Goal: Transaction & Acquisition: Purchase product/service

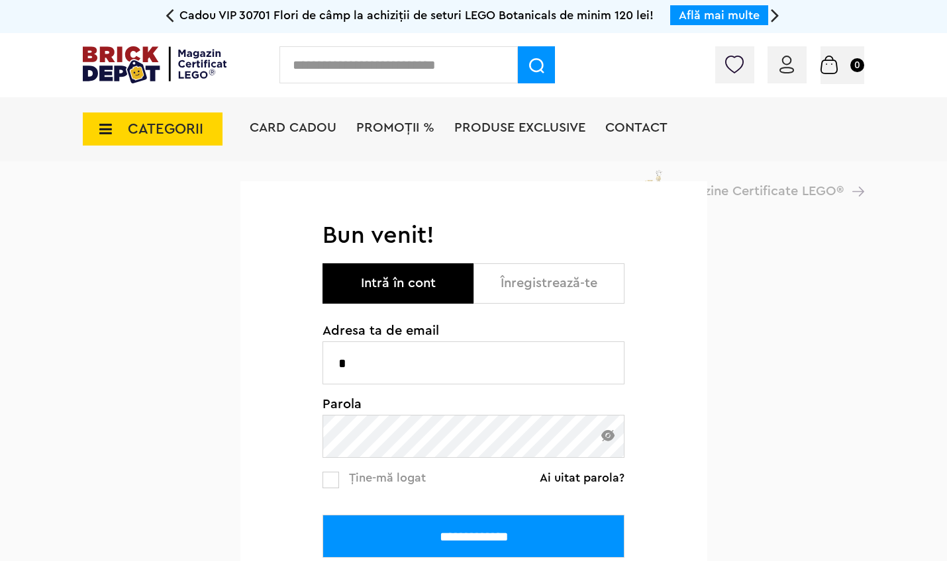
type input "**********"
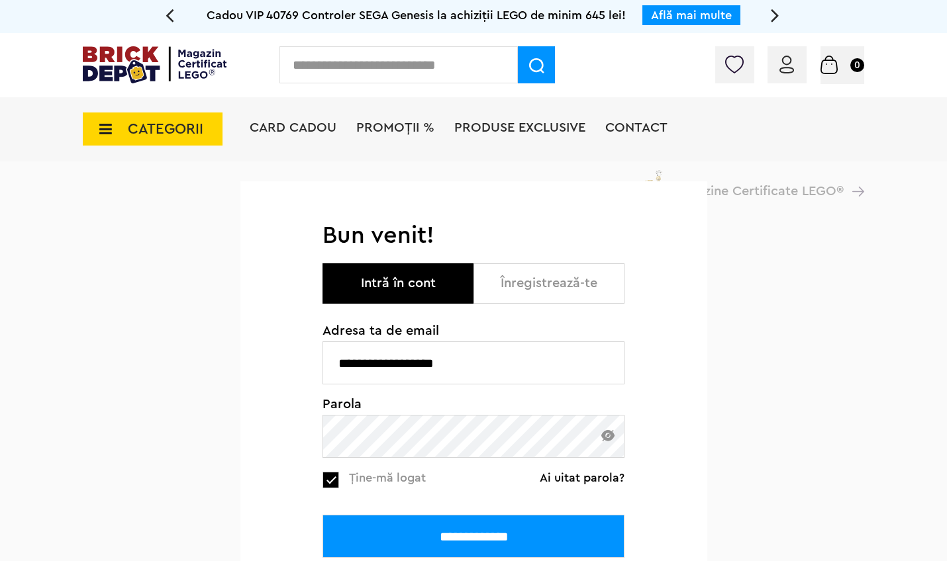
click at [434, 538] on input "**********" at bounding box center [473, 536] width 302 height 43
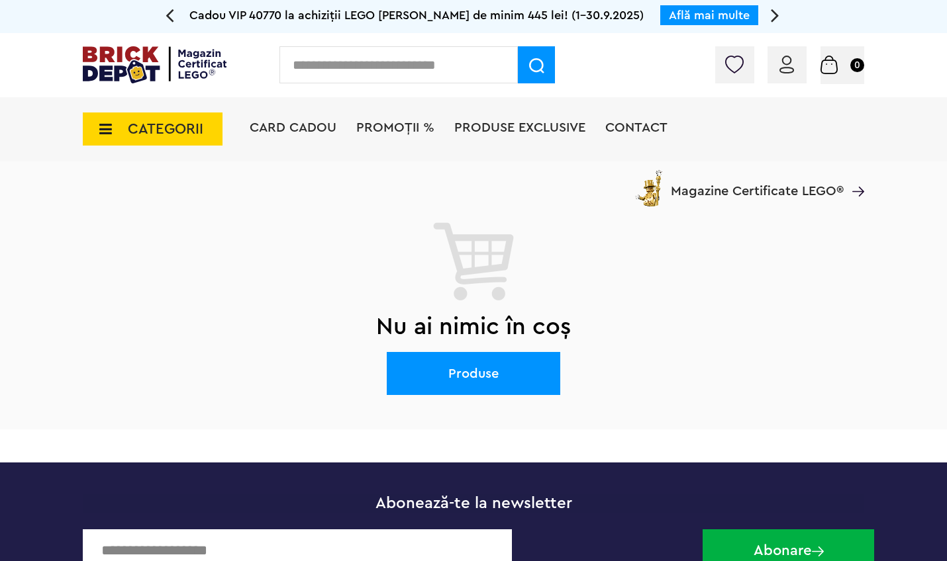
click at [138, 128] on span "CATEGORII" at bounding box center [165, 129] width 75 height 15
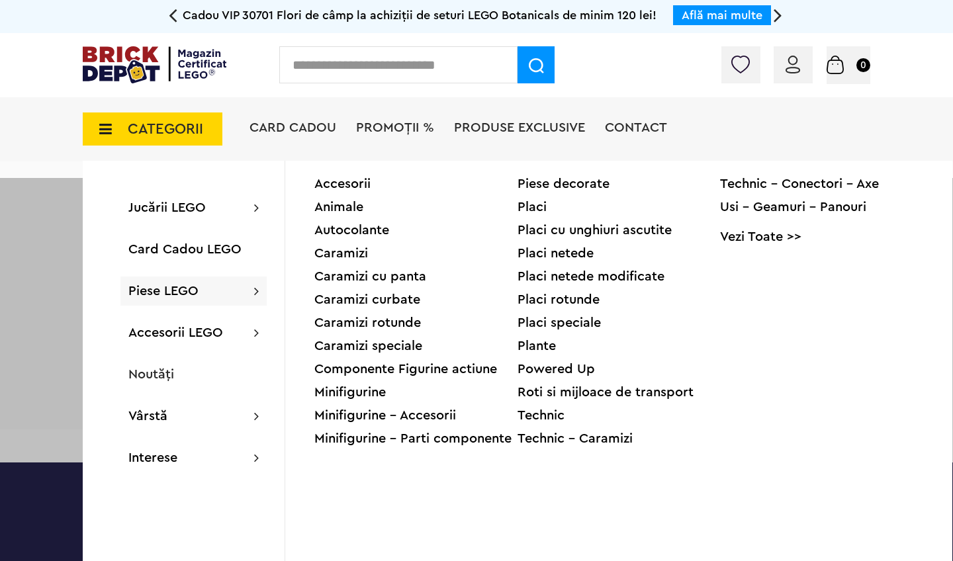
click at [336, 181] on div "Accesorii" at bounding box center [415, 183] width 203 height 13
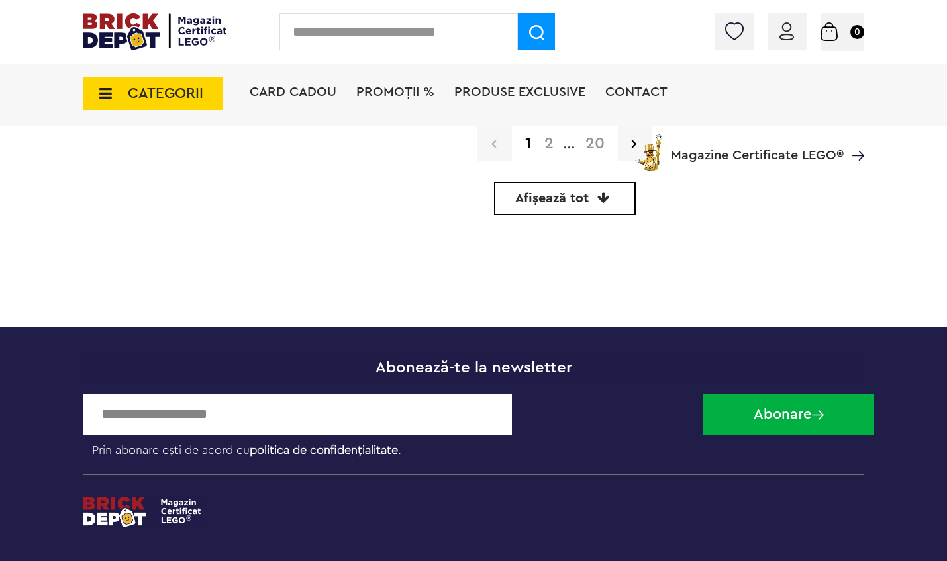
scroll to position [4195, 0]
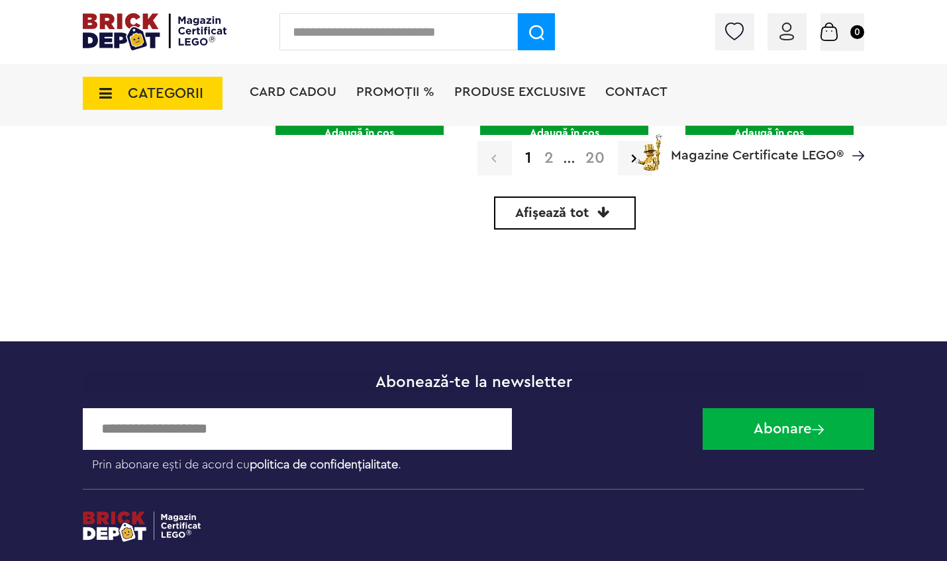
click at [573, 213] on span "Afișează tot" at bounding box center [551, 213] width 73 height 13
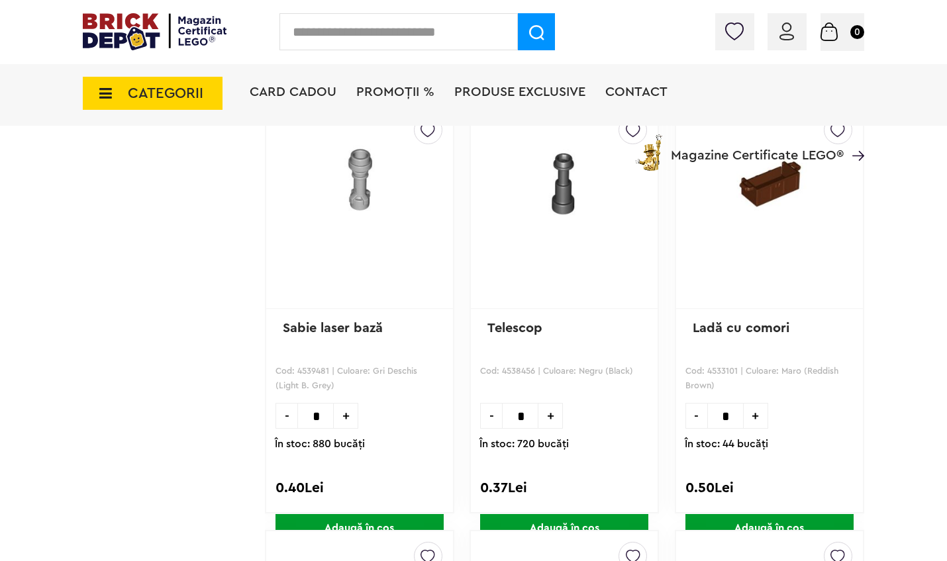
scroll to position [67740, 0]
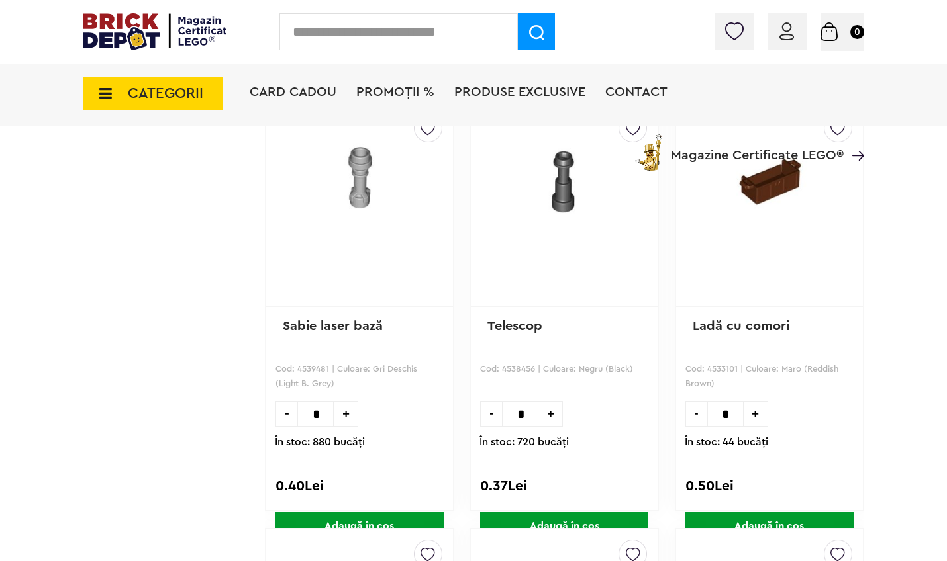
click at [530, 416] on input "*" at bounding box center [520, 414] width 36 height 26
type input "*"
type input "**"
click at [557, 518] on span "Adaugă în coș" at bounding box center [564, 526] width 168 height 28
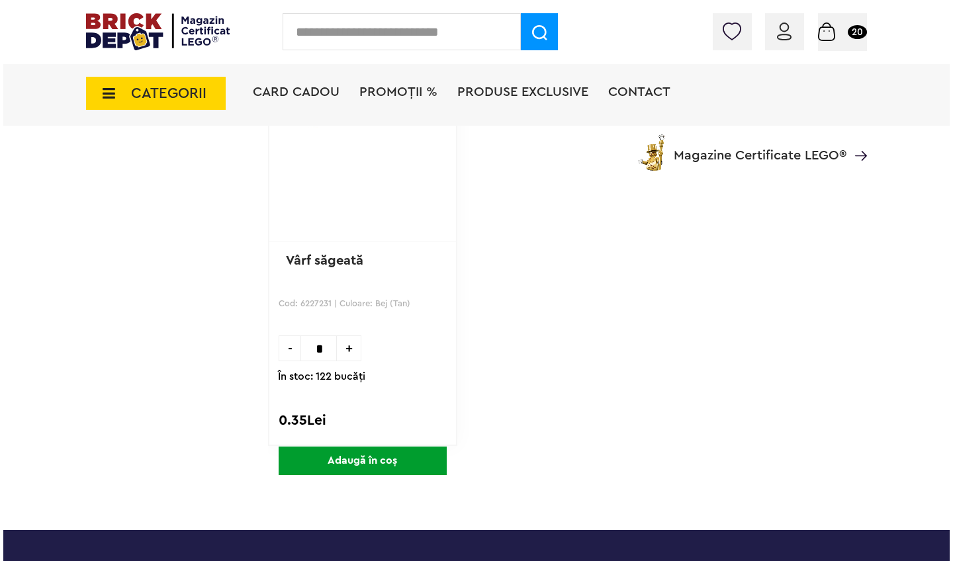
scroll to position [74628, 0]
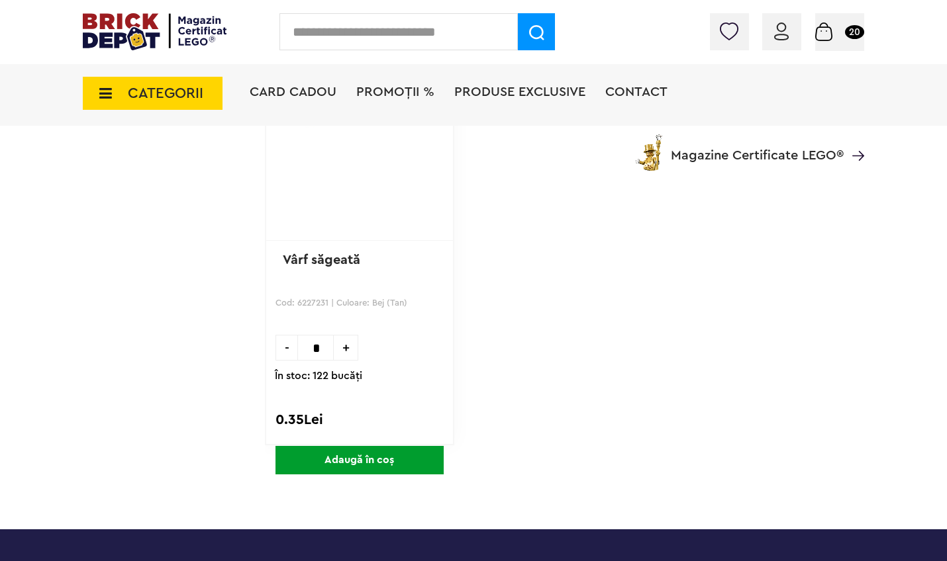
click at [140, 96] on span "CATEGORII" at bounding box center [165, 93] width 75 height 15
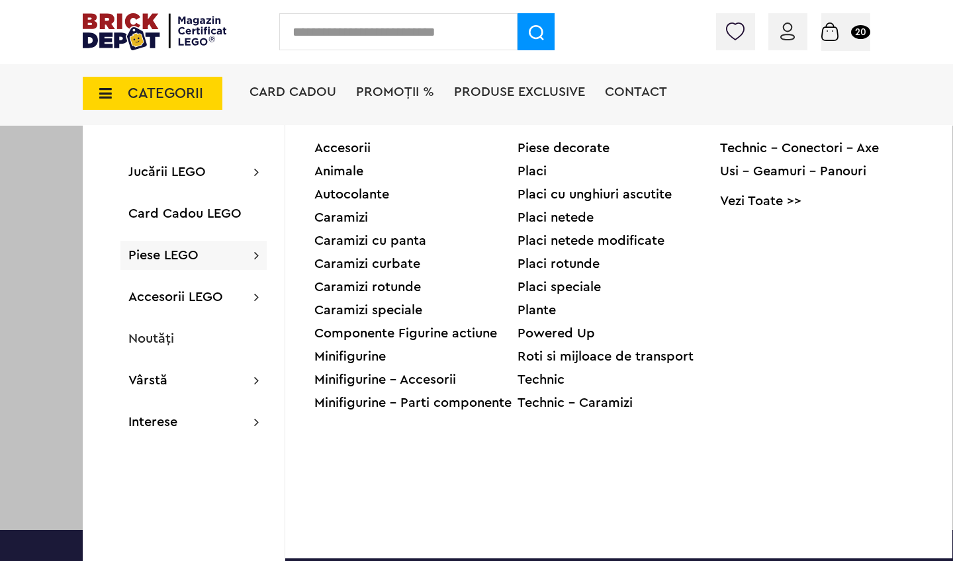
click at [356, 216] on div "Caramizi" at bounding box center [415, 217] width 203 height 13
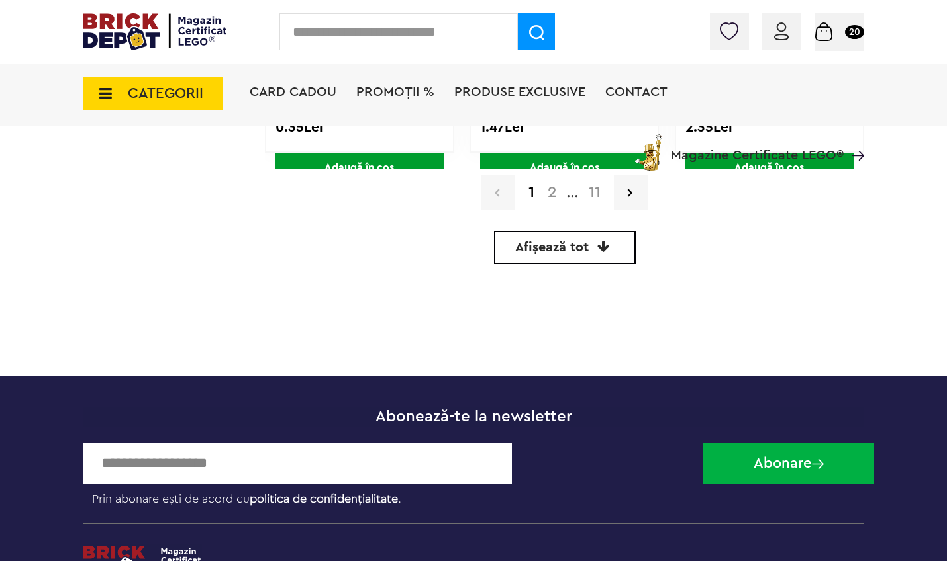
scroll to position [4152, 0]
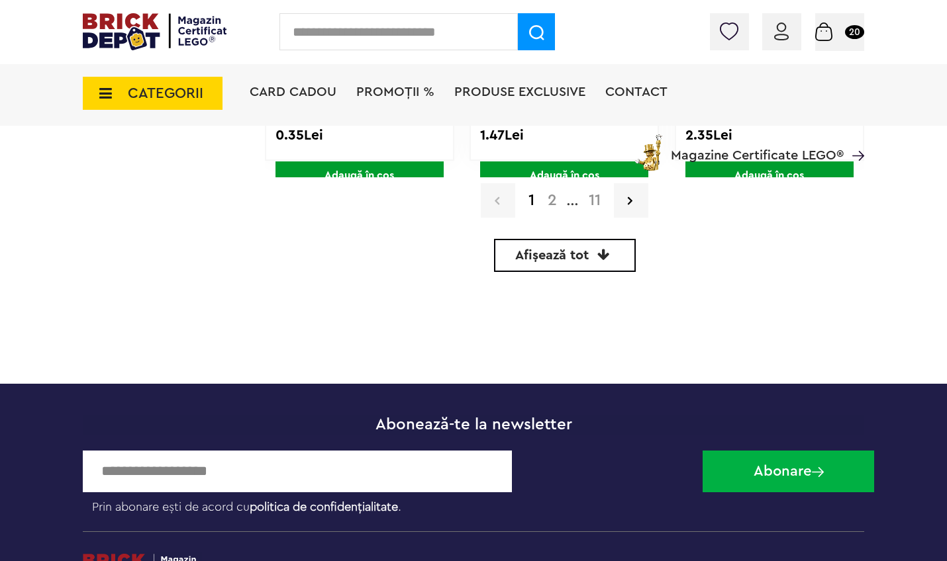
click at [534, 257] on span "Afișează tot" at bounding box center [551, 255] width 73 height 13
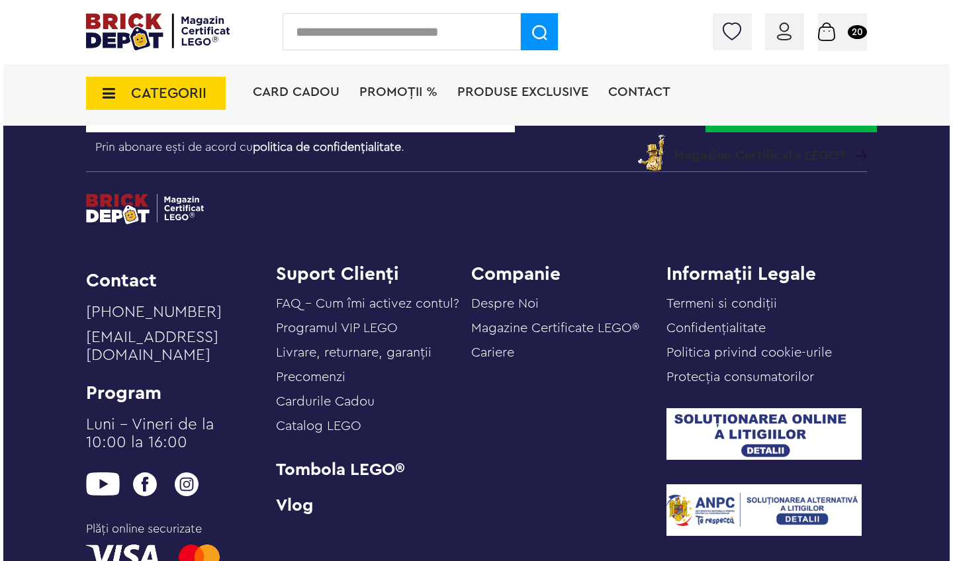
scroll to position [39751, 0]
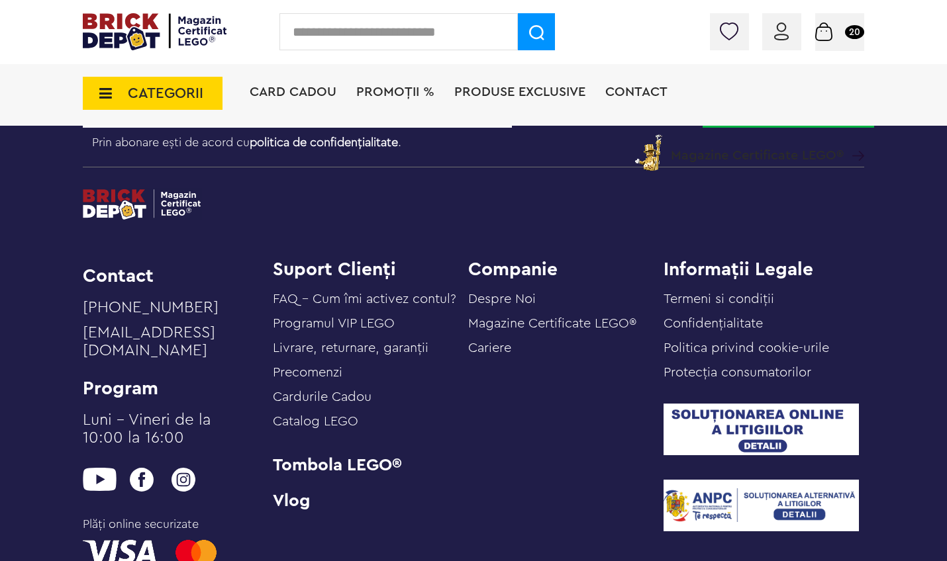
click at [179, 86] on span "CATEGORII" at bounding box center [165, 93] width 75 height 15
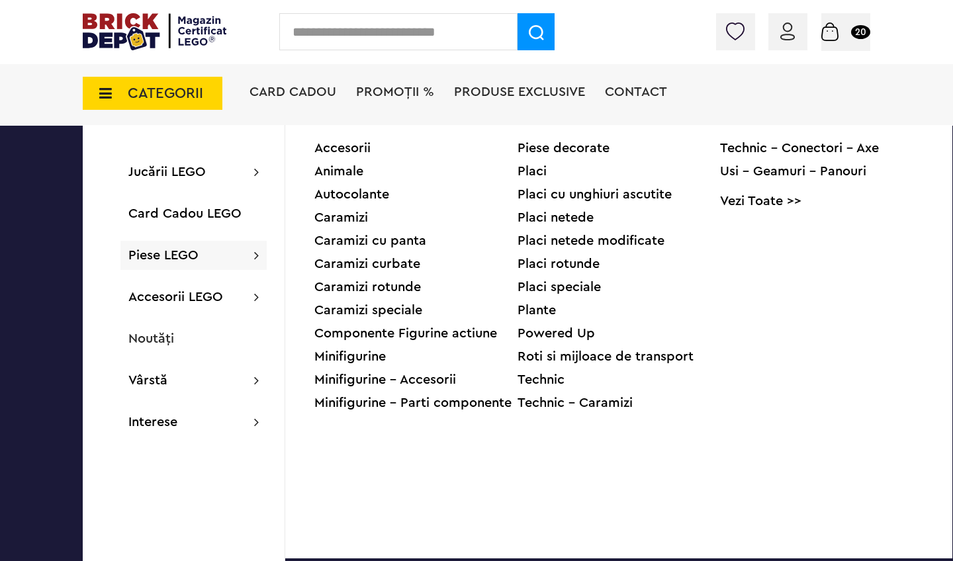
click at [334, 240] on div "Caramizi cu panta" at bounding box center [415, 240] width 203 height 13
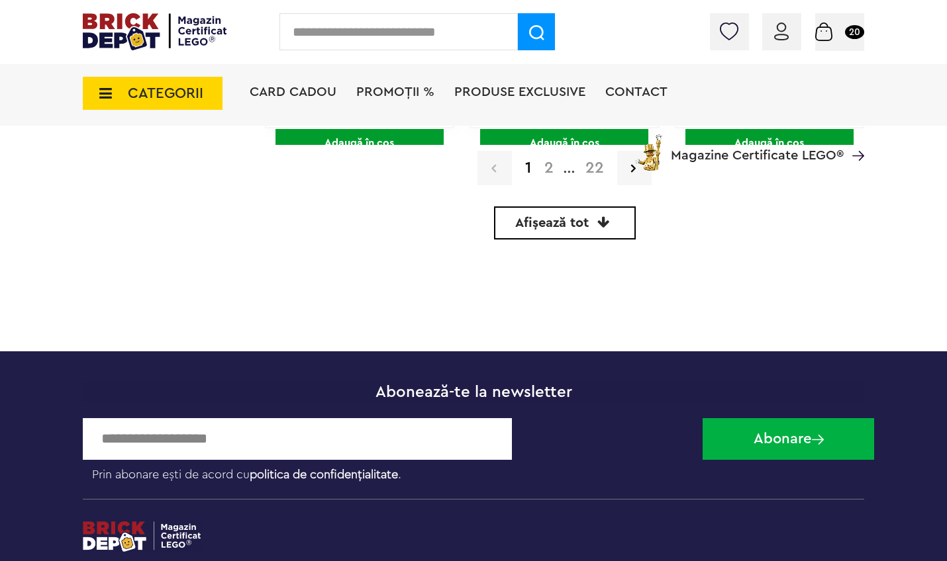
scroll to position [4189, 0]
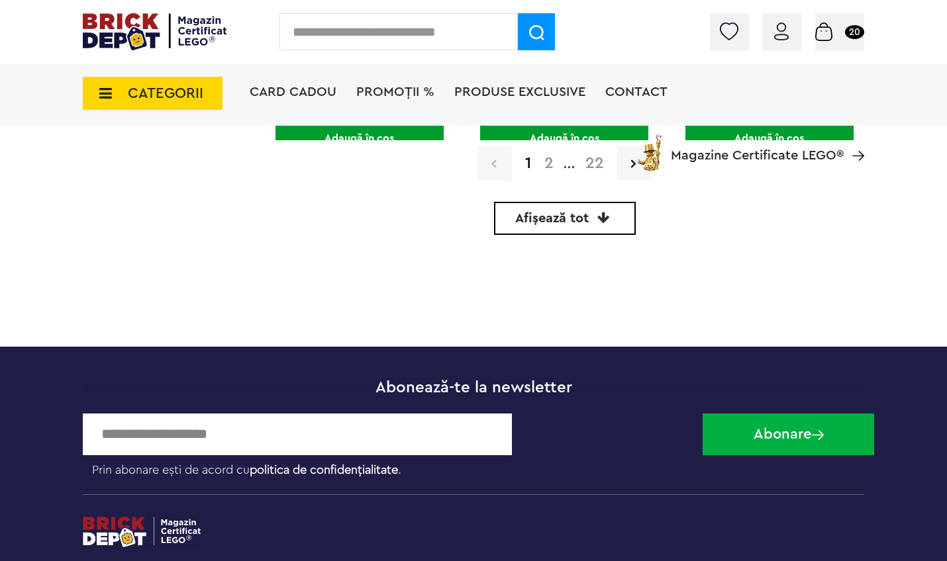
click at [535, 215] on span "Afișează tot" at bounding box center [551, 218] width 73 height 13
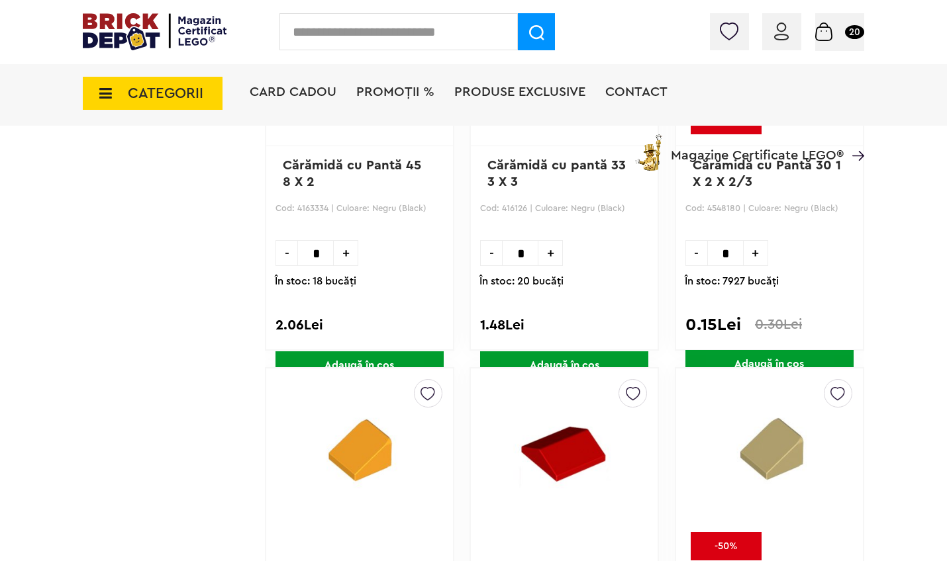
scroll to position [61937, 0]
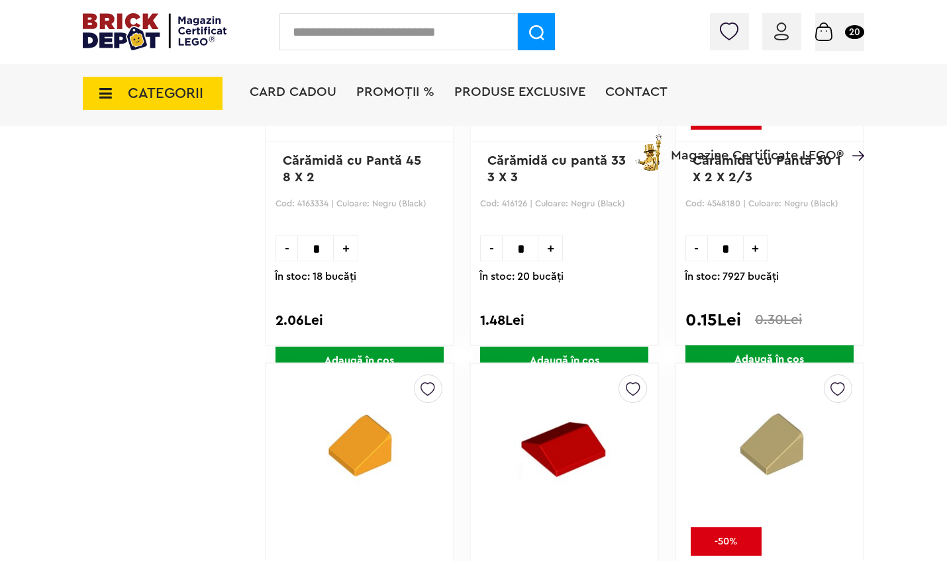
click at [732, 250] on input "*" at bounding box center [725, 249] width 36 height 26
type input "**"
click at [779, 350] on span "Adaugă în coș" at bounding box center [769, 360] width 168 height 28
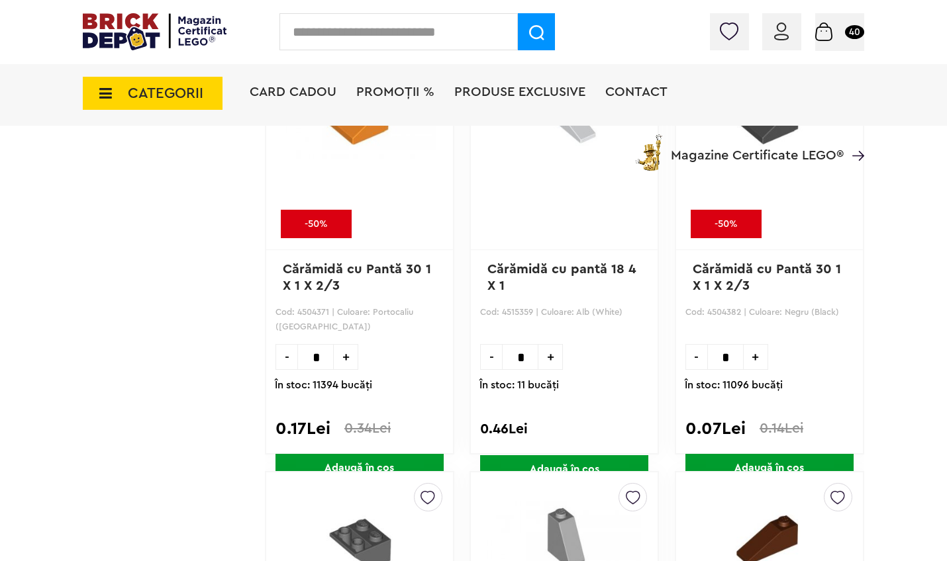
scroll to position [66951, 0]
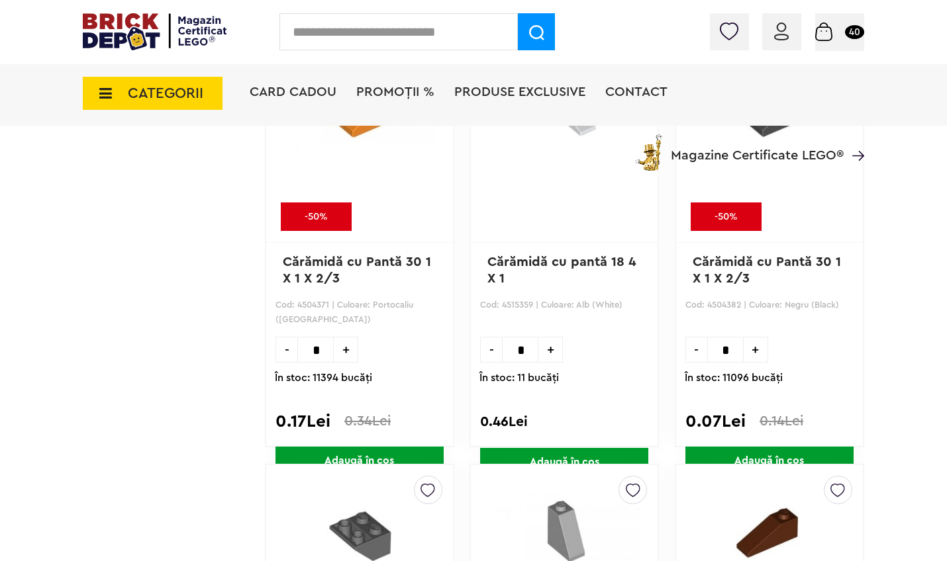
click at [735, 348] on input "*" at bounding box center [725, 350] width 36 height 26
type input "**"
click at [758, 457] on span "Adaugă în coș" at bounding box center [769, 461] width 168 height 28
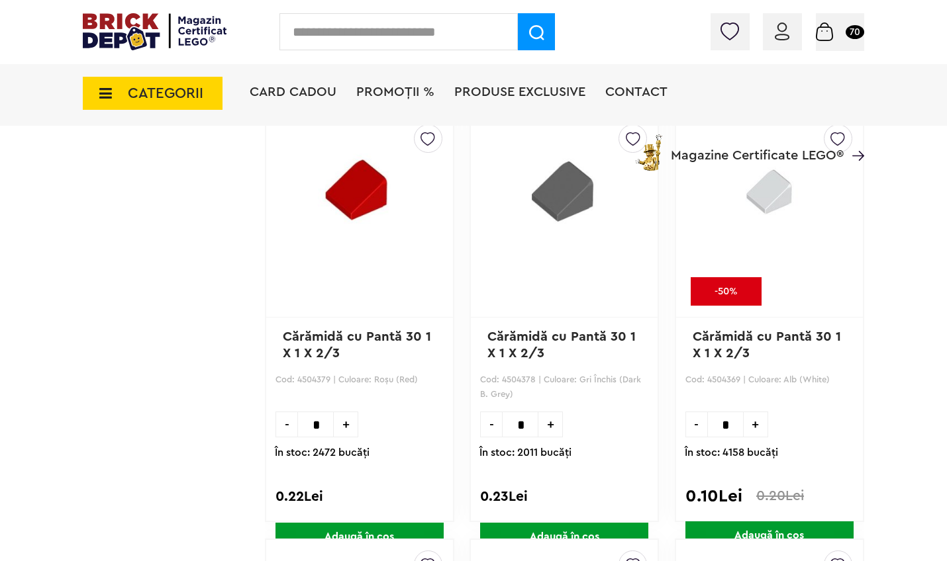
scroll to position [72424, 0]
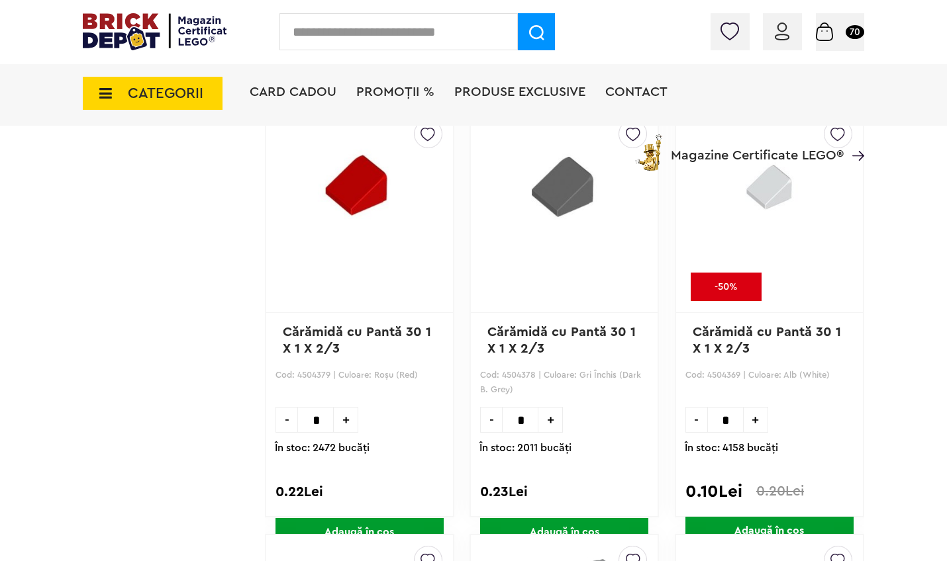
click at [735, 424] on input "*" at bounding box center [725, 420] width 36 height 26
type input "**"
click at [758, 528] on span "Adaugă în coș" at bounding box center [769, 531] width 168 height 28
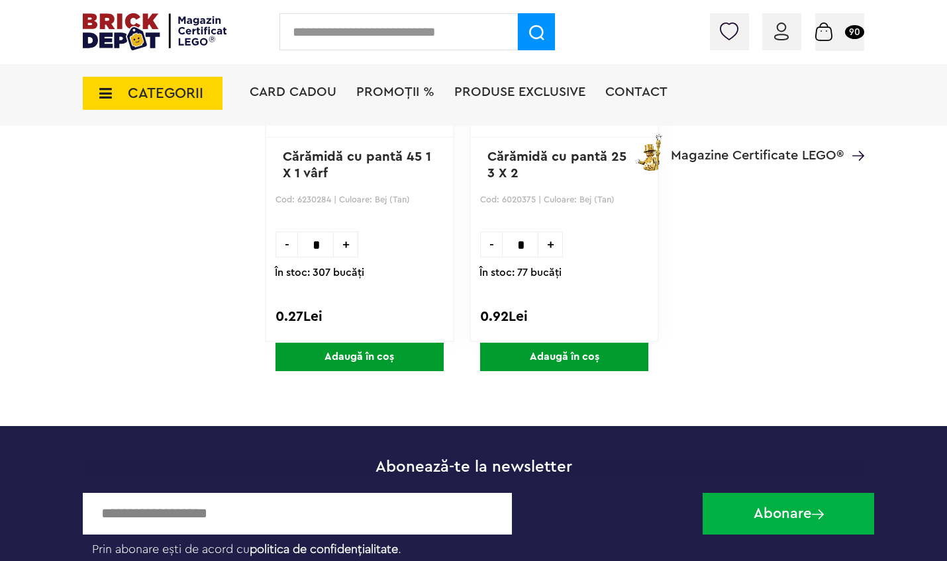
scroll to position [83261, 0]
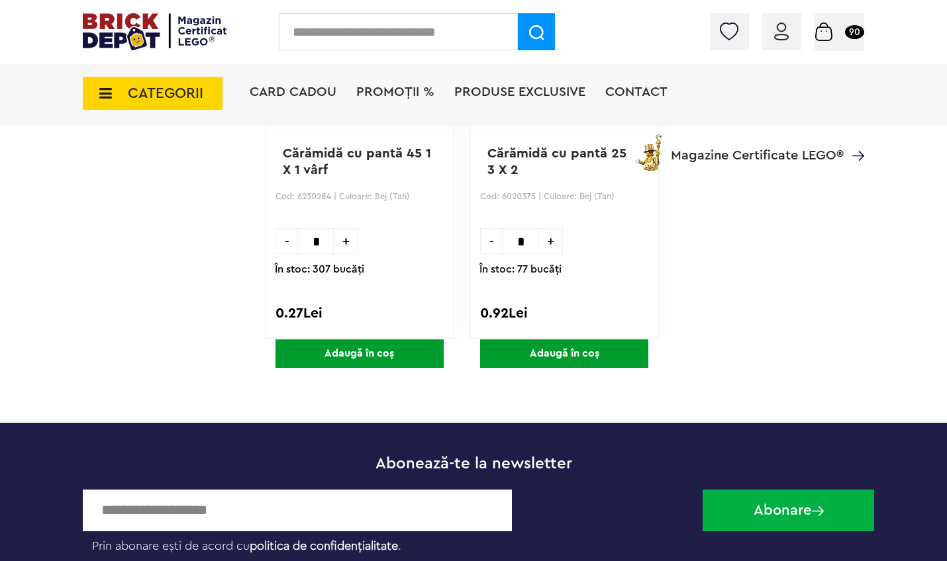
click at [187, 100] on span "CATEGORII" at bounding box center [165, 93] width 75 height 15
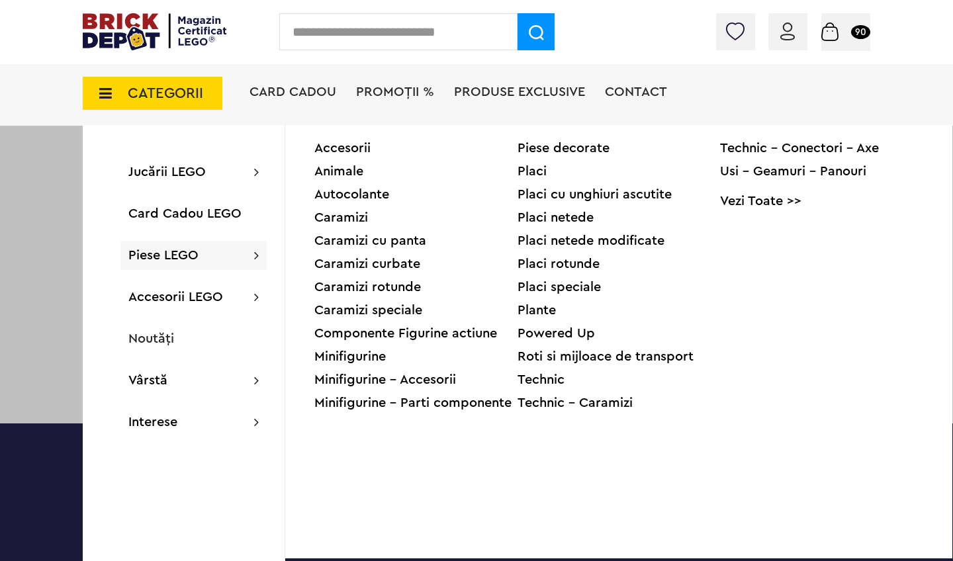
click at [333, 262] on div "Caramizi curbate" at bounding box center [415, 264] width 203 height 13
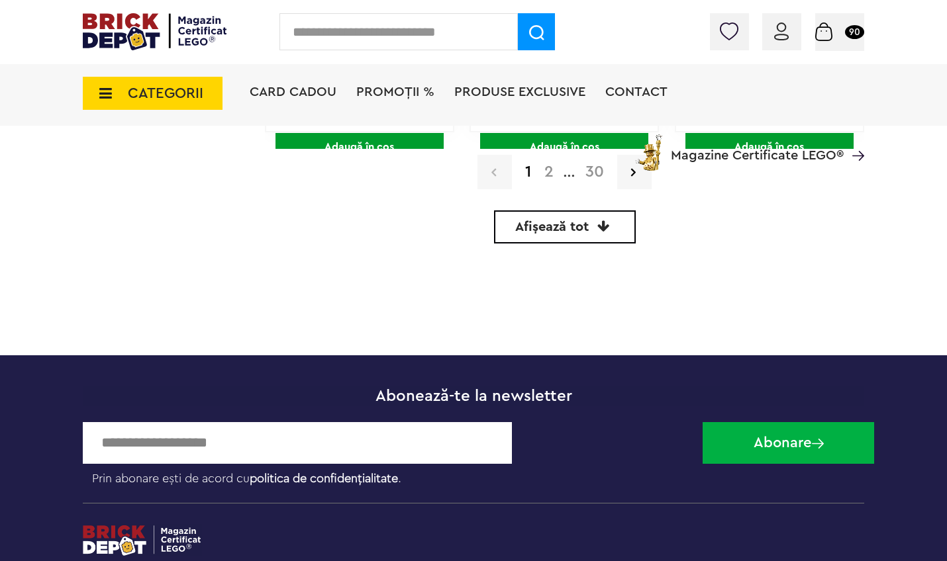
scroll to position [4177, 0]
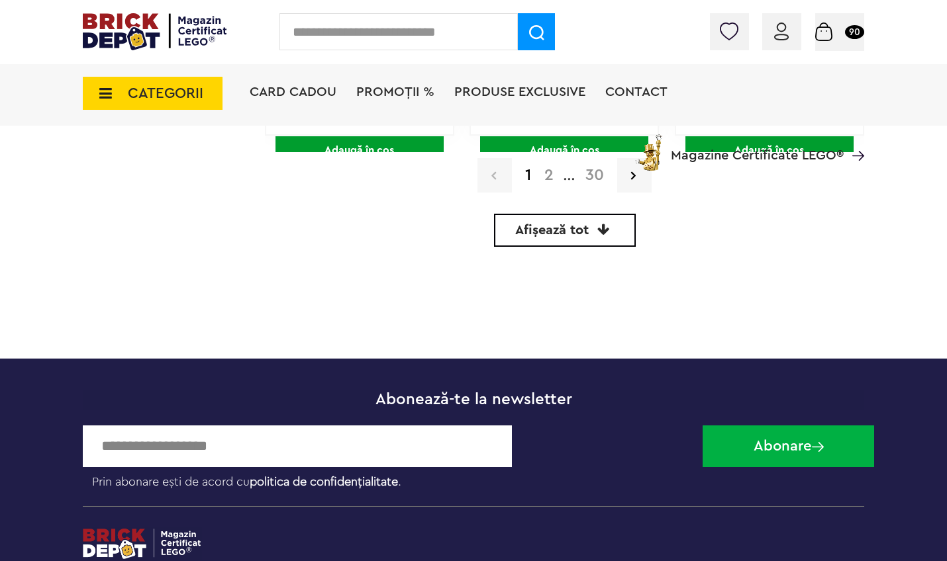
click at [549, 231] on span "Afișează tot" at bounding box center [551, 230] width 73 height 13
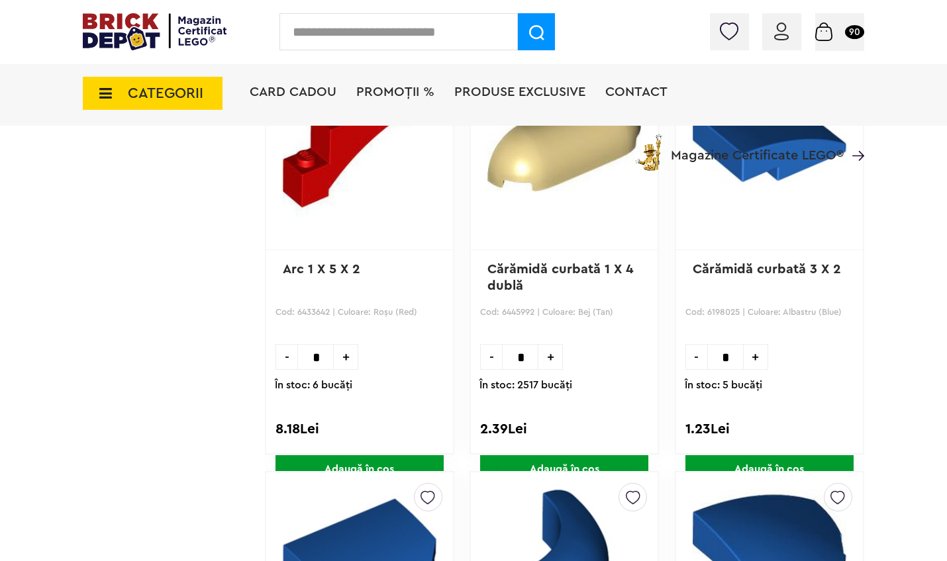
scroll to position [5104, 0]
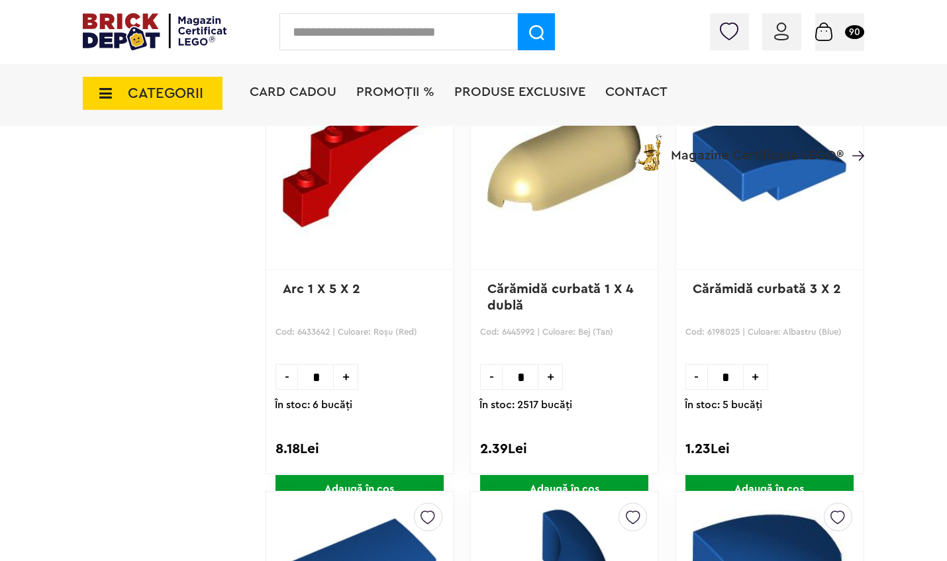
click at [534, 377] on input "*" at bounding box center [520, 377] width 36 height 26
type input "*"
click at [574, 432] on div at bounding box center [556, 427] width 154 height 18
click at [581, 482] on span "Adaugă în coș" at bounding box center [564, 489] width 168 height 28
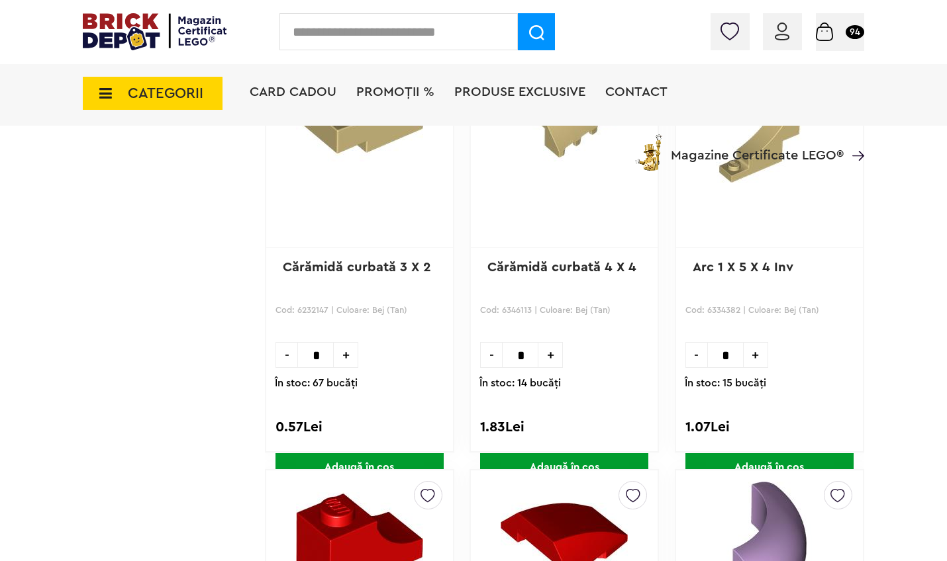
scroll to position [11552, 0]
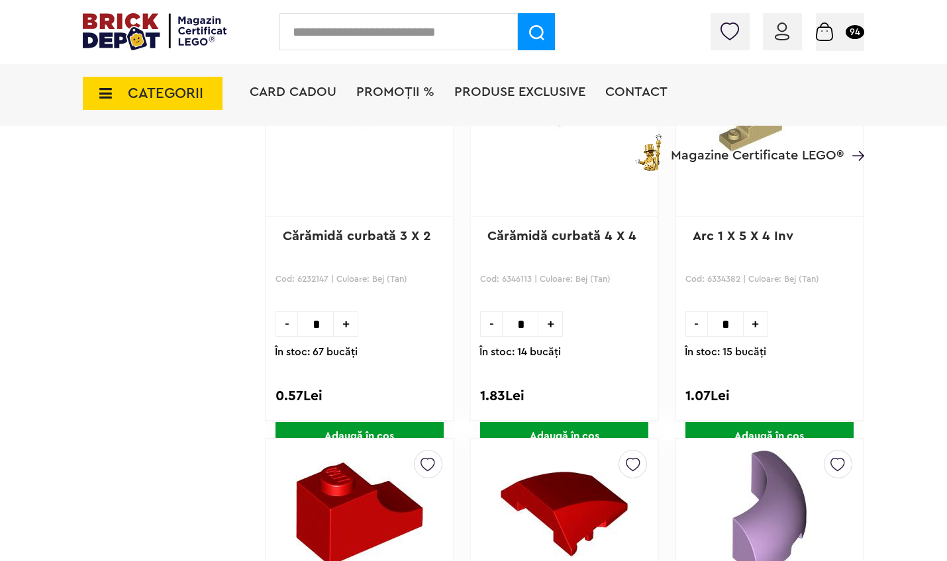
click at [321, 324] on input "*" at bounding box center [315, 324] width 36 height 26
type input "**"
click at [364, 435] on span "Adaugă în coș" at bounding box center [359, 436] width 168 height 28
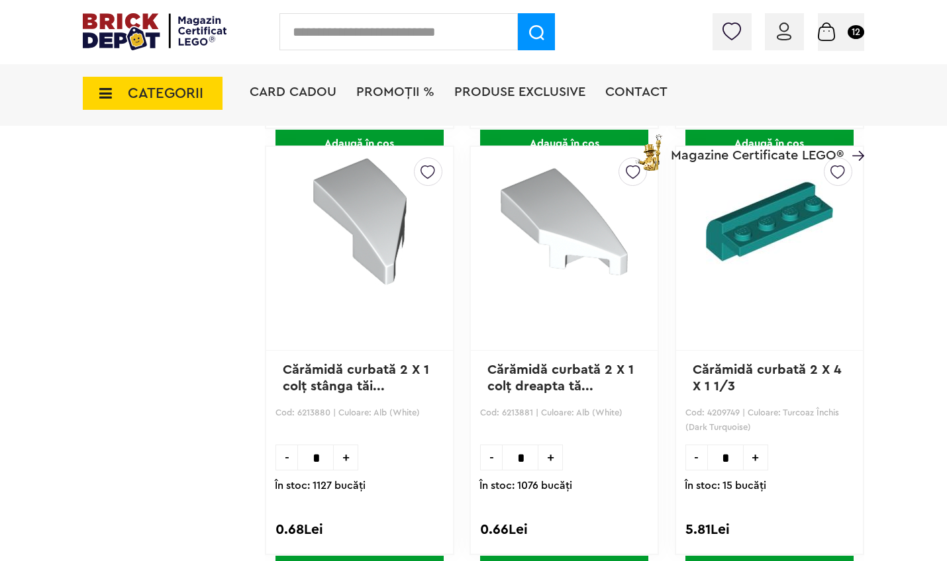
scroll to position [43818, 0]
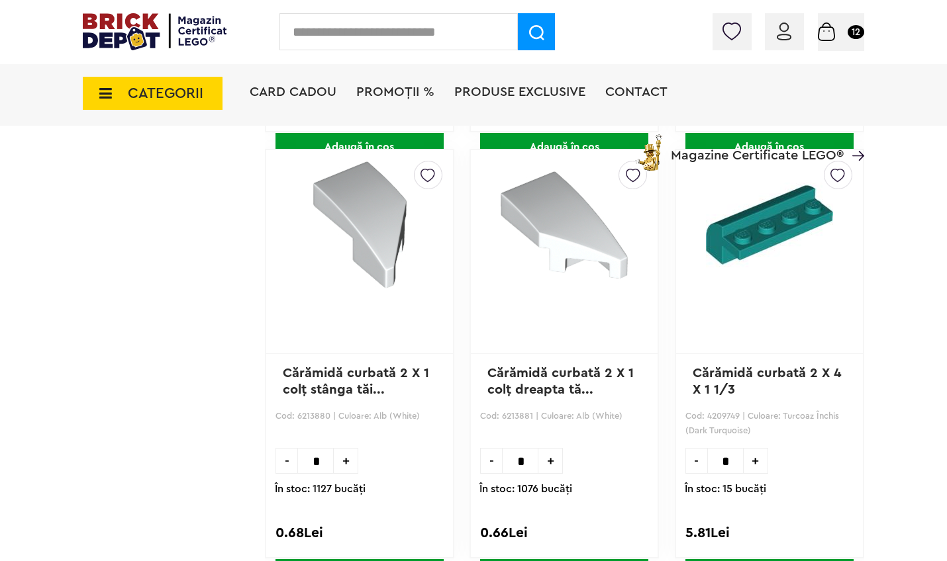
click at [326, 457] on input "*" at bounding box center [315, 461] width 36 height 26
type input "*"
click at [525, 459] on input "*" at bounding box center [520, 461] width 36 height 26
type input "*"
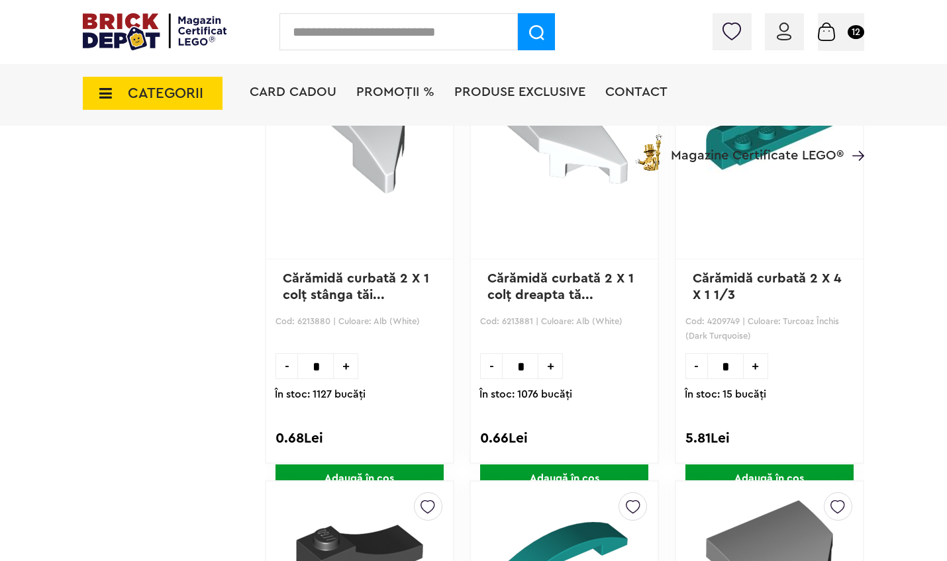
scroll to position [43963, 0]
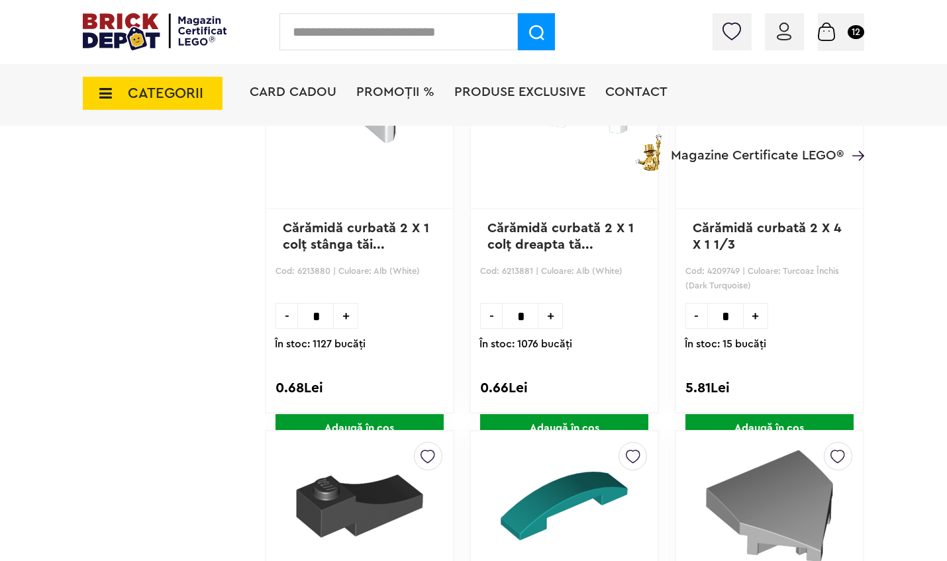
click at [339, 421] on span "Adaugă în coș" at bounding box center [359, 428] width 168 height 28
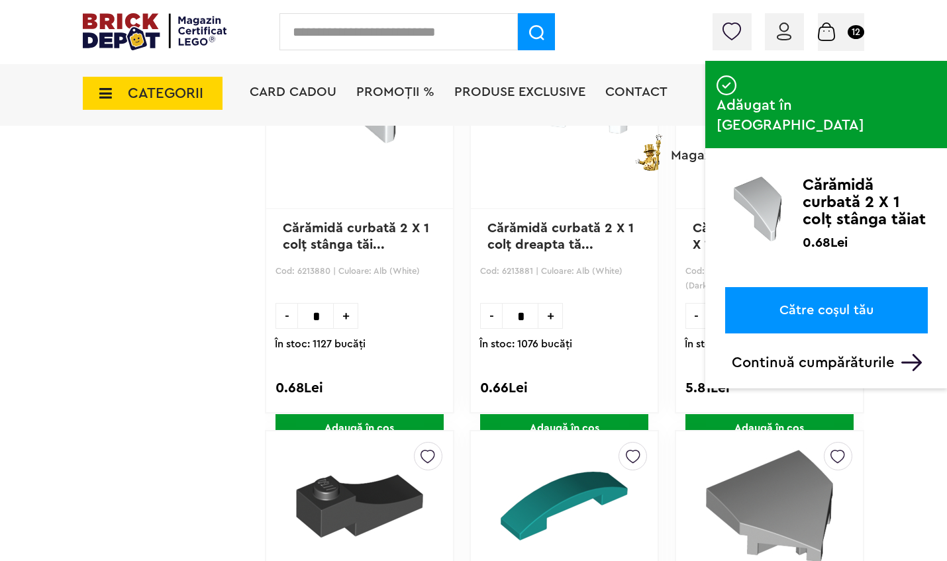
click at [534, 421] on span "Adaugă în coș" at bounding box center [564, 428] width 168 height 28
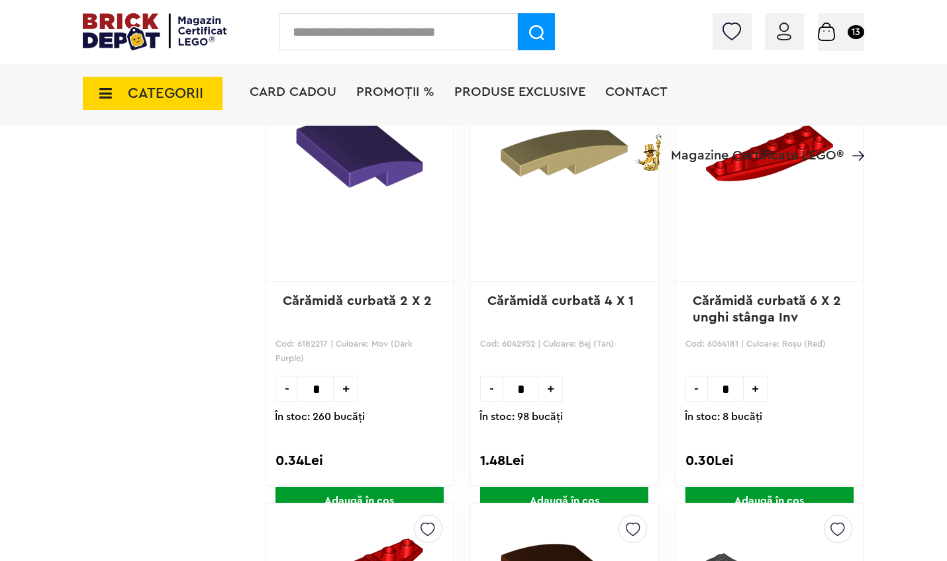
scroll to position [52854, 0]
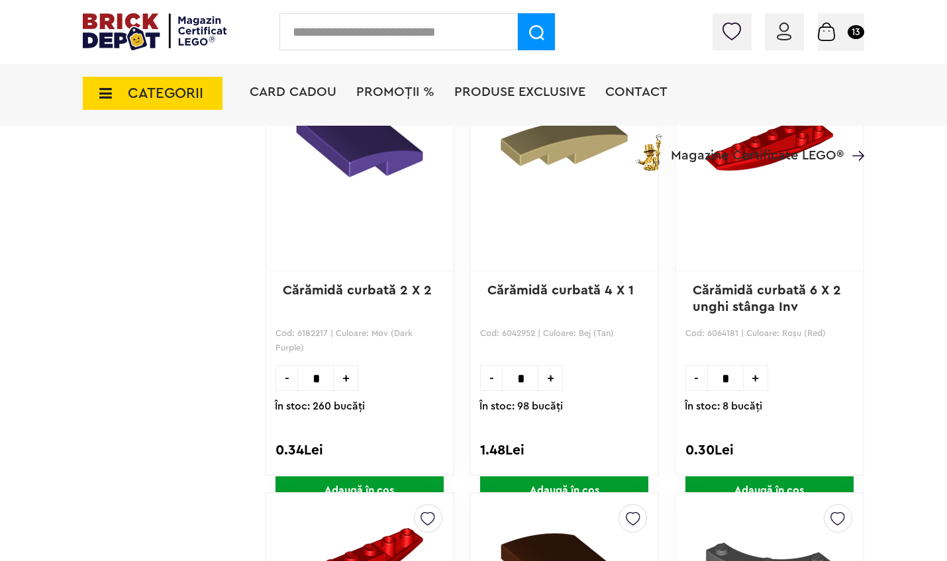
click at [528, 378] on input "*" at bounding box center [520, 378] width 36 height 26
type input "*"
click at [575, 485] on span "Adaugă în coș" at bounding box center [564, 491] width 168 height 28
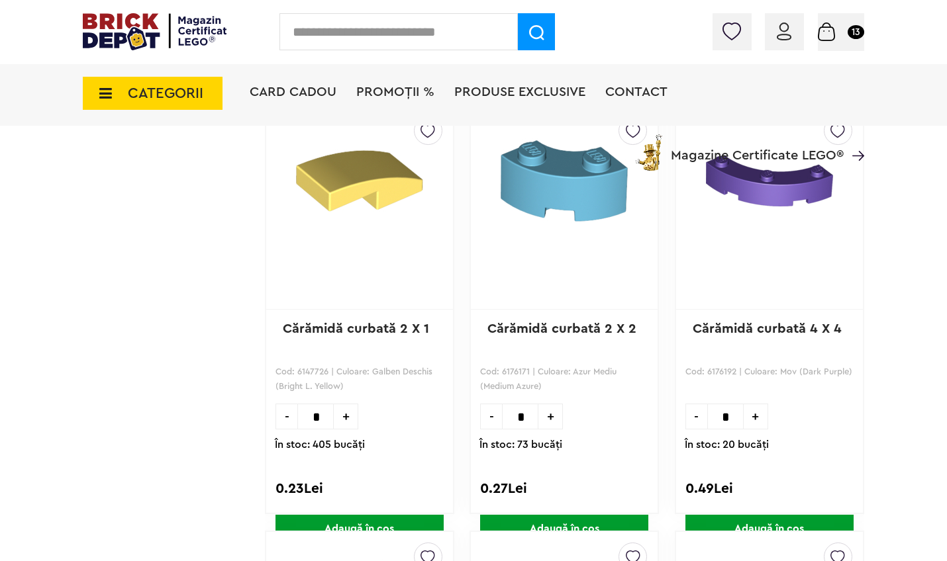
scroll to position [55814, 0]
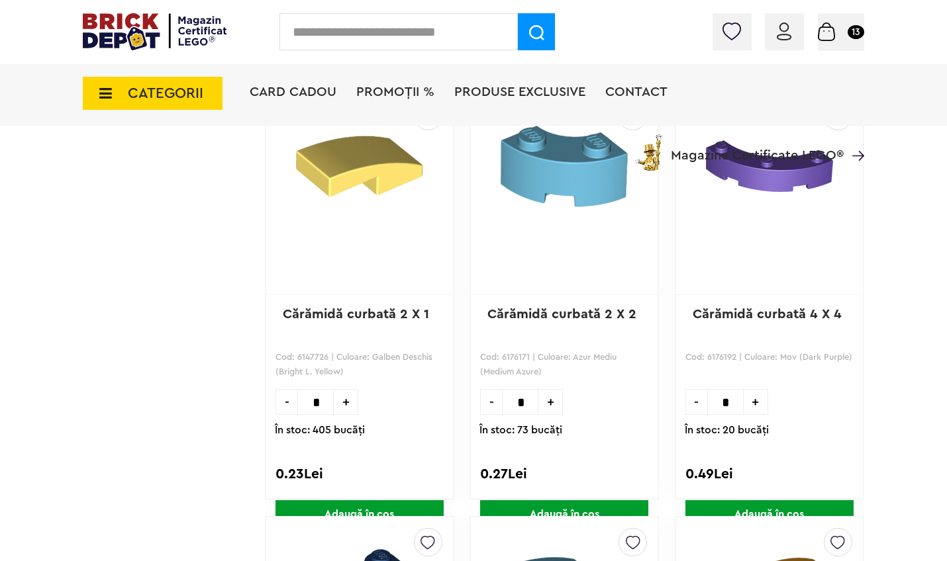
click at [322, 400] on input "*" at bounding box center [315, 402] width 36 height 26
type input "**"
click at [339, 506] on span "Adaugă în coș" at bounding box center [359, 514] width 168 height 28
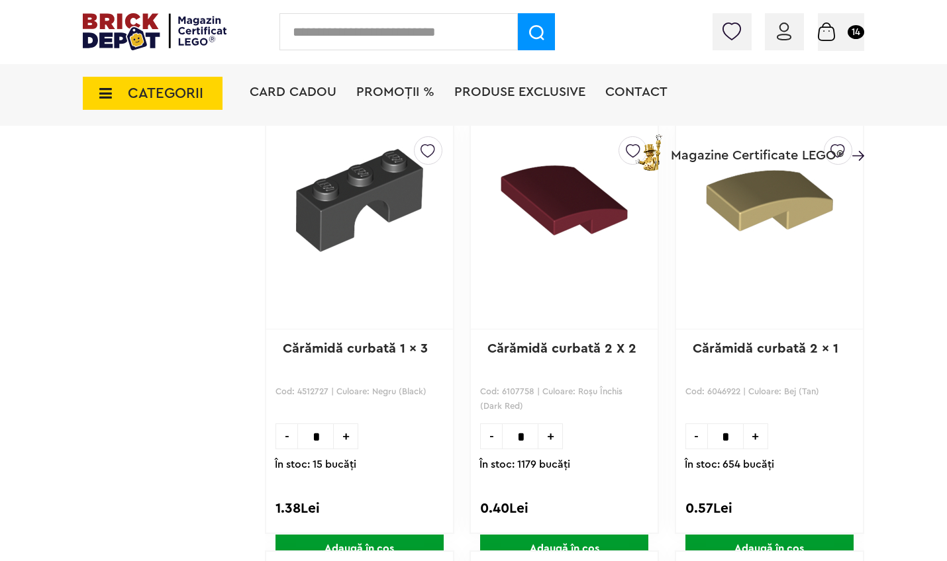
scroll to position [65161, 0]
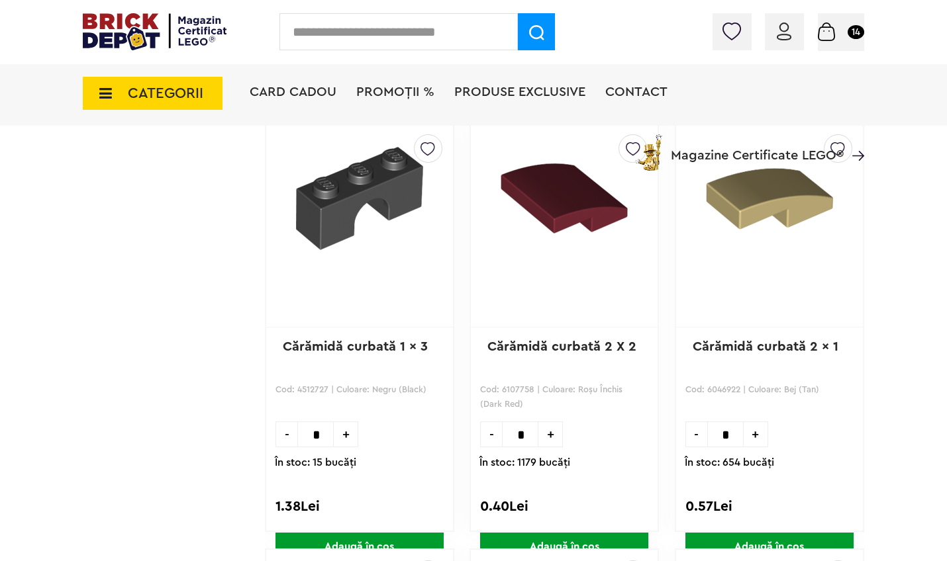
click at [732, 437] on input "*" at bounding box center [725, 435] width 36 height 26
type input "*"
click at [796, 541] on span "Adaugă în coș" at bounding box center [769, 547] width 168 height 28
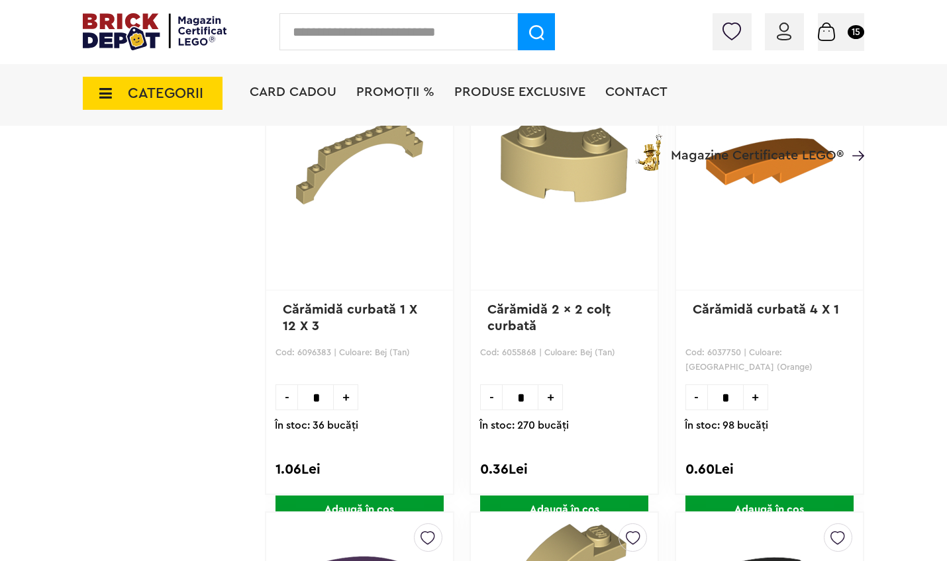
scroll to position [83947, 0]
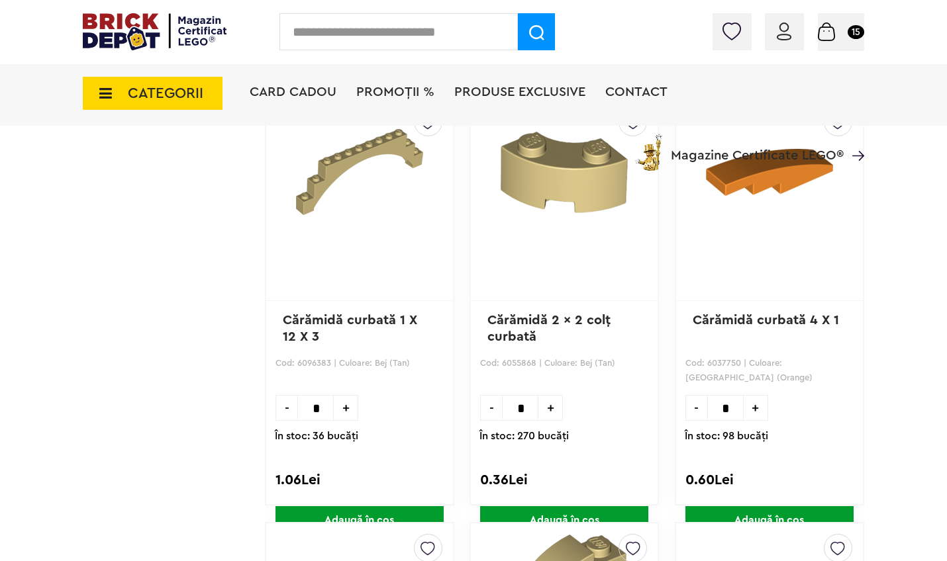
click at [527, 411] on input "*" at bounding box center [520, 408] width 36 height 26
type input "*"
click at [534, 514] on span "Adaugă în coș" at bounding box center [564, 520] width 168 height 28
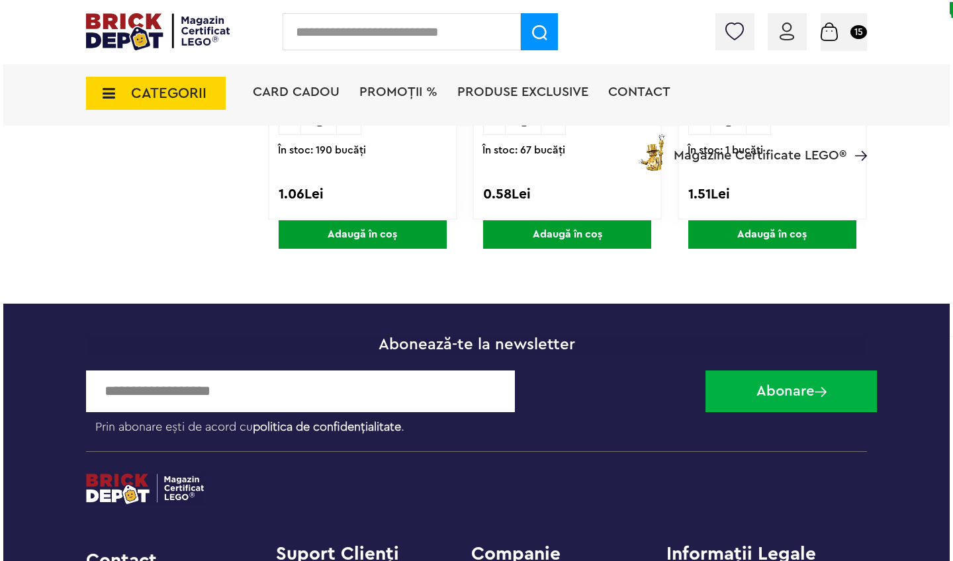
scroll to position [112801, 0]
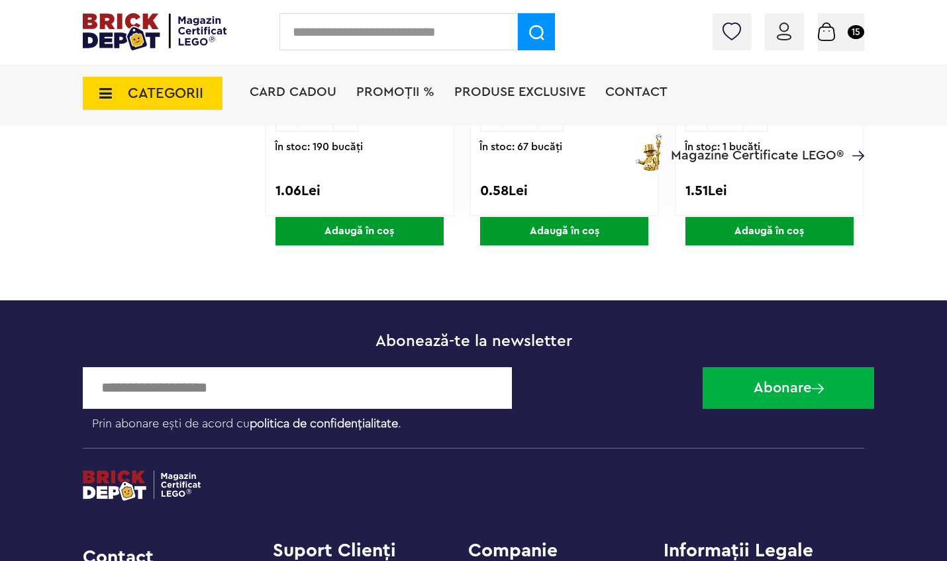
click at [118, 93] on span "CATEGORII" at bounding box center [153, 93] width 140 height 33
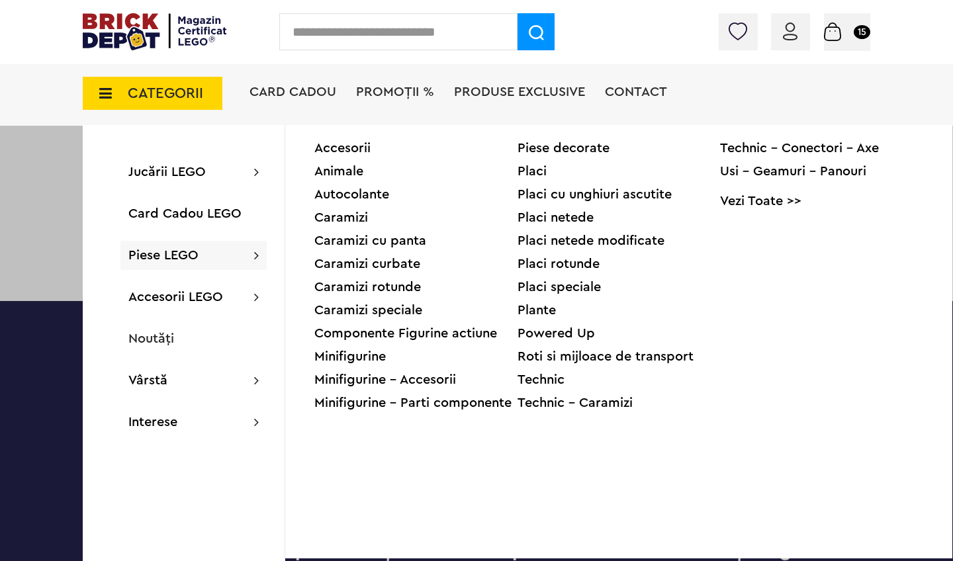
click at [361, 312] on div "Caramizi speciale" at bounding box center [415, 310] width 203 height 13
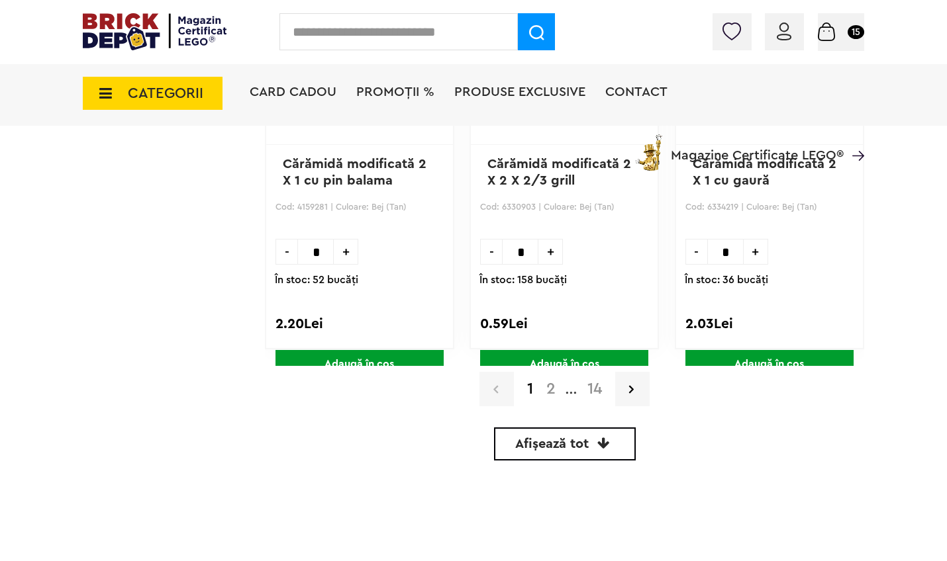
scroll to position [3966, 0]
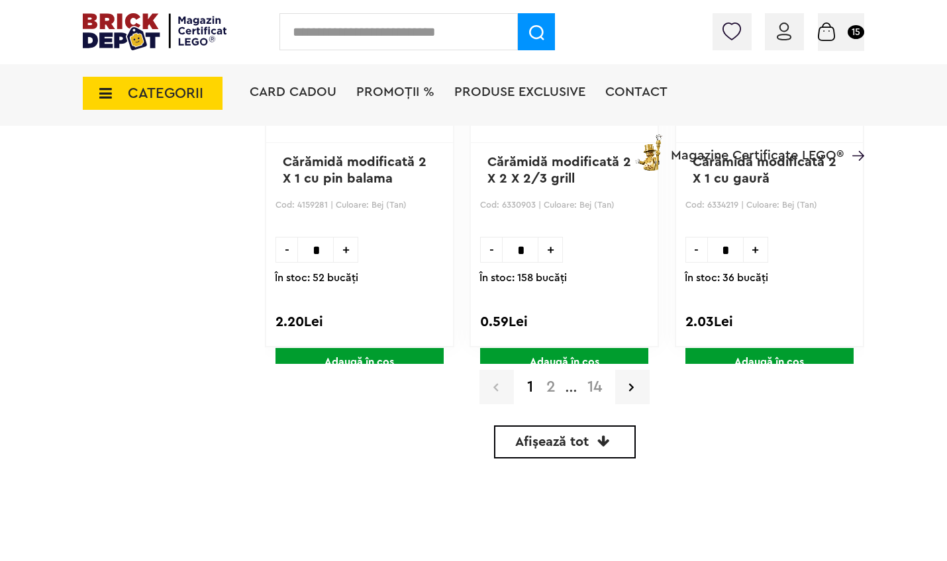
click at [551, 439] on span "Afișează tot" at bounding box center [551, 442] width 73 height 13
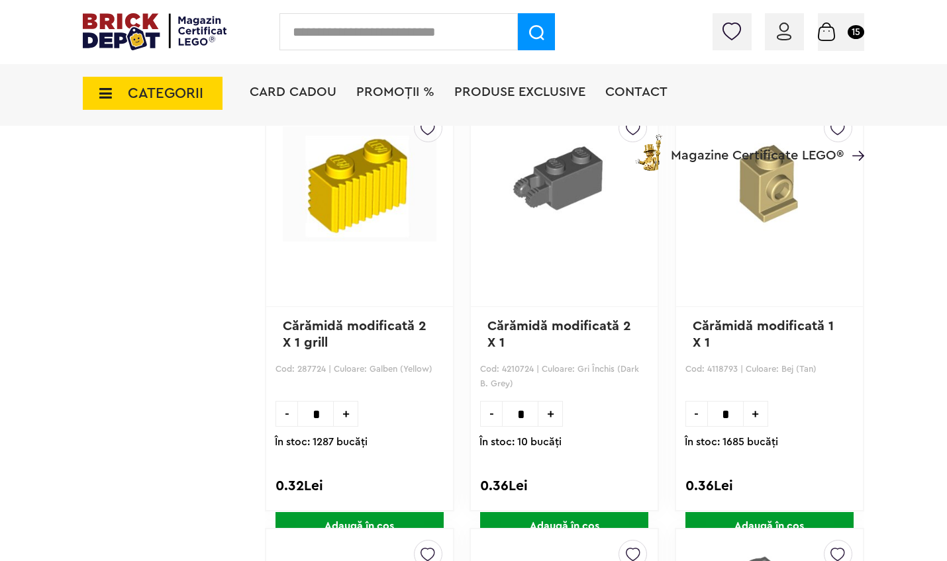
scroll to position [41732, 0]
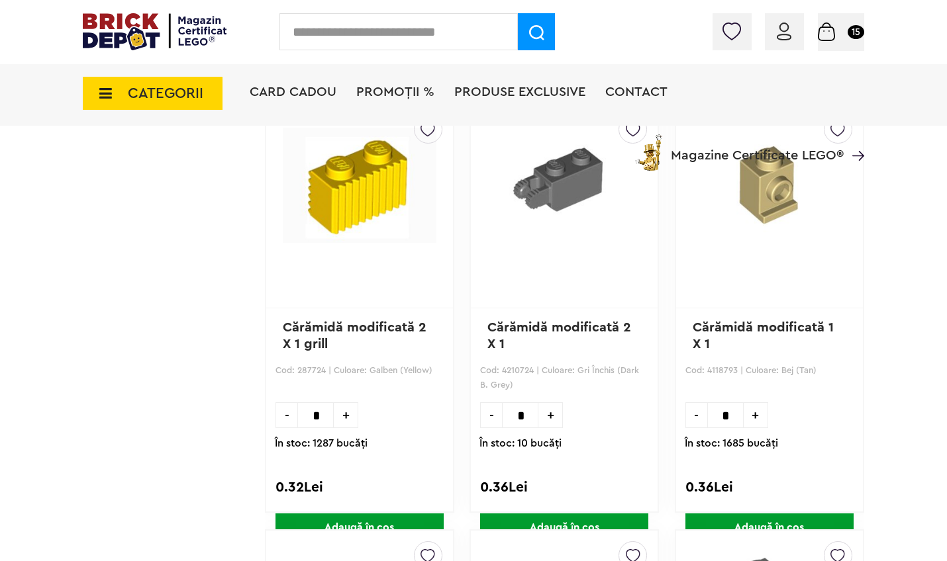
click at [327, 416] on input "*" at bounding box center [315, 416] width 36 height 26
type input "**"
click at [321, 522] on span "Adaugă în coș" at bounding box center [359, 528] width 168 height 28
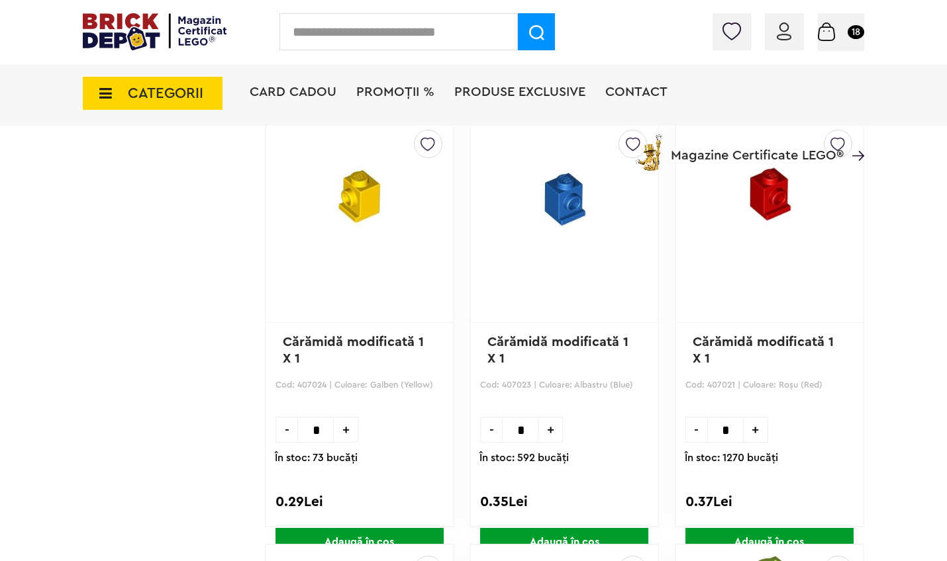
scroll to position [49851, 0]
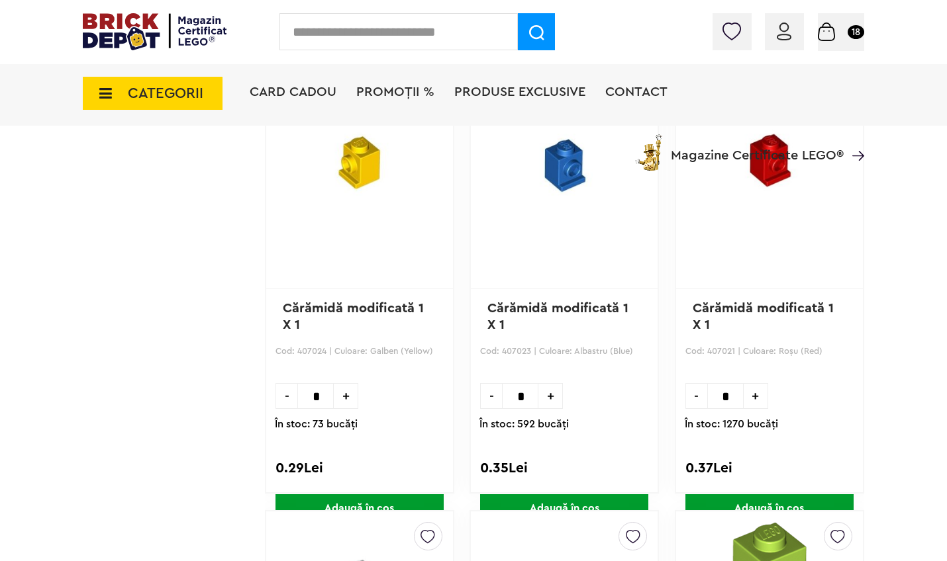
click at [331, 394] on input "*" at bounding box center [315, 396] width 36 height 26
type input "**"
click at [334, 504] on span "Adaugă în coș" at bounding box center [359, 509] width 168 height 28
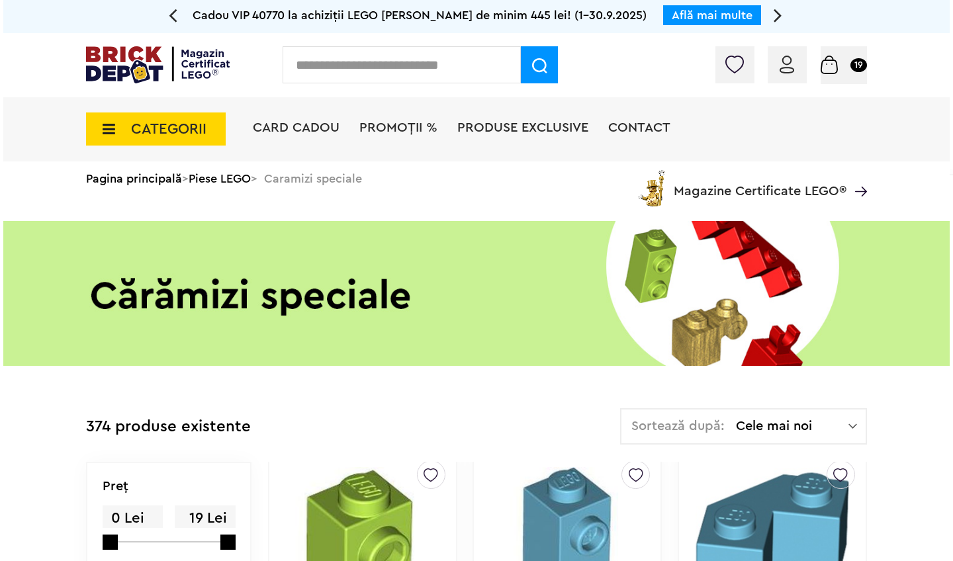
scroll to position [0, 0]
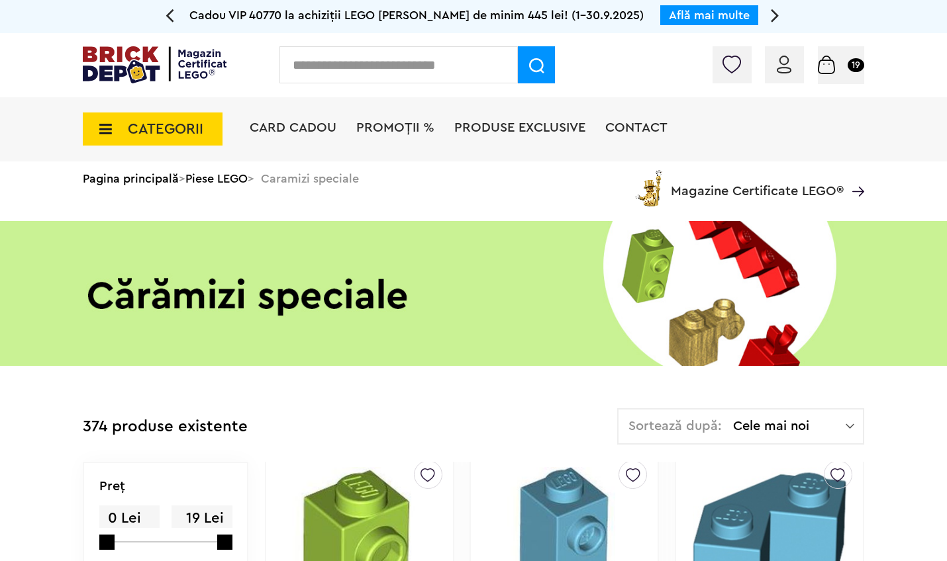
click at [164, 126] on span "CATEGORII" at bounding box center [165, 129] width 75 height 15
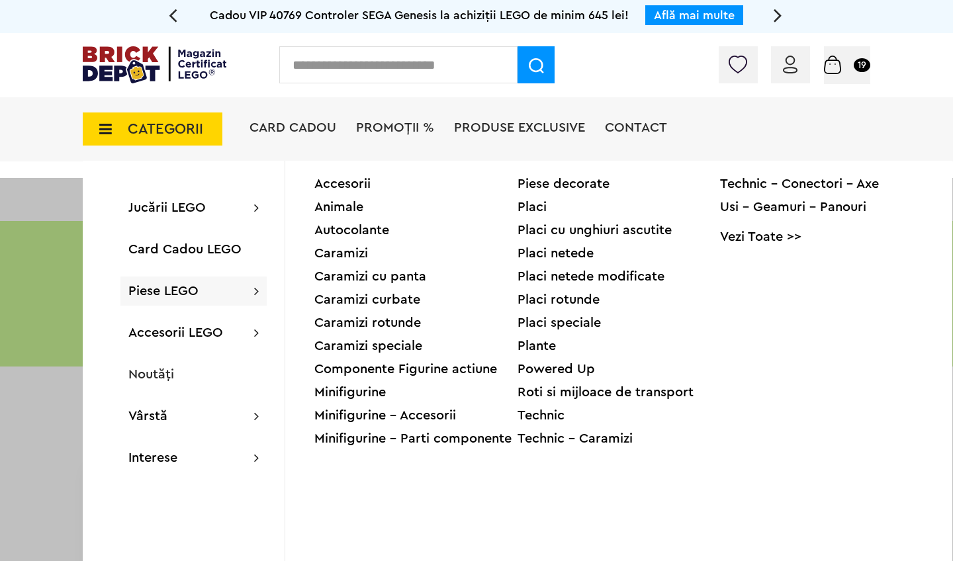
click at [362, 412] on div "Minifigurine - Accesorii" at bounding box center [415, 415] width 203 height 13
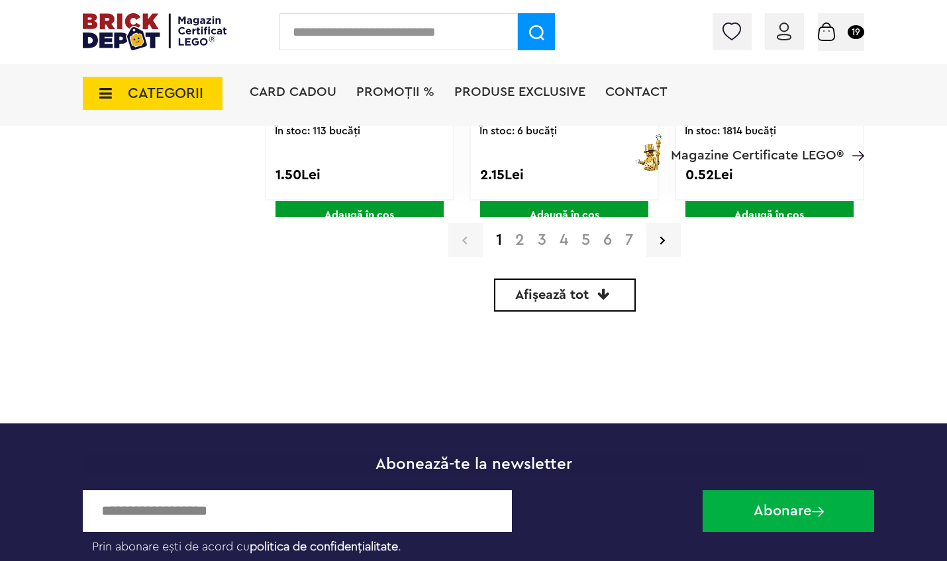
scroll to position [4111, 0]
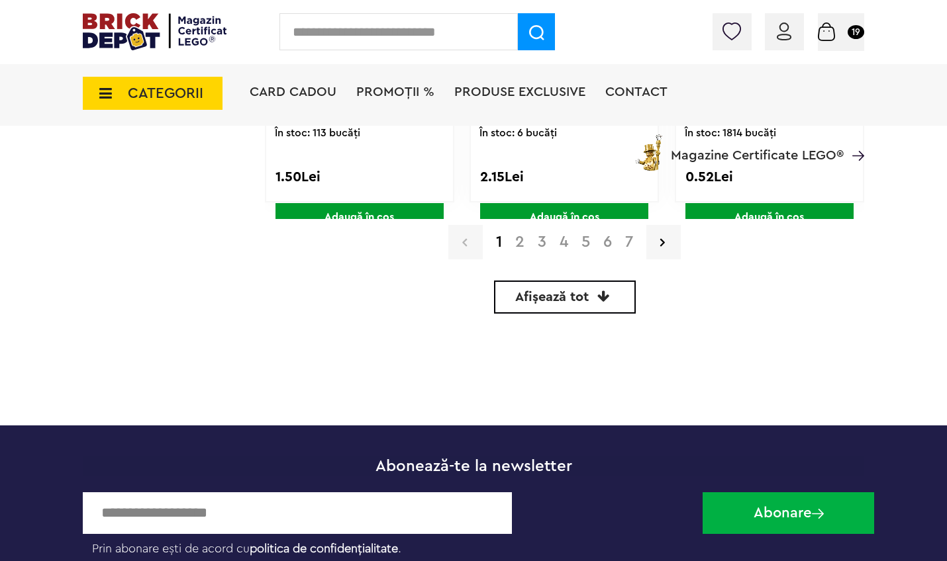
click at [565, 299] on span "Afișează tot" at bounding box center [551, 297] width 73 height 13
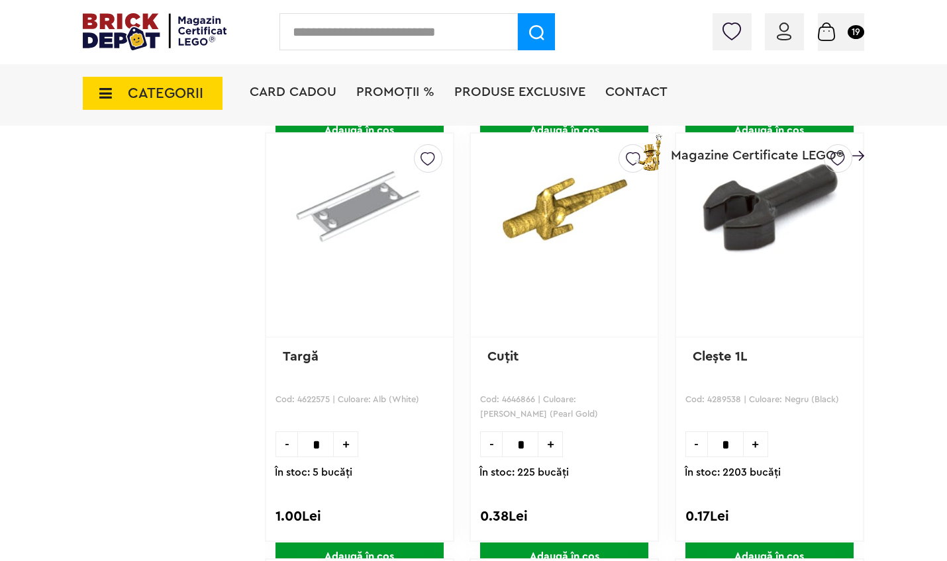
scroll to position [20813, 0]
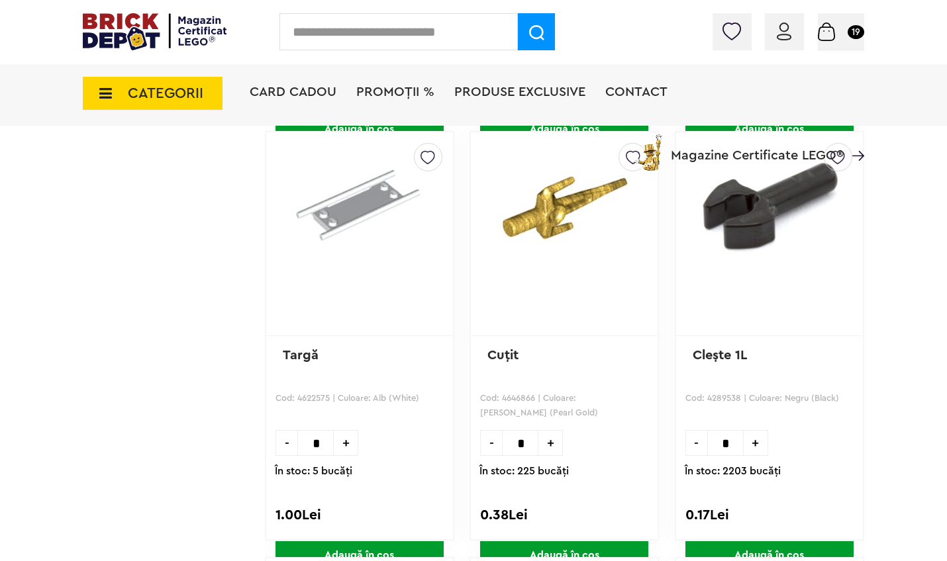
click at [734, 444] on input "*" at bounding box center [725, 443] width 36 height 26
type input "**"
click at [790, 547] on span "Adaugă în coș" at bounding box center [769, 556] width 168 height 28
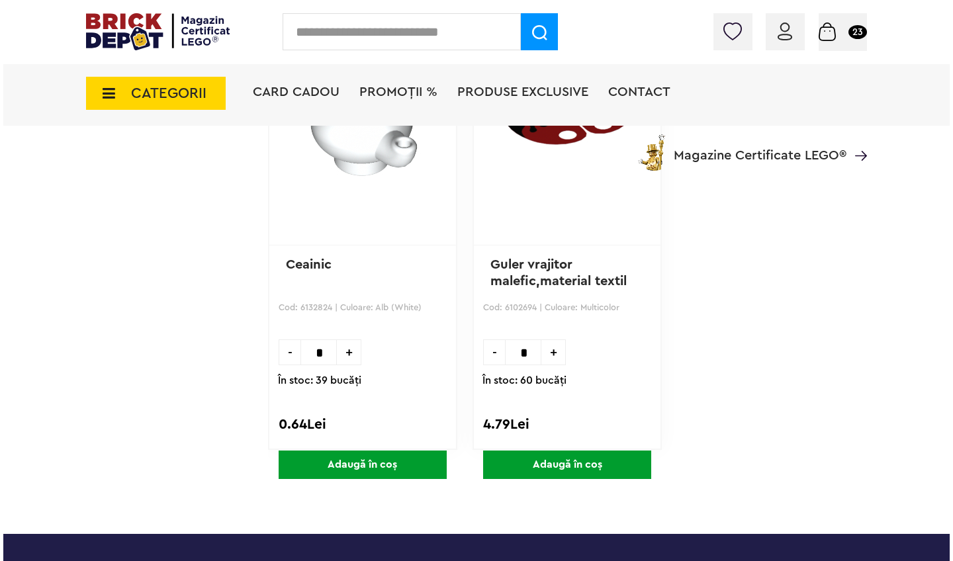
scroll to position [26935, 0]
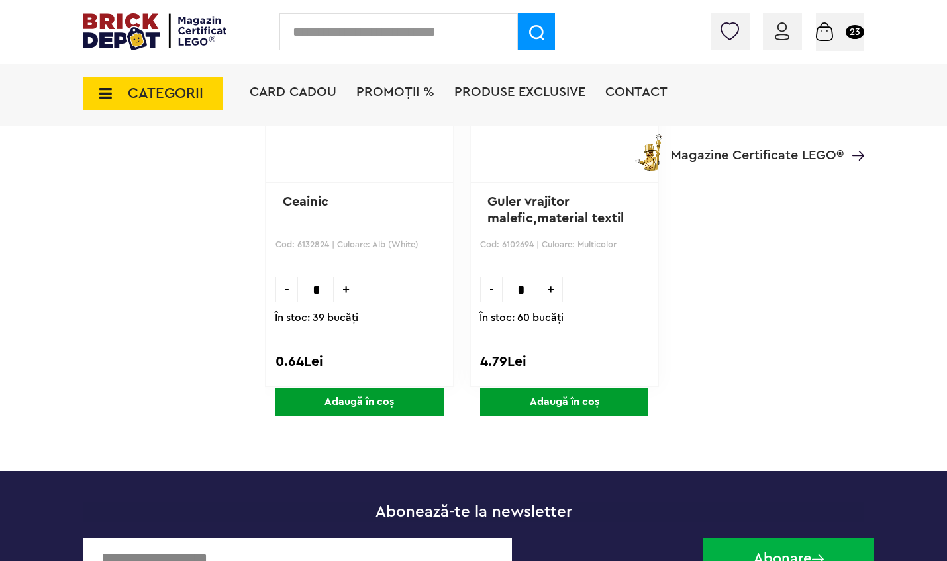
click at [143, 94] on span "CATEGORII" at bounding box center [165, 93] width 75 height 15
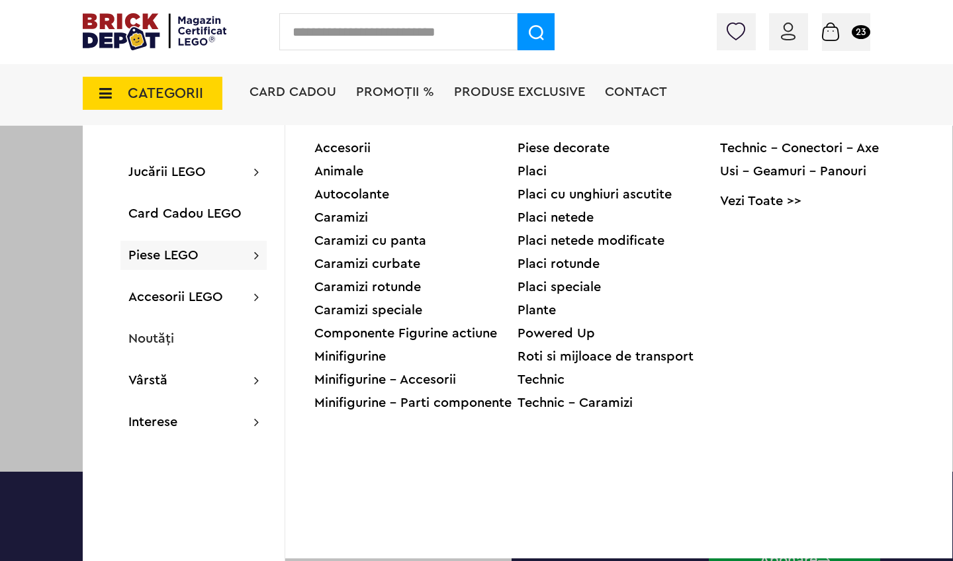
click at [536, 170] on div "Placi" at bounding box center [619, 171] width 203 height 13
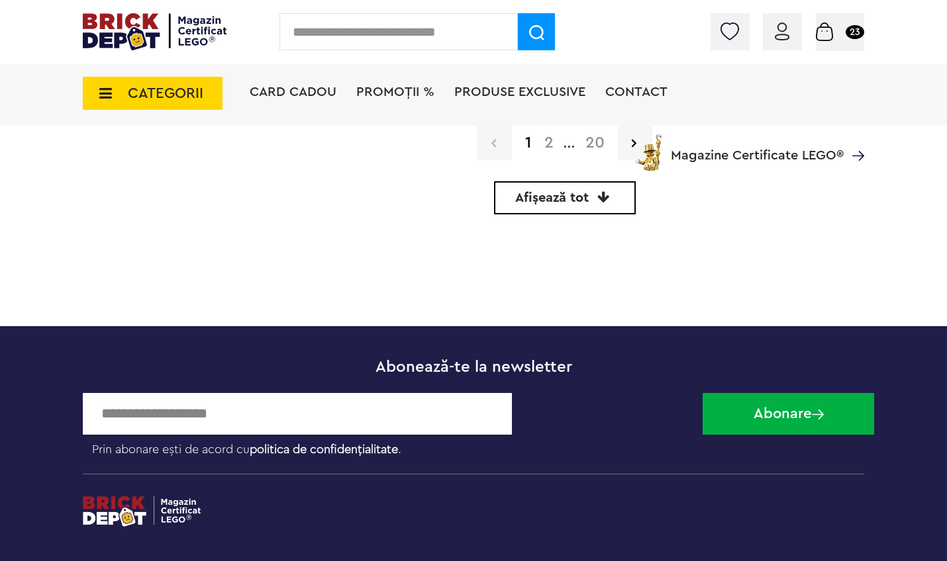
scroll to position [4212, 0]
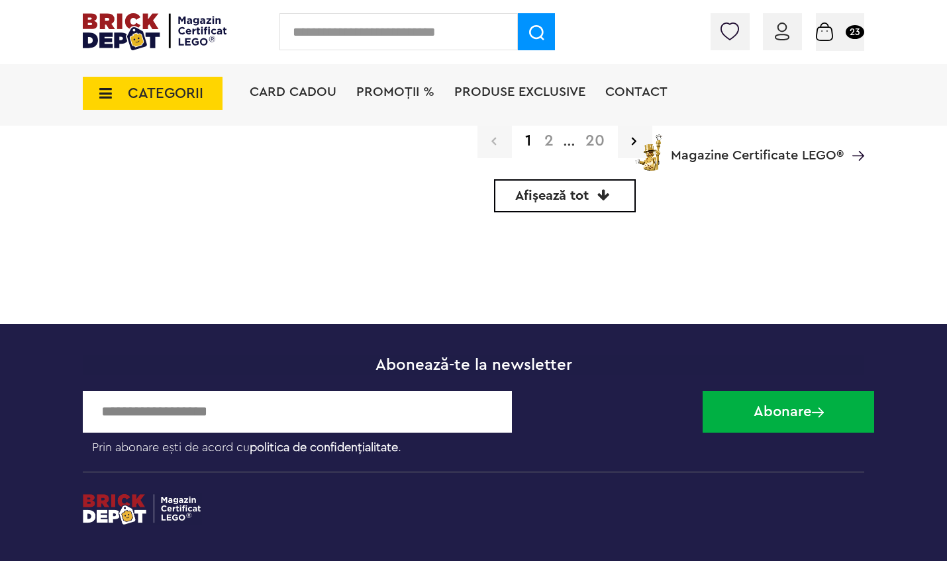
click at [561, 195] on span "Afișează tot" at bounding box center [551, 195] width 73 height 13
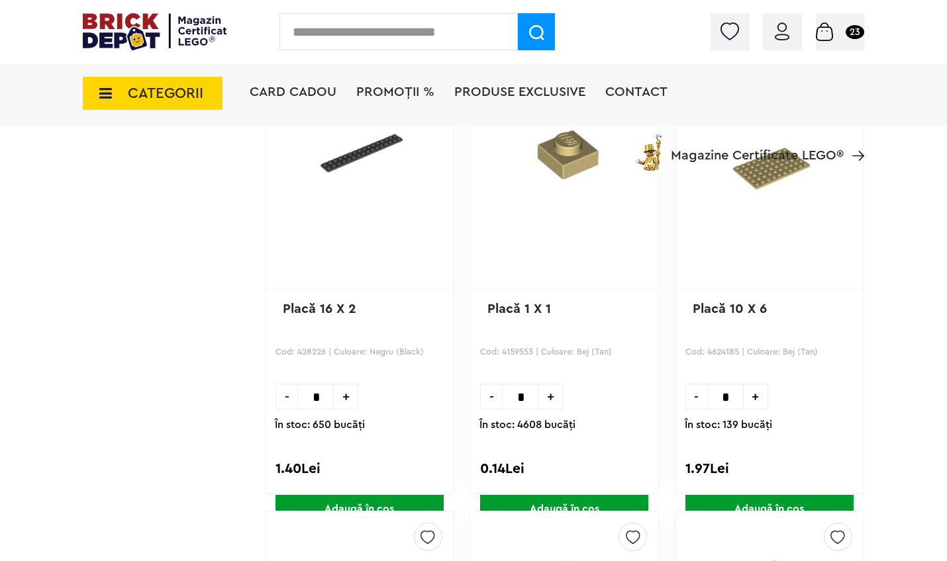
scroll to position [47729, 0]
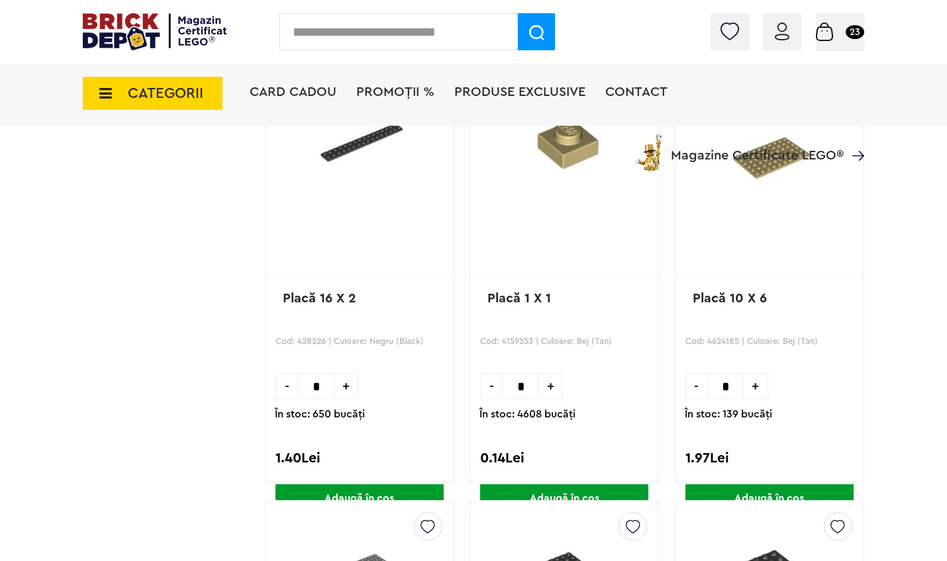
click at [325, 382] on input "*" at bounding box center [315, 386] width 36 height 26
type input "**"
click at [370, 493] on span "Adaugă în coș" at bounding box center [359, 499] width 168 height 28
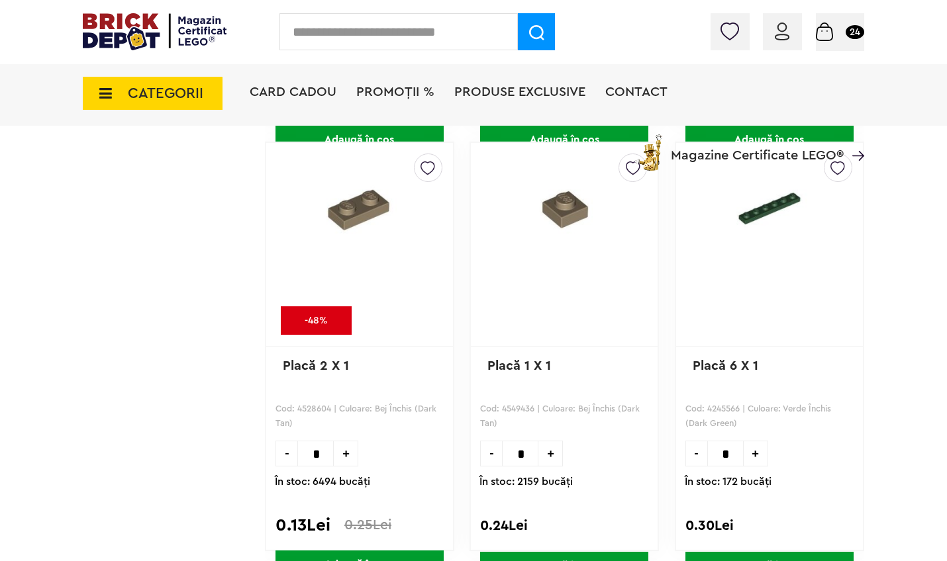
scroll to position [49377, 0]
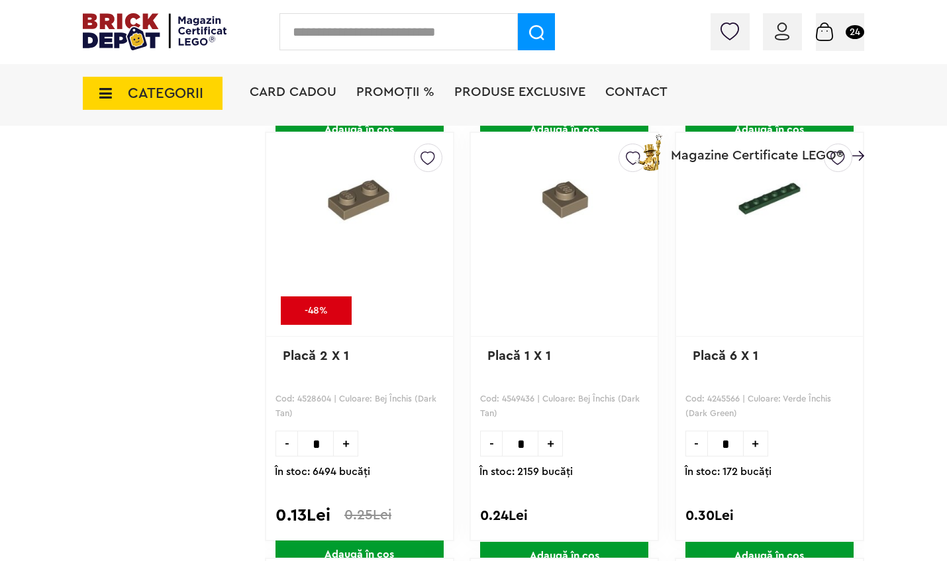
click at [736, 445] on input "*" at bounding box center [725, 444] width 36 height 26
type input "**"
click at [745, 548] on span "Adaugă în coș" at bounding box center [769, 556] width 168 height 28
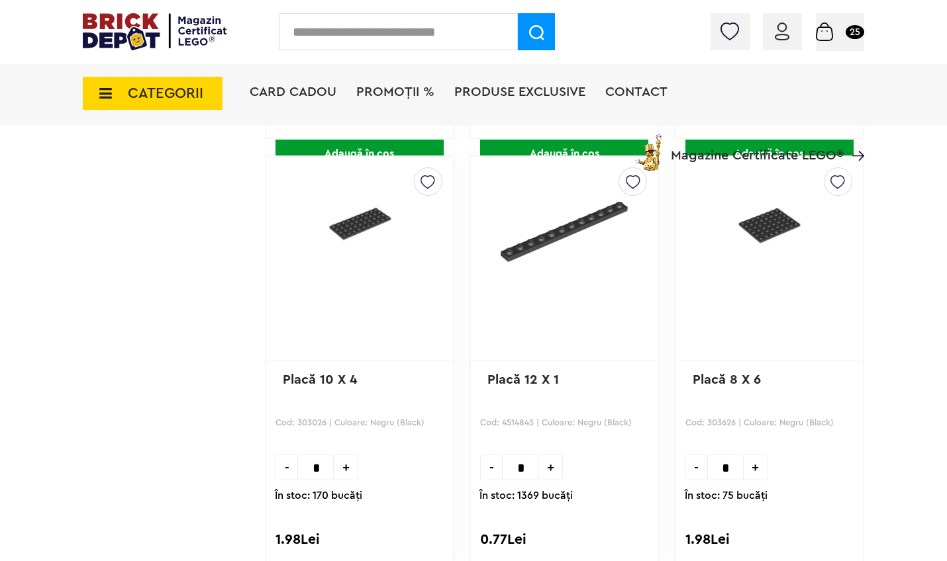
scroll to position [54047, 0]
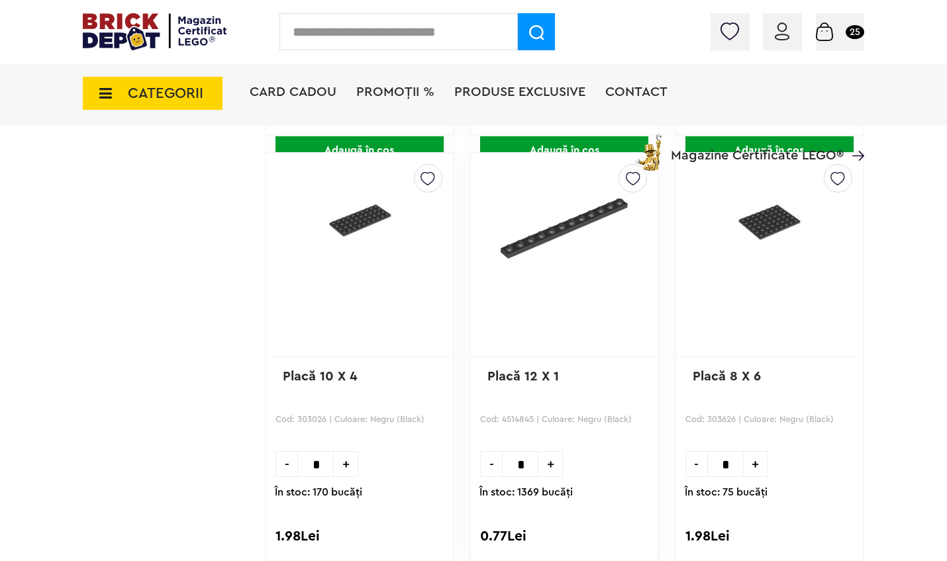
click at [535, 467] on input "*" at bounding box center [520, 465] width 36 height 26
type input "**"
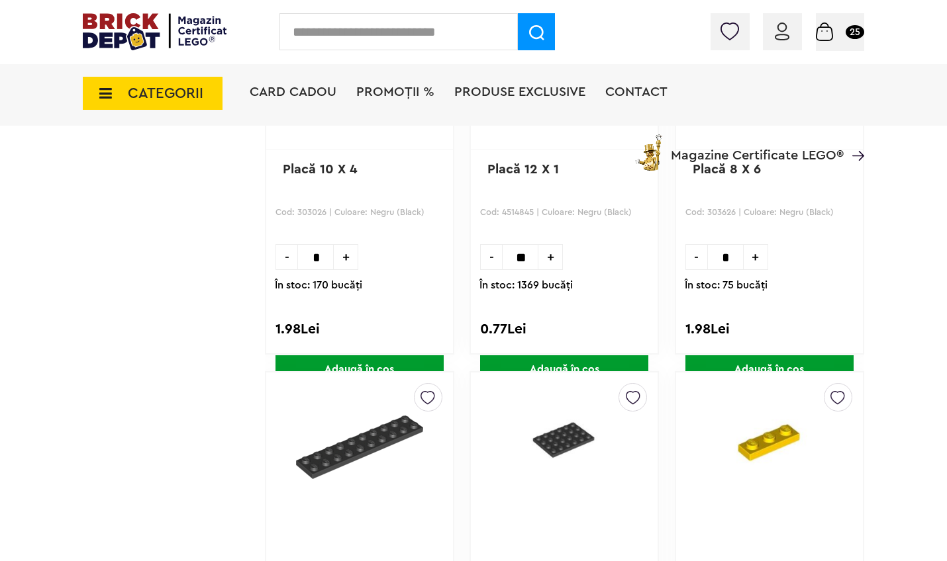
scroll to position [54258, 0]
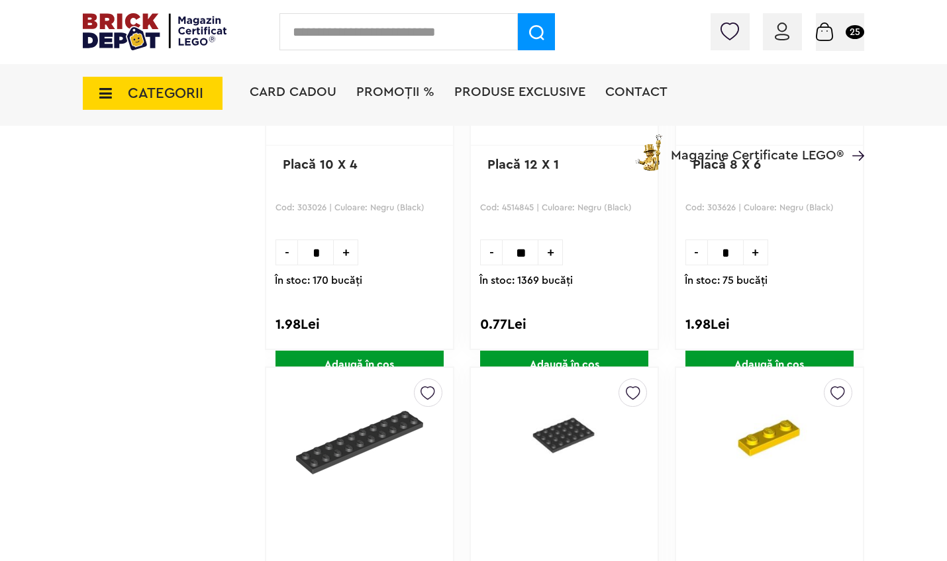
click at [582, 357] on span "Adaugă în coș" at bounding box center [564, 365] width 168 height 28
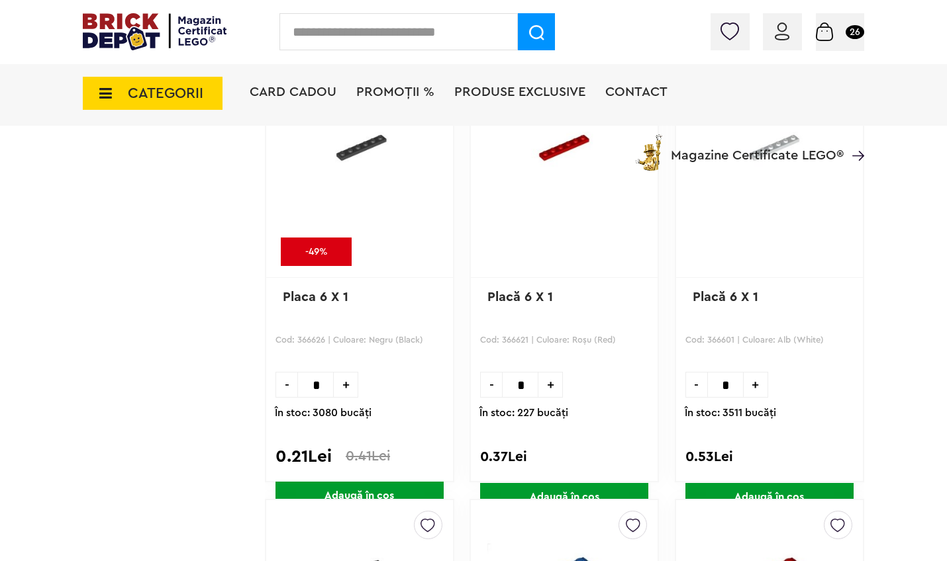
scroll to position [67780, 0]
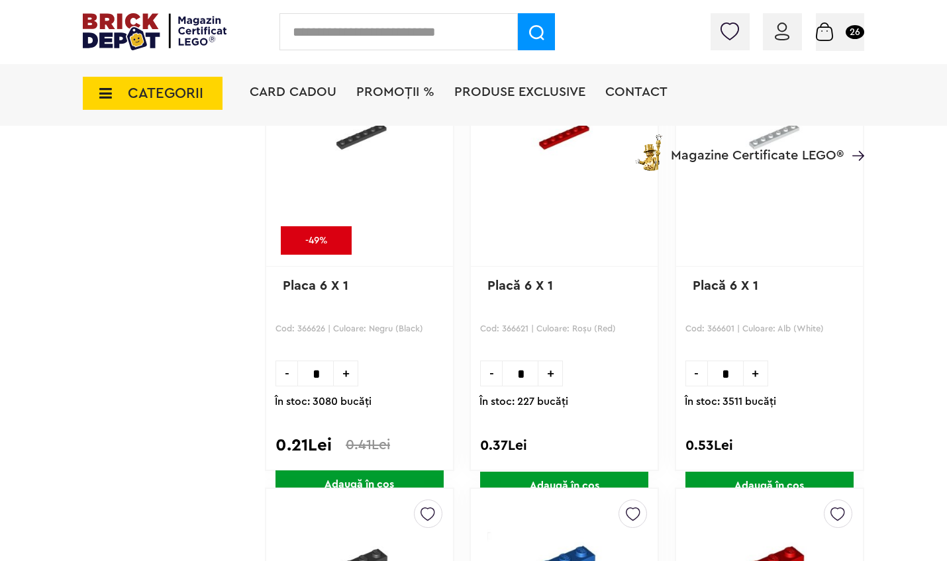
click at [326, 373] on input "*" at bounding box center [315, 374] width 36 height 26
type input "**"
click at [348, 478] on span "Adaugă în coș" at bounding box center [359, 485] width 168 height 28
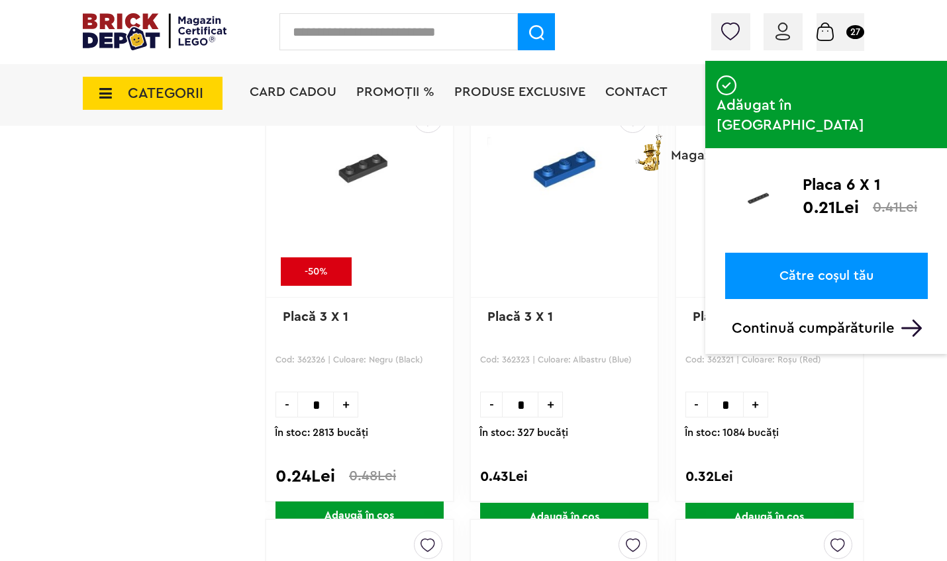
scroll to position [68176, 0]
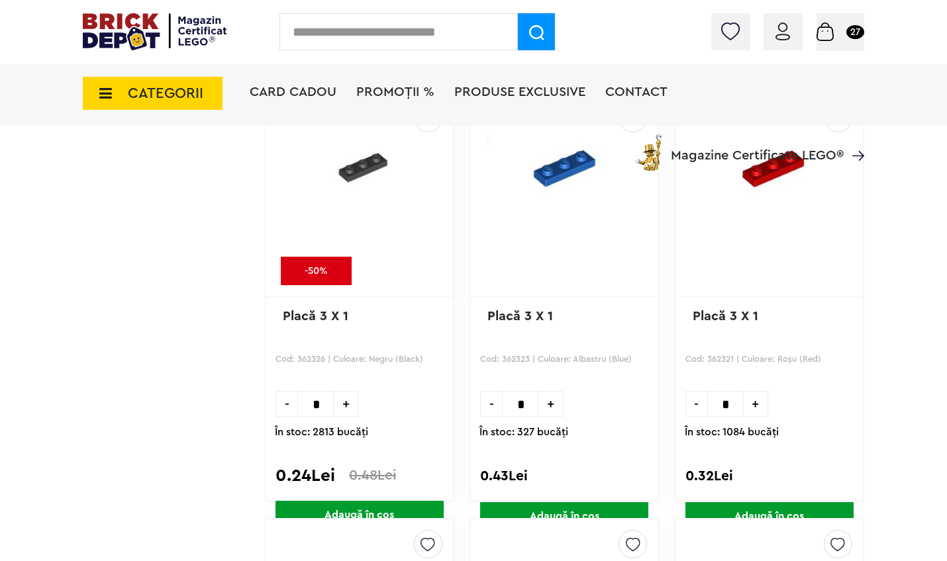
click at [324, 410] on input "*" at bounding box center [315, 404] width 36 height 26
type input "**"
click at [363, 510] on span "Adaugă în coș" at bounding box center [359, 515] width 168 height 28
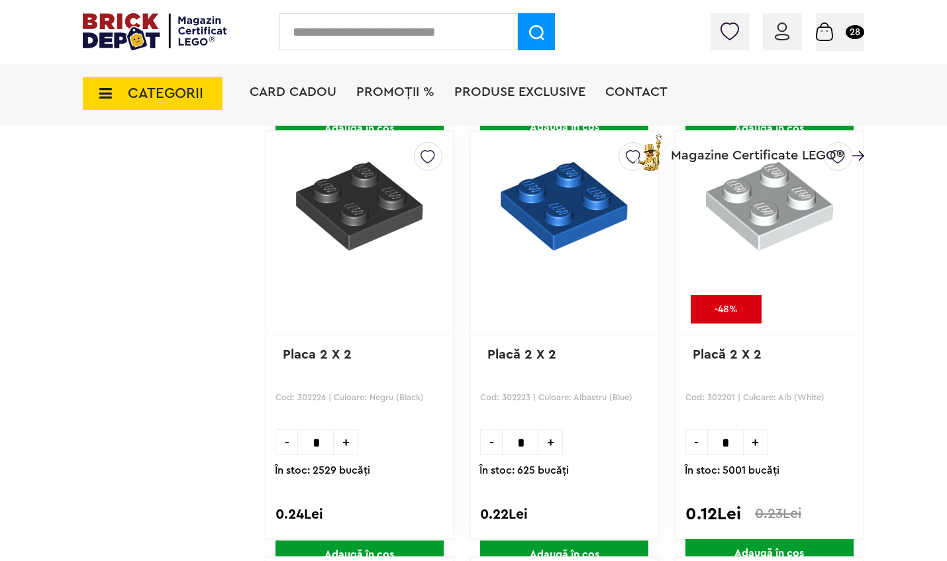
scroll to position [70280, 0]
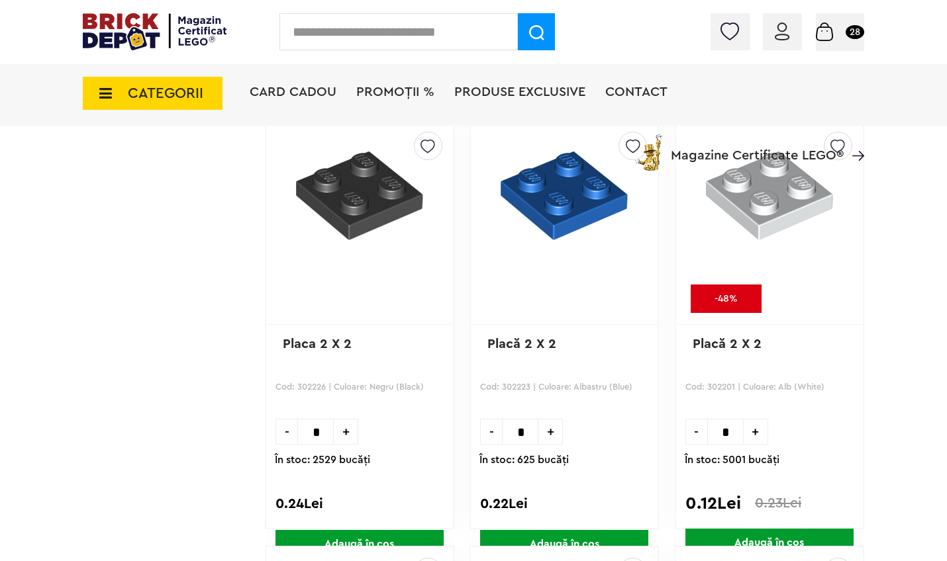
click at [734, 434] on input "*" at bounding box center [725, 432] width 36 height 26
type input "**"
click at [785, 539] on span "Adaugă în coș" at bounding box center [769, 543] width 168 height 28
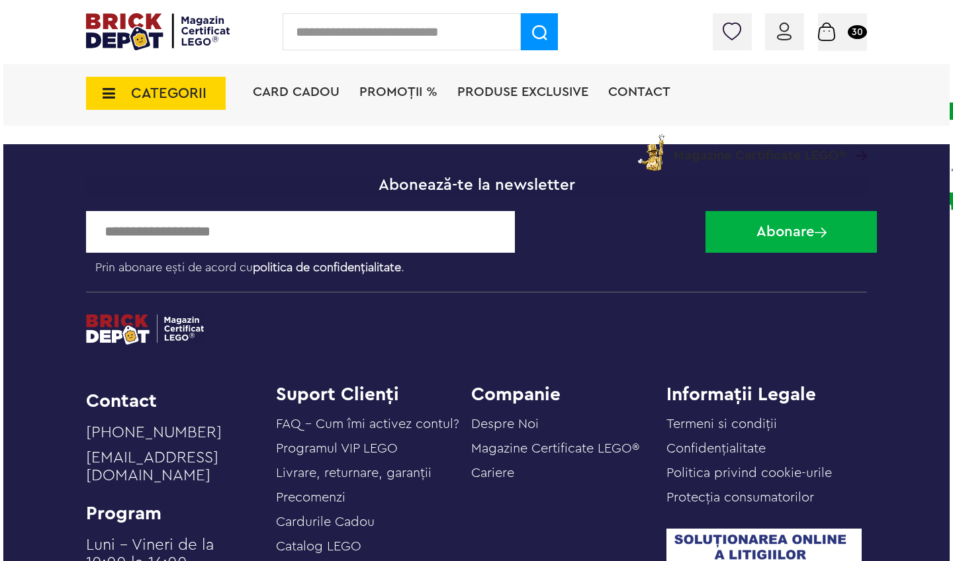
scroll to position [76295, 0]
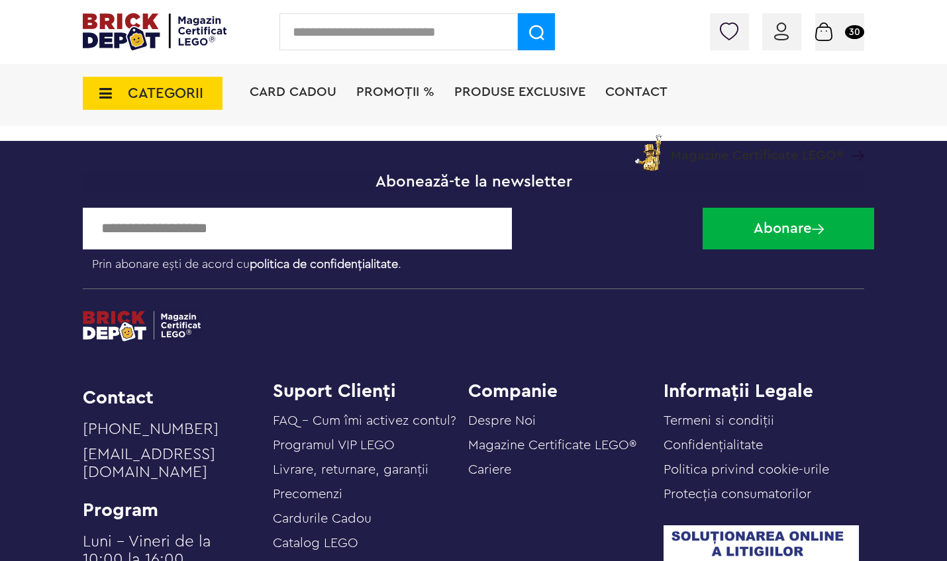
click at [134, 97] on span "CATEGORII" at bounding box center [165, 93] width 75 height 15
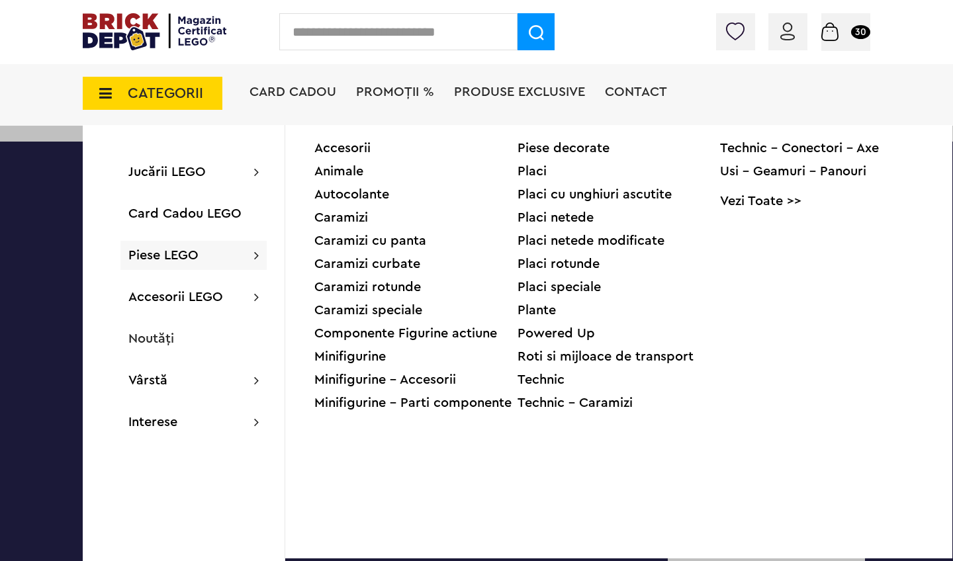
click at [534, 216] on div "Placi netede" at bounding box center [619, 217] width 203 height 13
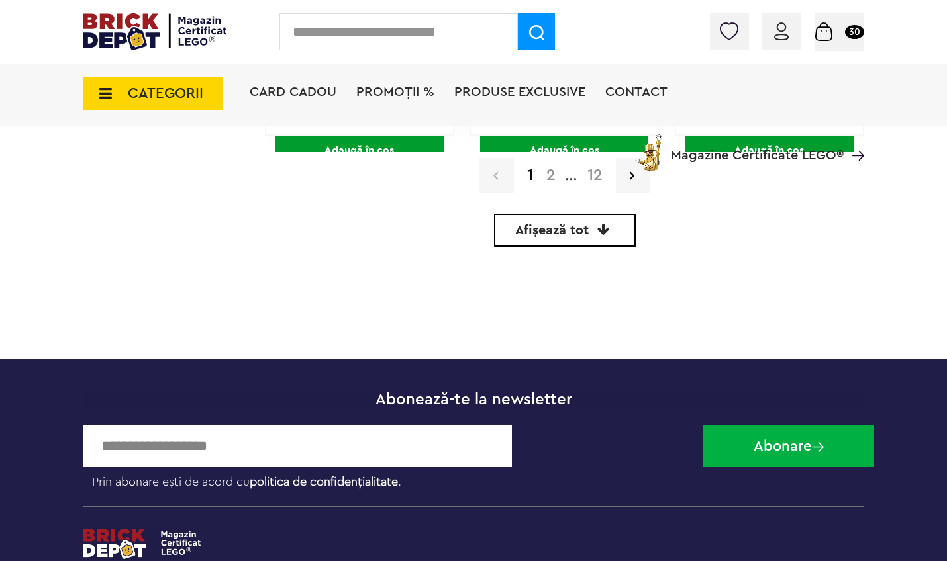
scroll to position [4218, 0]
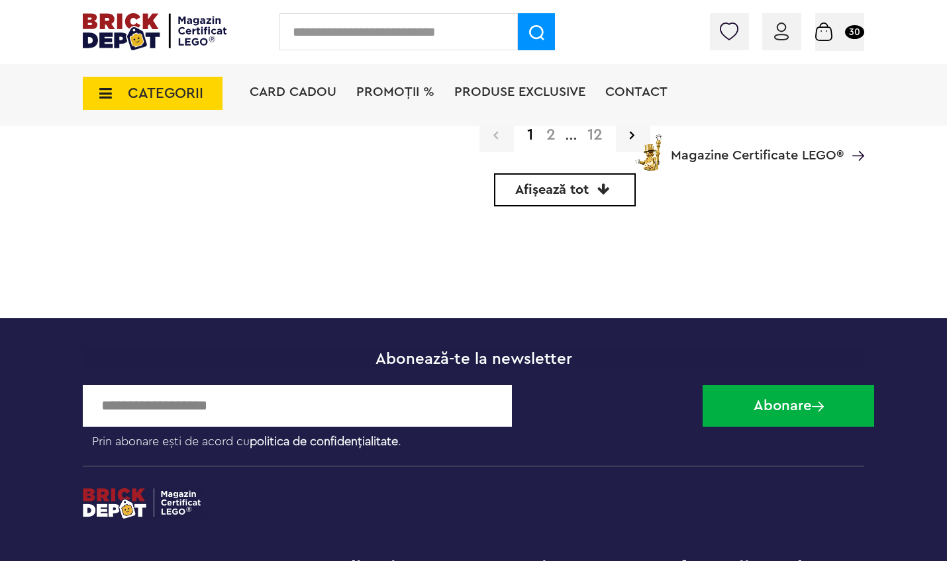
click at [573, 185] on span "Afișează tot" at bounding box center [551, 189] width 73 height 13
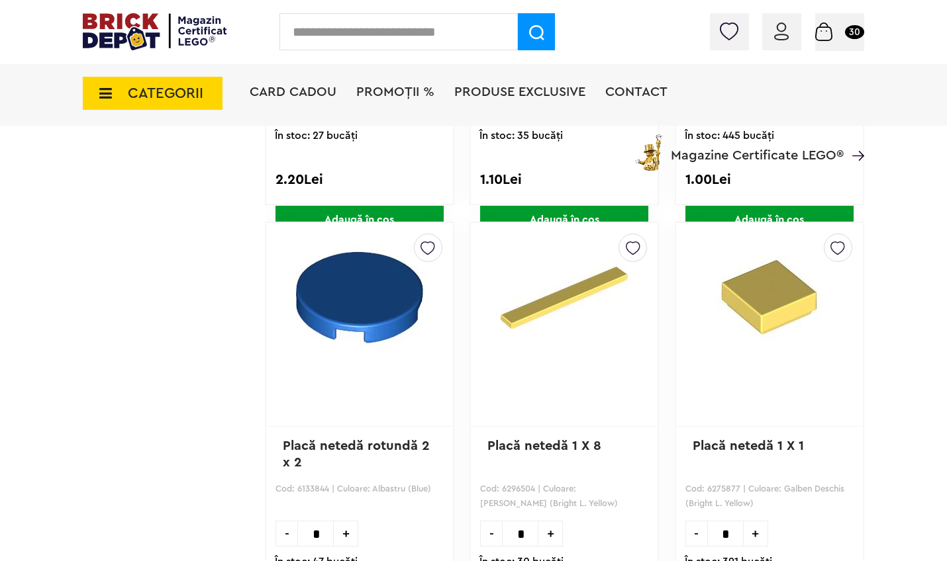
scroll to position [13, 0]
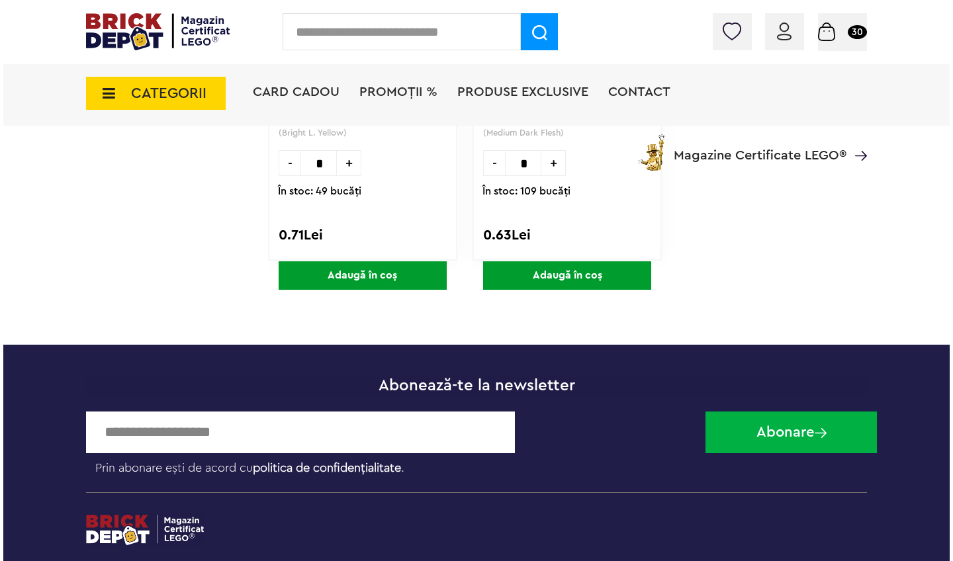
scroll to position [42847, 0]
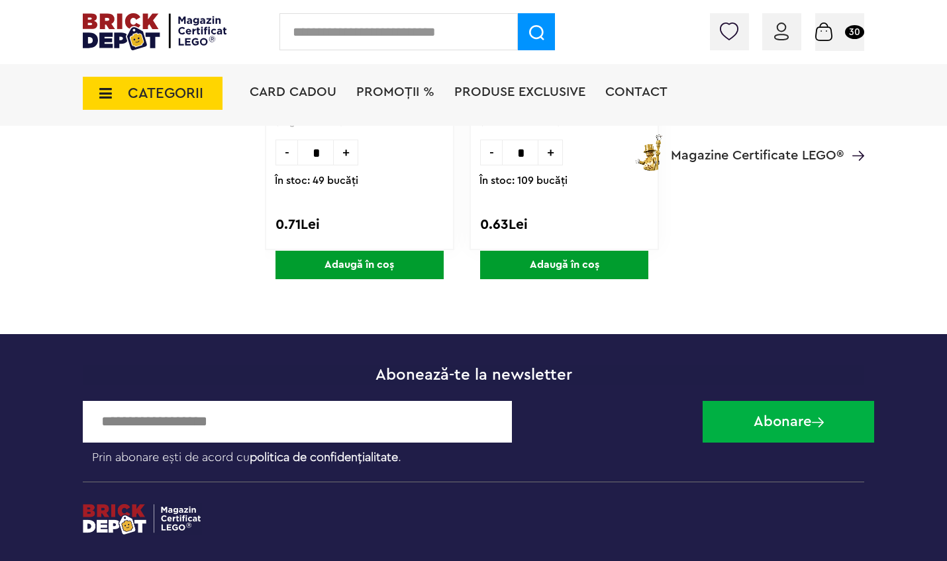
click at [143, 95] on span "CATEGORII" at bounding box center [165, 93] width 75 height 15
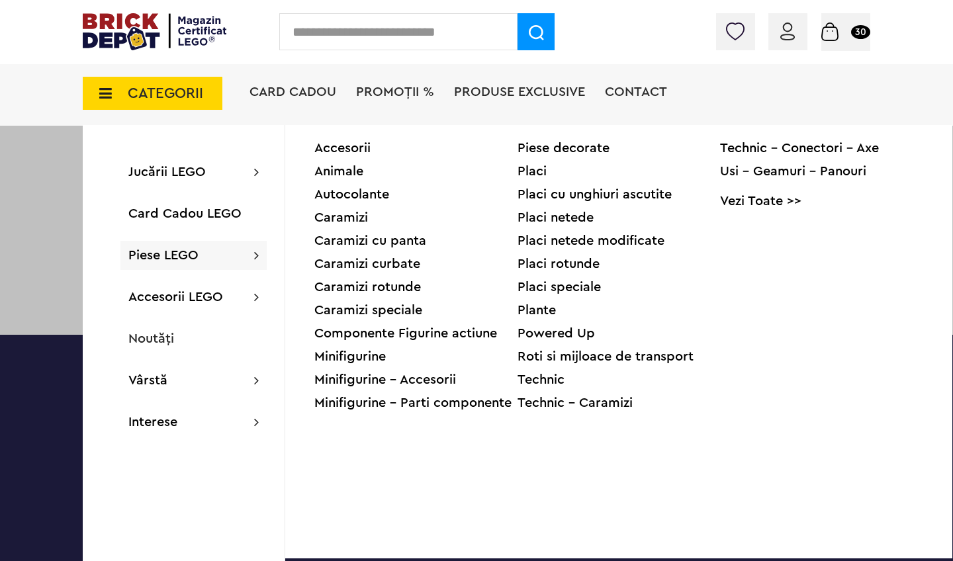
click at [531, 239] on div "Placi netede modificate" at bounding box center [619, 240] width 203 height 13
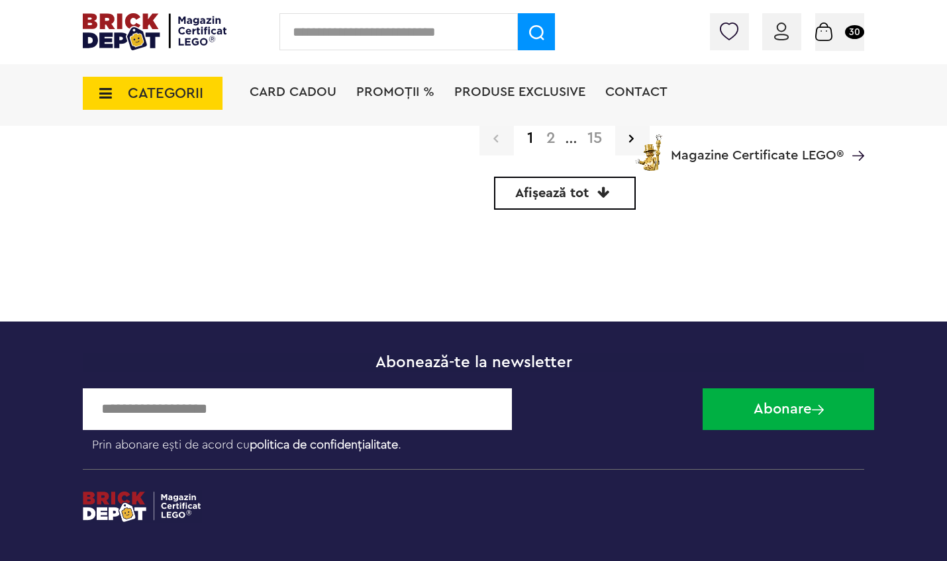
scroll to position [4222, 0]
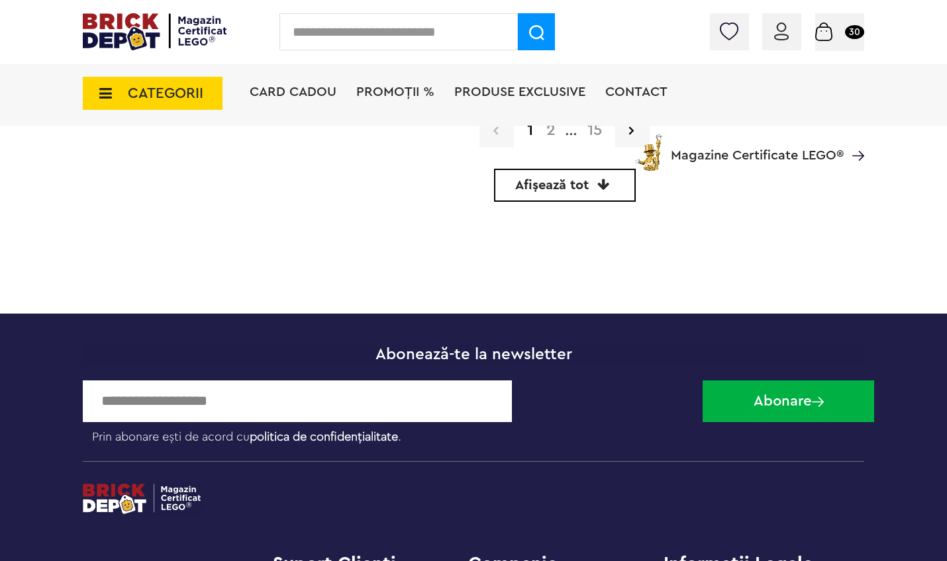
click at [573, 187] on span "Afișează tot" at bounding box center [551, 185] width 73 height 13
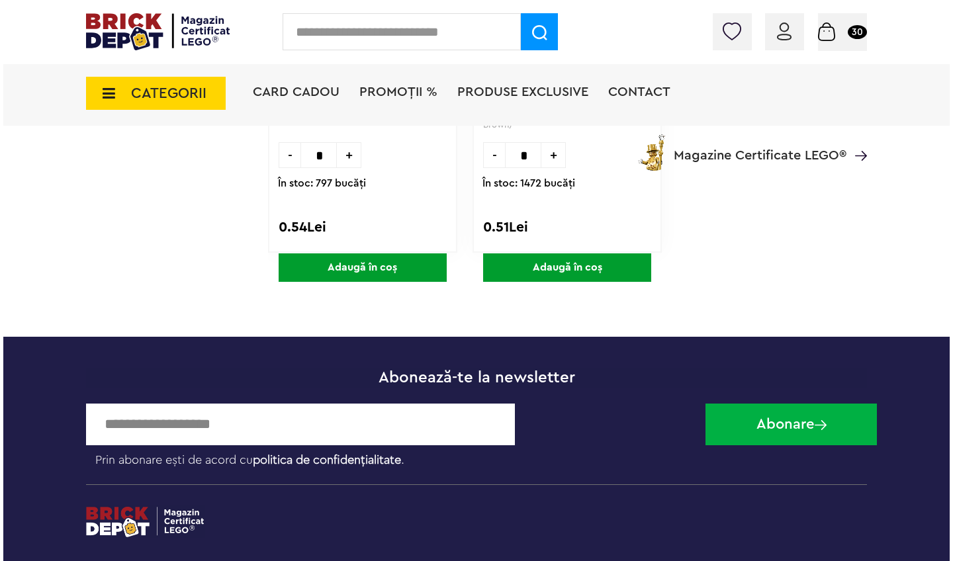
scroll to position [56086, 0]
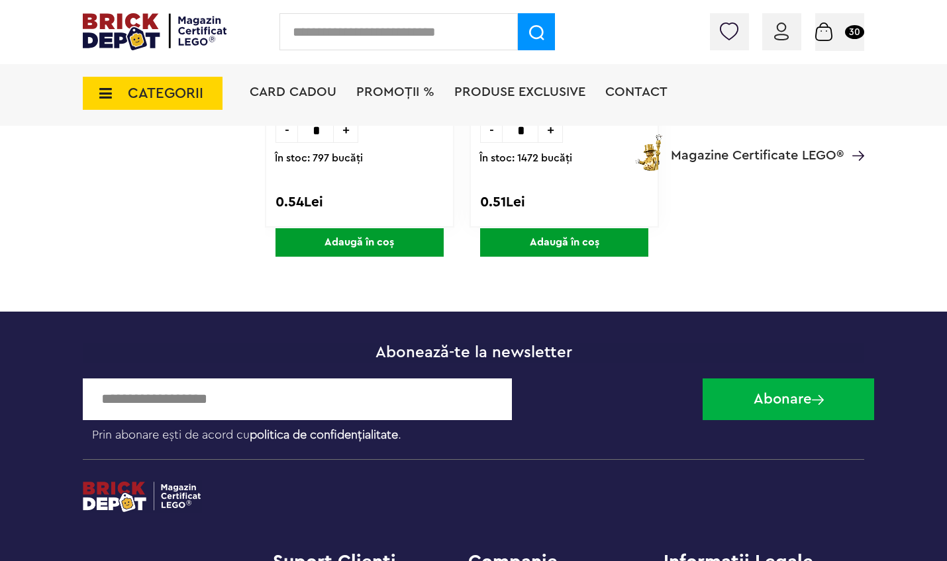
click at [193, 97] on span "CATEGORII" at bounding box center [165, 93] width 75 height 15
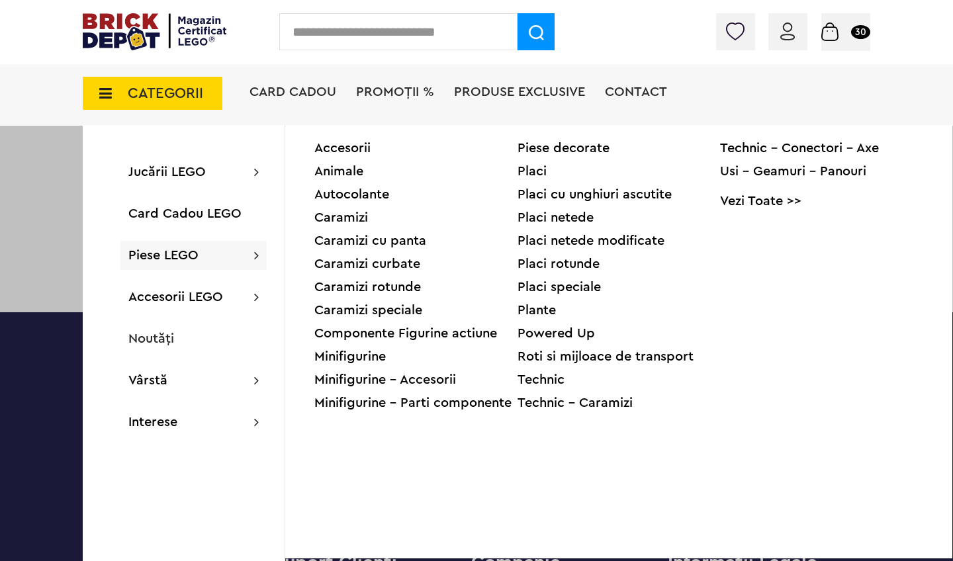
click at [575, 263] on div "Placi rotunde" at bounding box center [619, 264] width 203 height 13
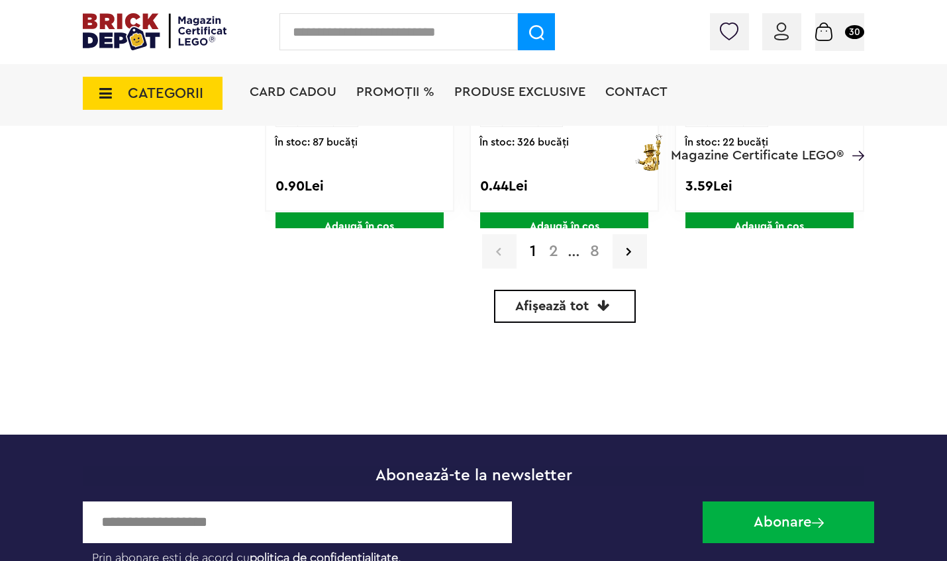
scroll to position [4086, 0]
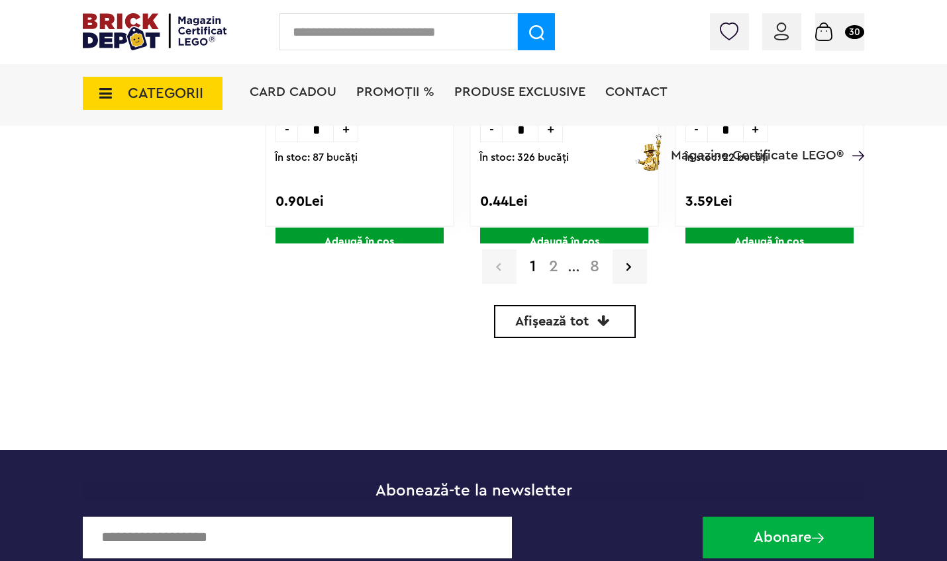
click at [576, 318] on span "Afișează tot" at bounding box center [551, 321] width 73 height 13
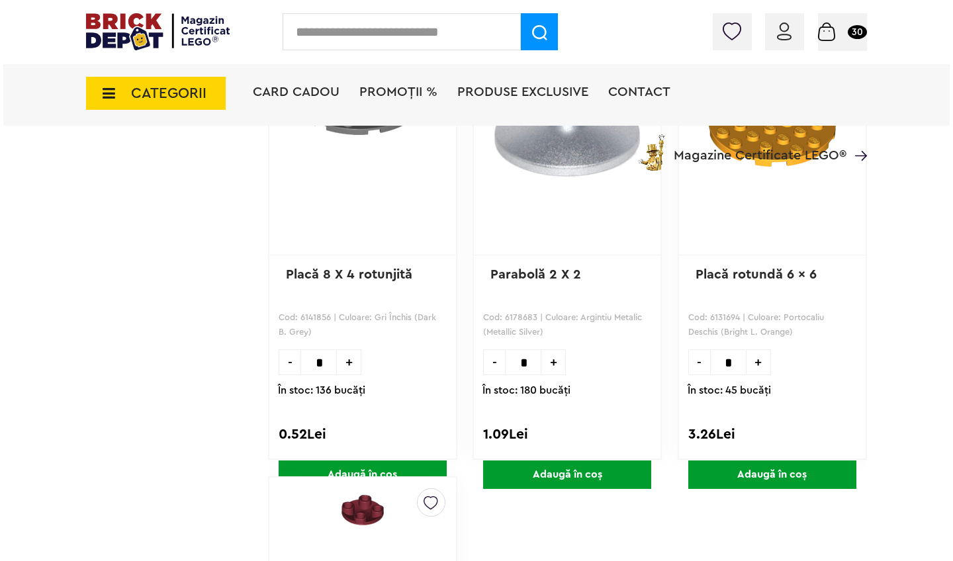
scroll to position [28138, 0]
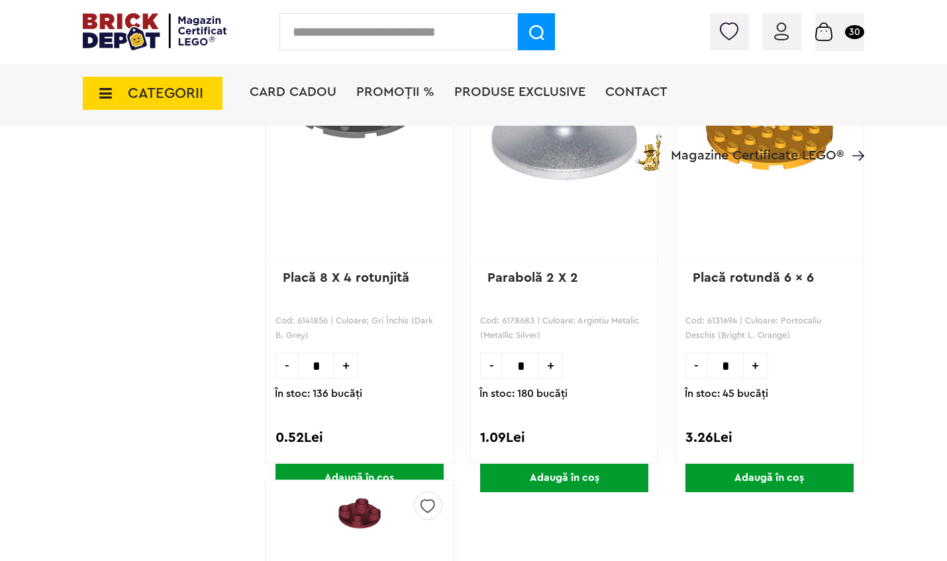
click at [531, 365] on input "*" at bounding box center [520, 366] width 36 height 26
type input "**"
click at [569, 477] on span "Adaugă în coș" at bounding box center [564, 478] width 168 height 28
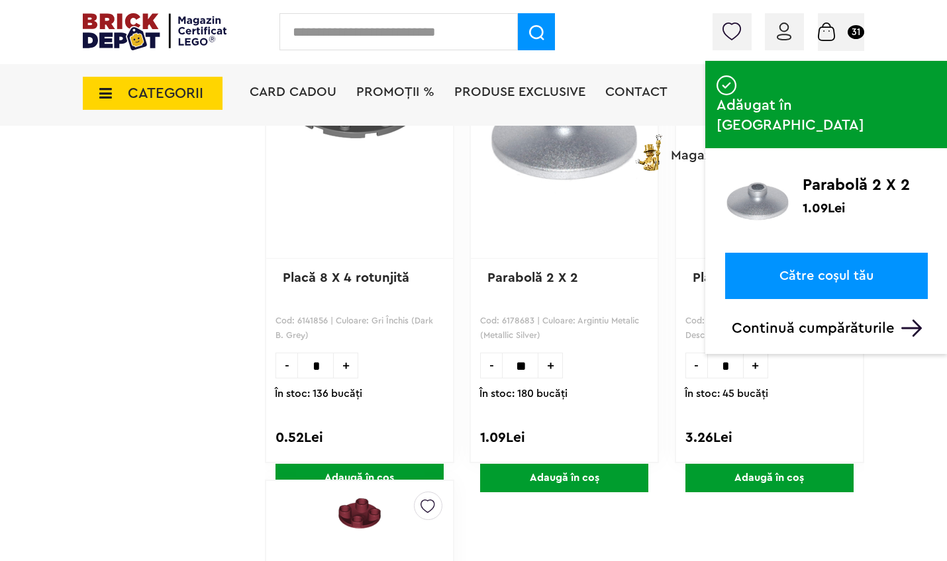
click at [171, 92] on span "CATEGORII" at bounding box center [165, 93] width 75 height 15
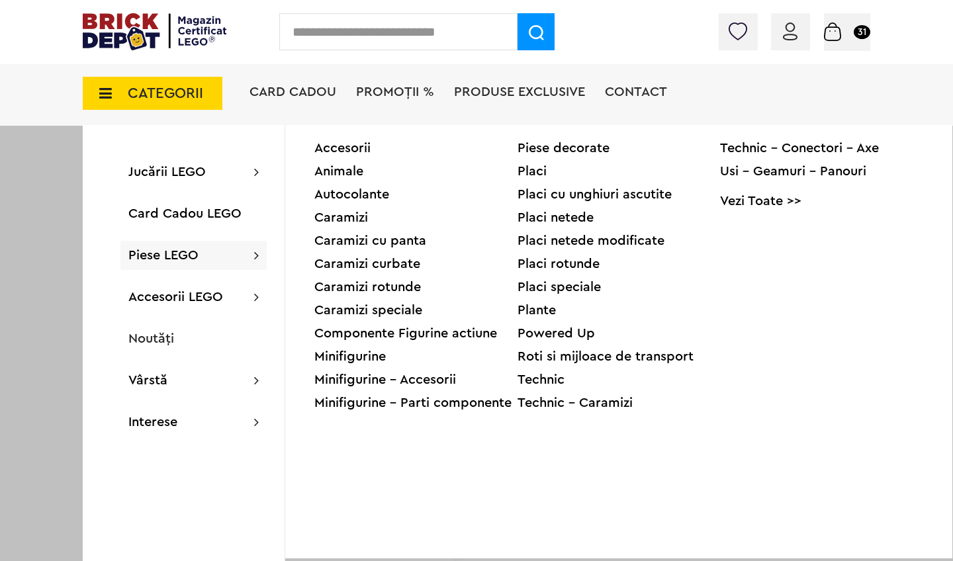
click at [538, 286] on div "Placi speciale" at bounding box center [619, 287] width 203 height 13
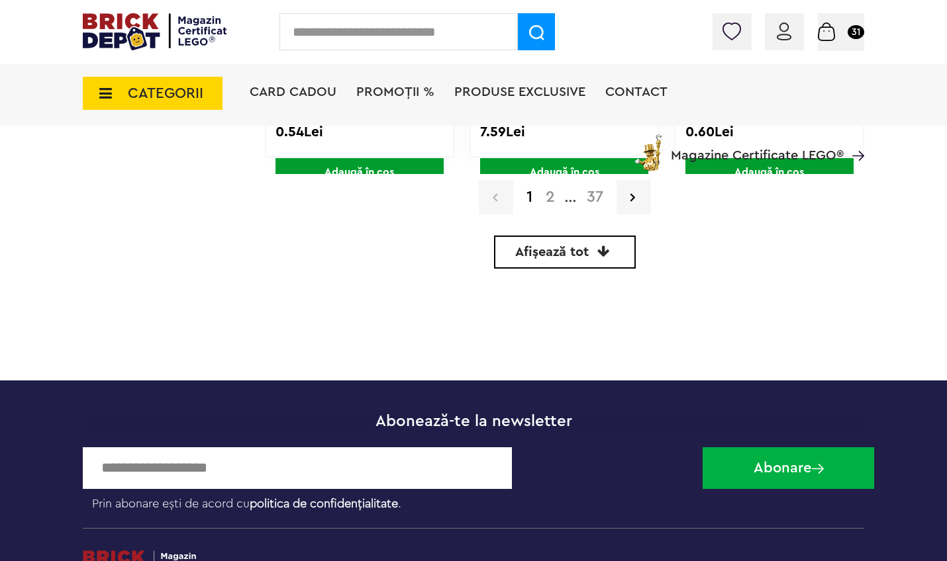
scroll to position [4140, 0]
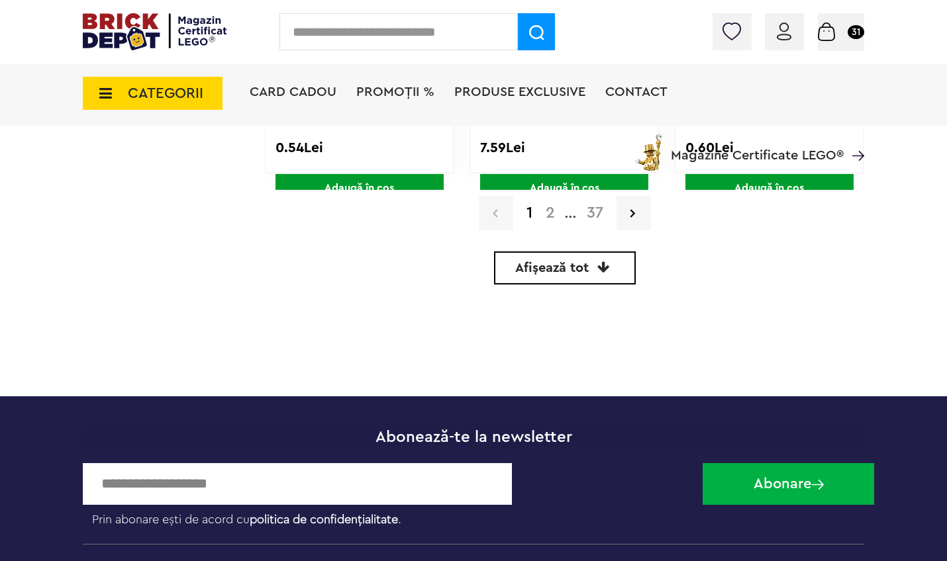
click at [599, 266] on icon at bounding box center [603, 267] width 13 height 13
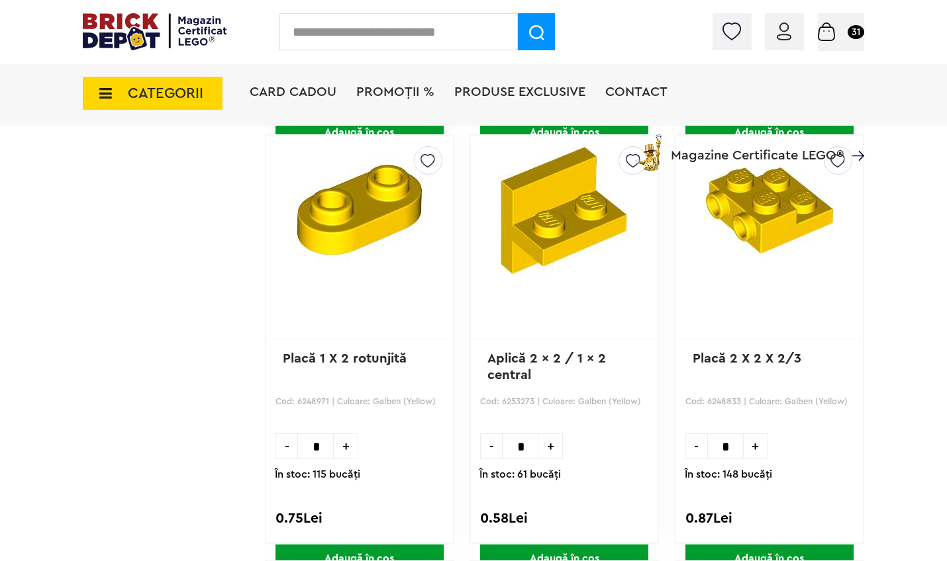
scroll to position [13125, 0]
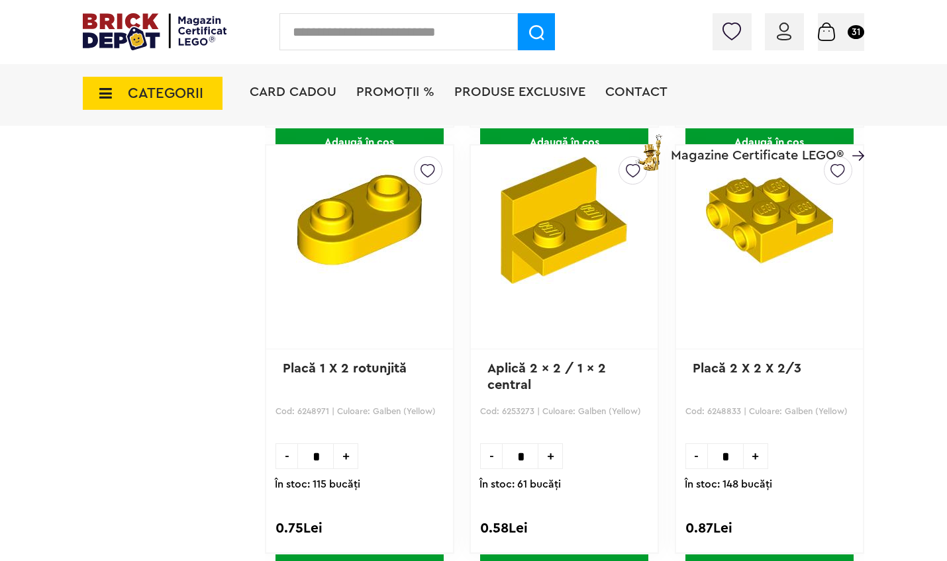
click at [330, 459] on input "*" at bounding box center [315, 457] width 36 height 26
type input "*"
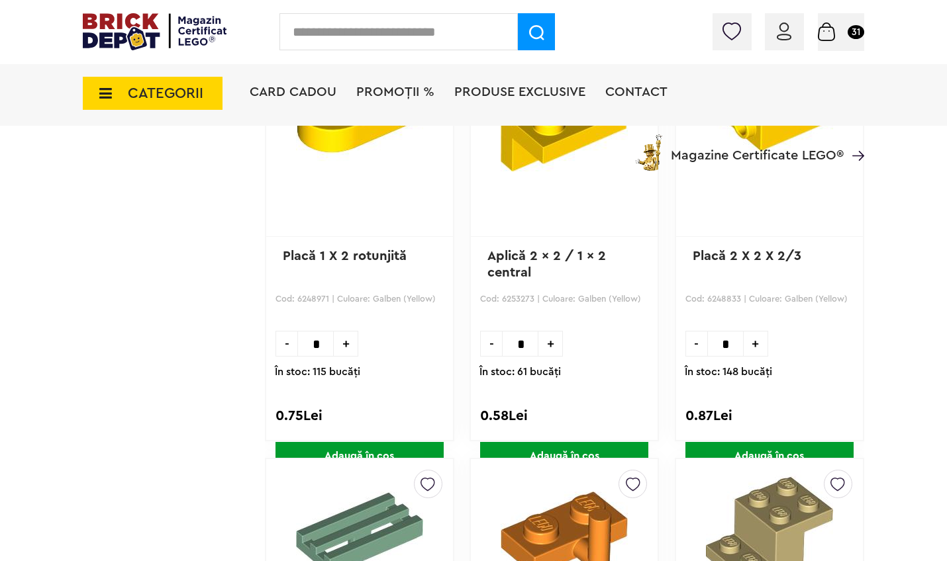
scroll to position [13240, 0]
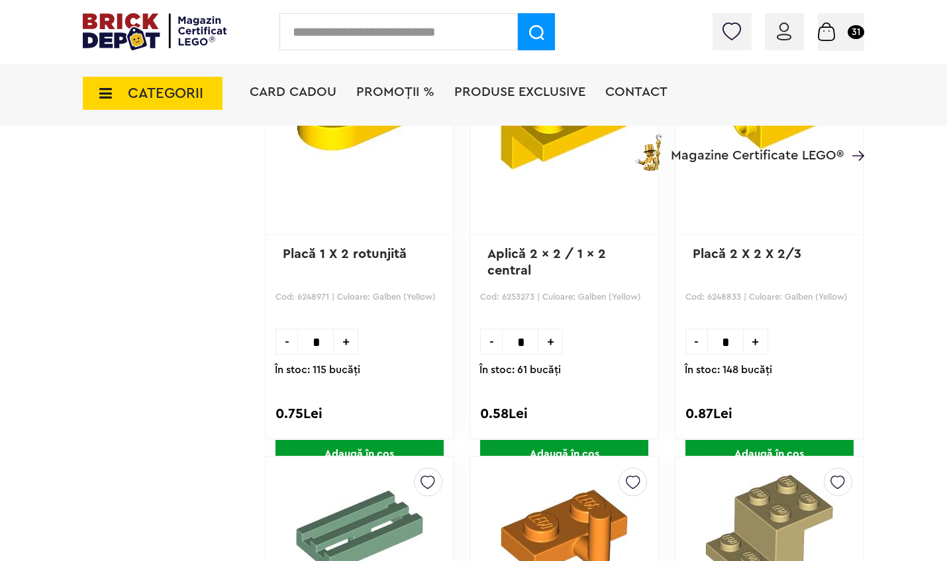
click at [384, 446] on span "Adaugă în coș" at bounding box center [359, 454] width 168 height 28
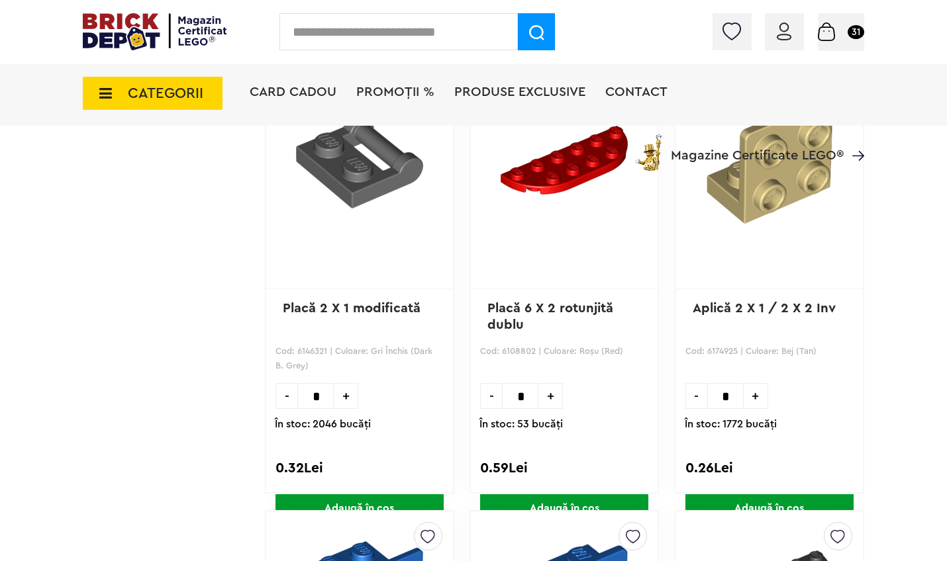
scroll to position [64774, 0]
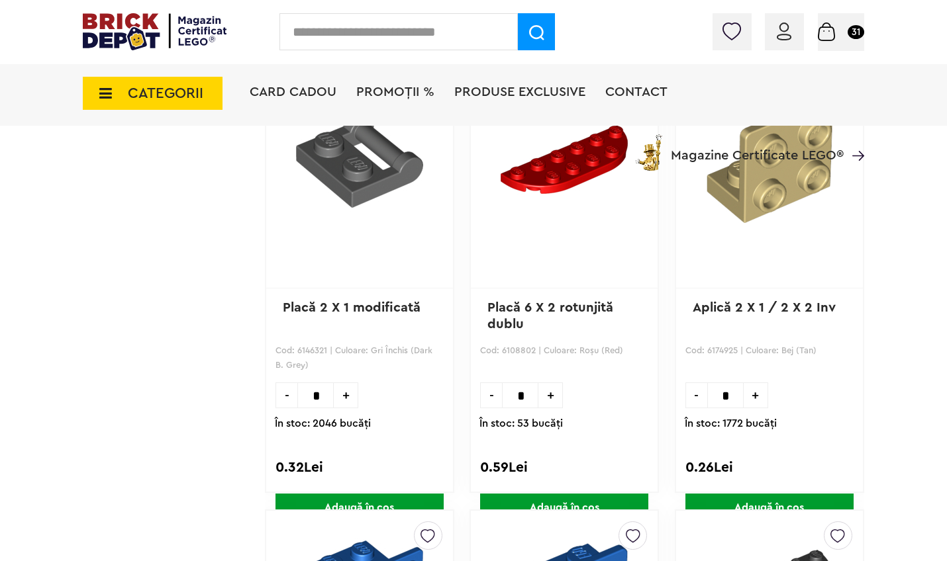
click at [325, 395] on input "*" at bounding box center [315, 396] width 36 height 26
type input "**"
click at [357, 502] on span "Adaugă în coș" at bounding box center [359, 508] width 168 height 28
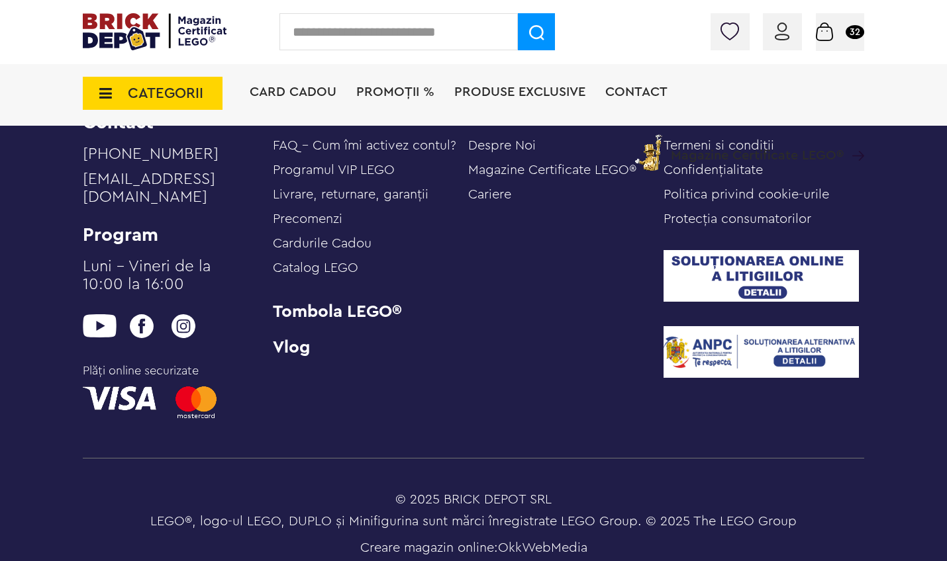
scroll to position [139242, 0]
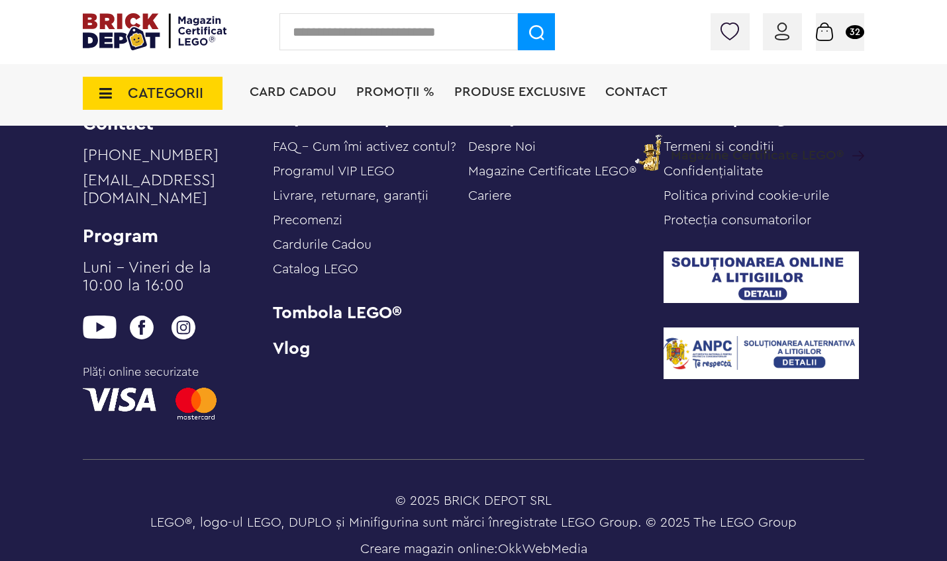
click at [152, 90] on span "CATEGORII" at bounding box center [165, 93] width 75 height 15
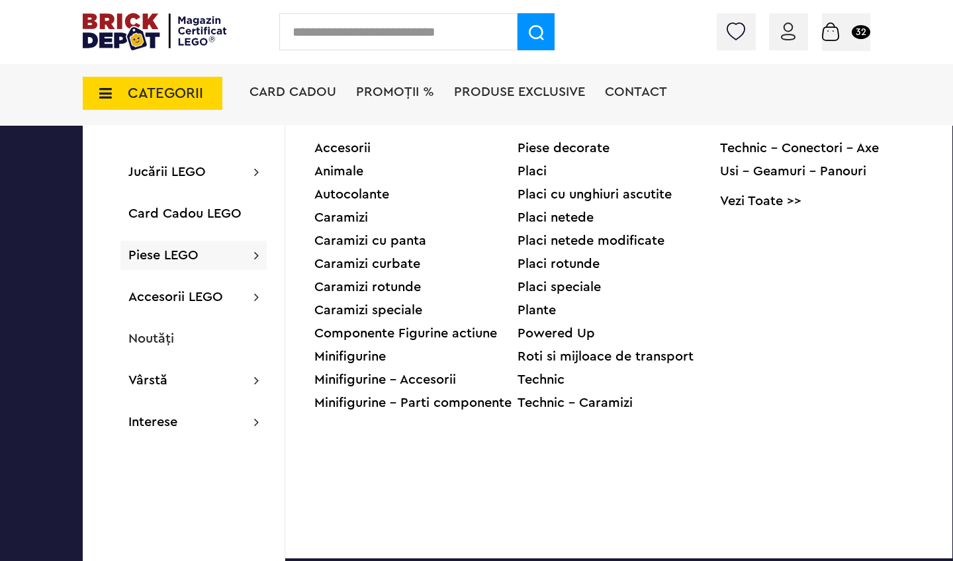
click at [615, 357] on div "Roti si mijloace de transport" at bounding box center [619, 356] width 203 height 13
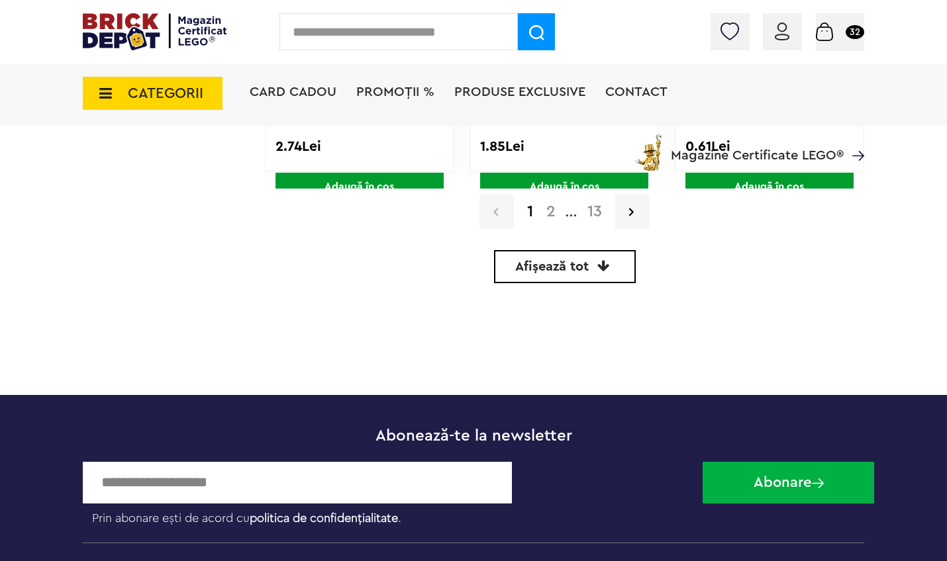
scroll to position [4126, 0]
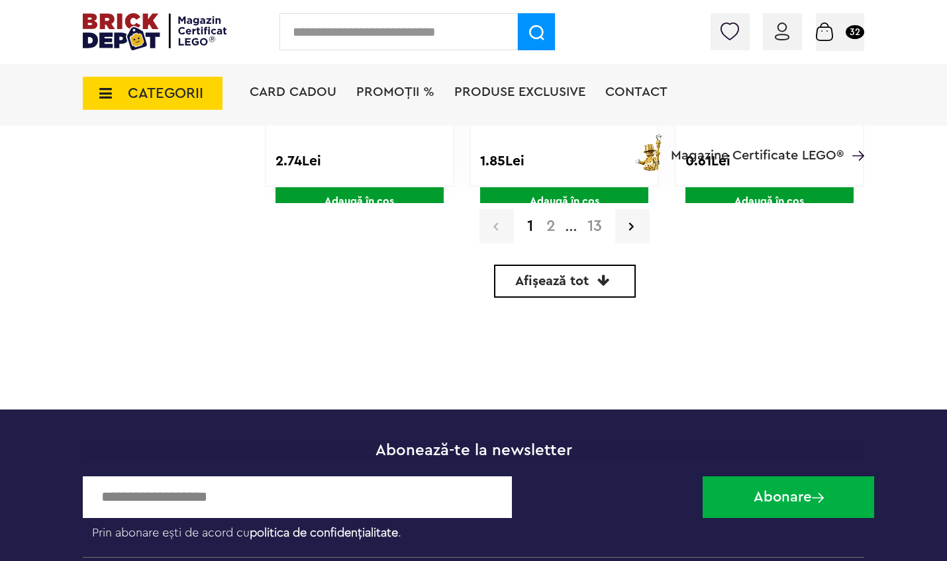
click at [541, 281] on span "Afișează tot" at bounding box center [551, 281] width 73 height 13
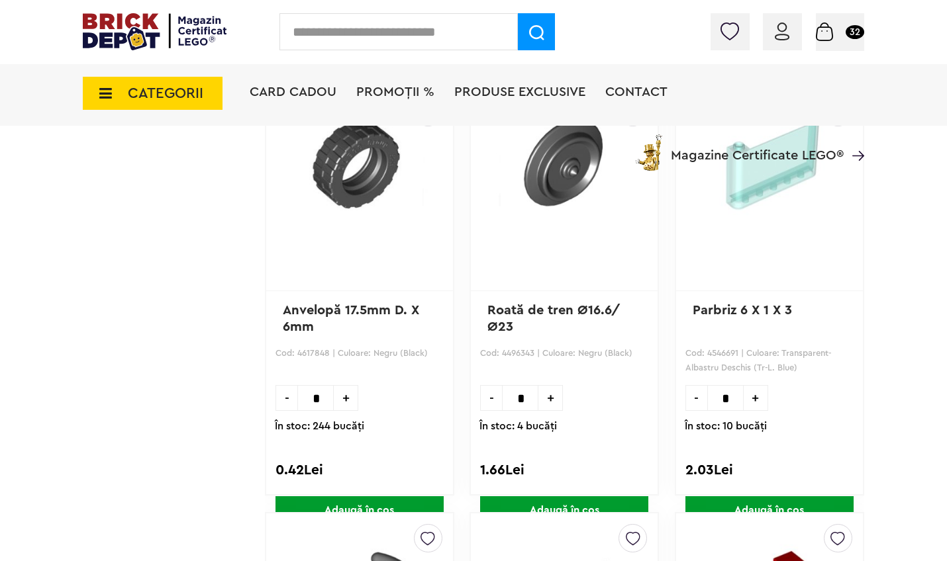
scroll to position [36207, 0]
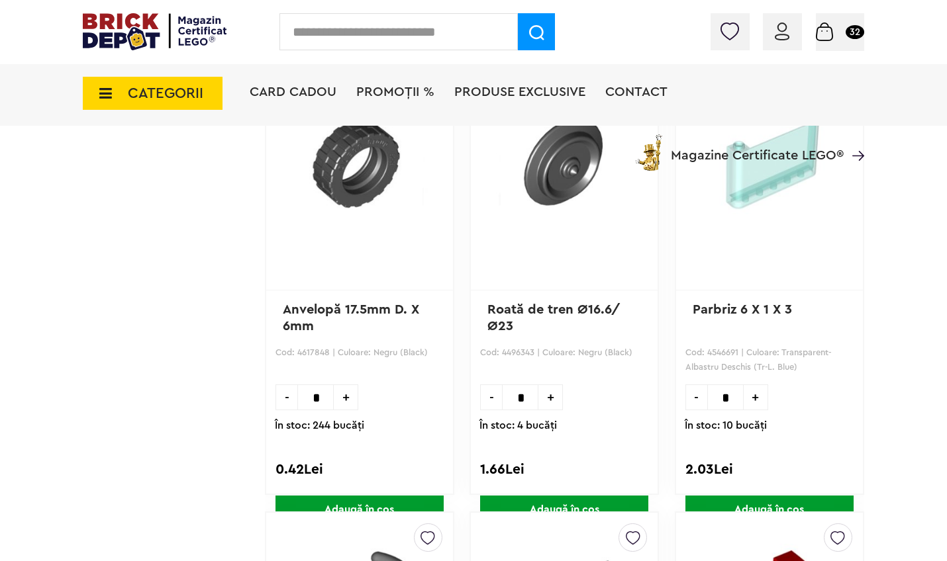
click at [528, 398] on input "*" at bounding box center [520, 398] width 36 height 26
type input "*"
click at [538, 504] on span "Adaugă în coș" at bounding box center [564, 510] width 168 height 28
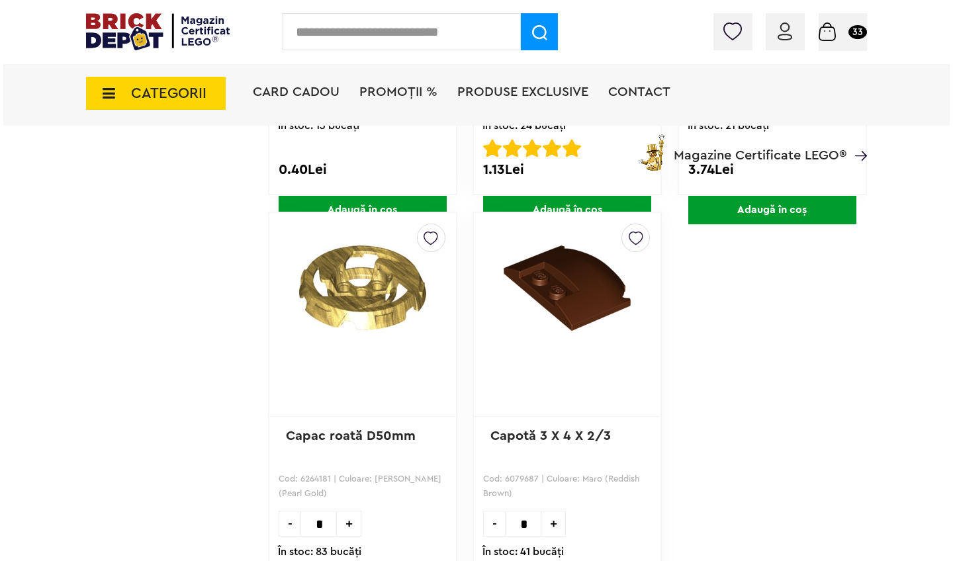
scroll to position [48437, 0]
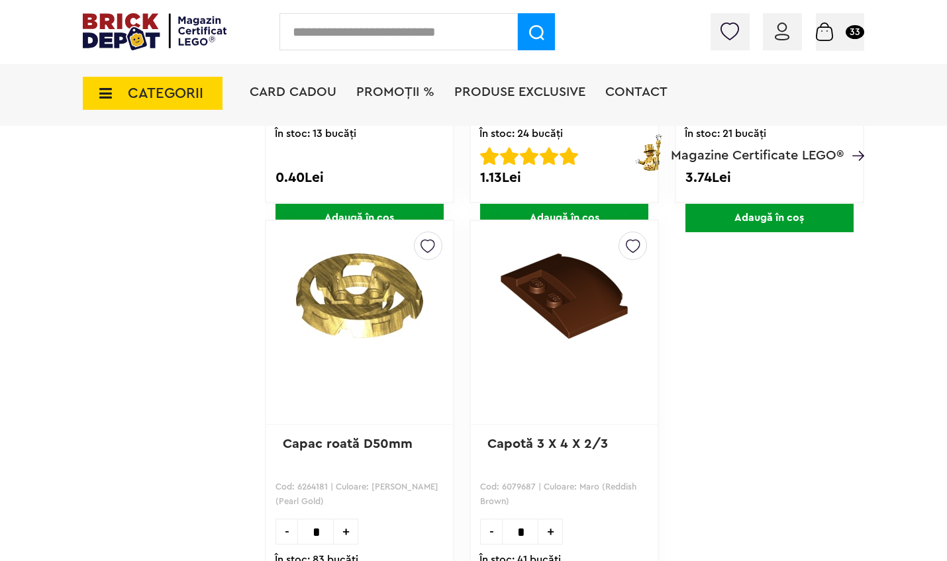
click at [156, 93] on span "CATEGORII" at bounding box center [165, 93] width 75 height 15
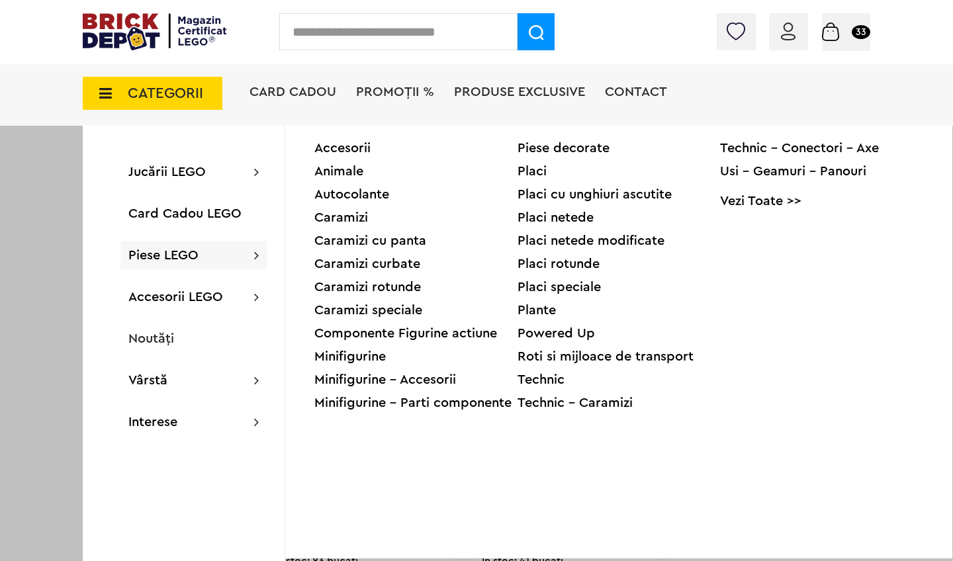
click at [549, 383] on div "Technic" at bounding box center [619, 379] width 203 height 13
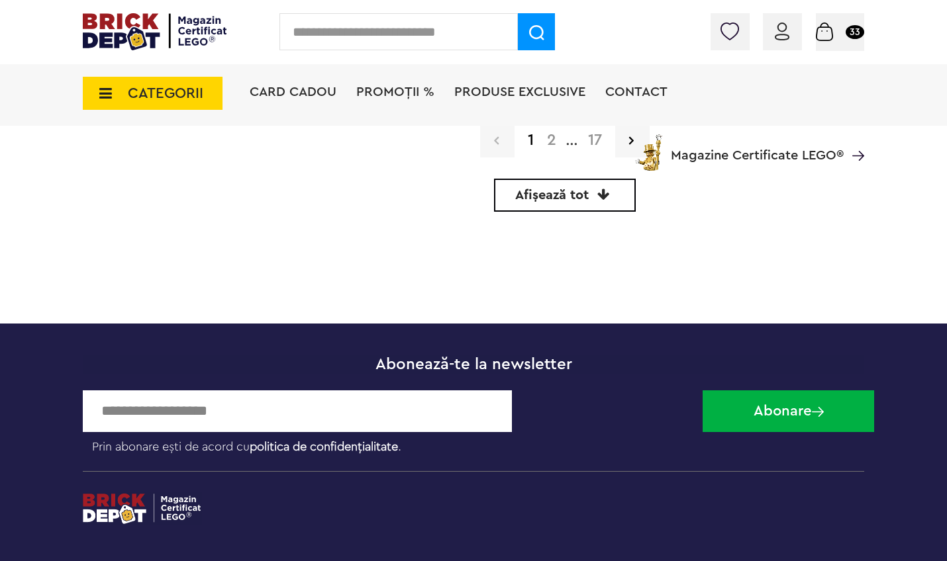
scroll to position [4223, 0]
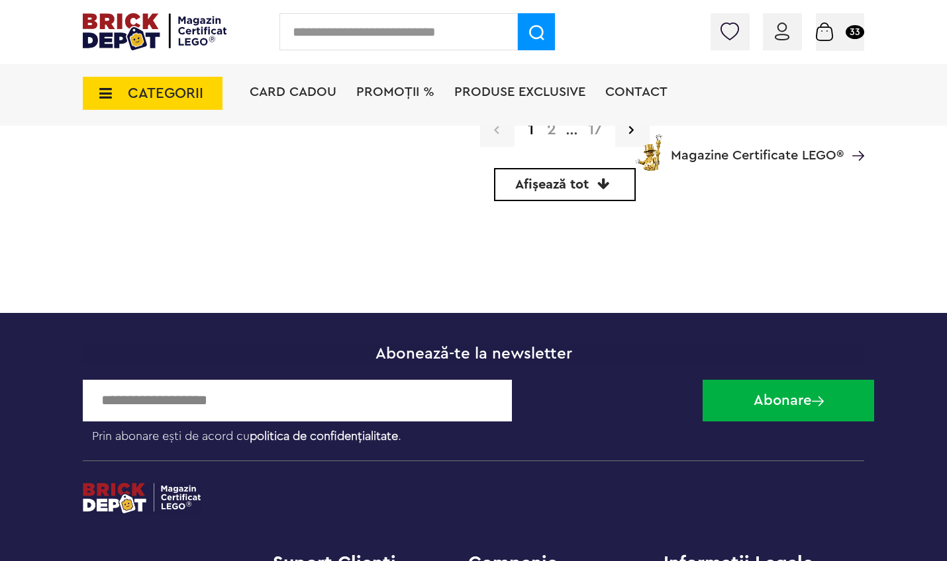
click at [574, 181] on span "Afișează tot" at bounding box center [551, 184] width 73 height 13
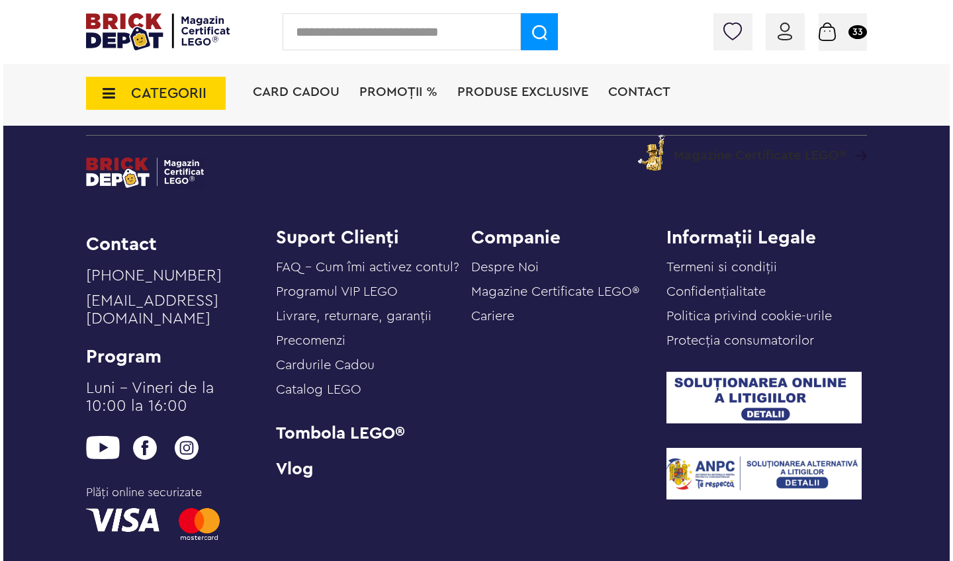
scroll to position [64941, 0]
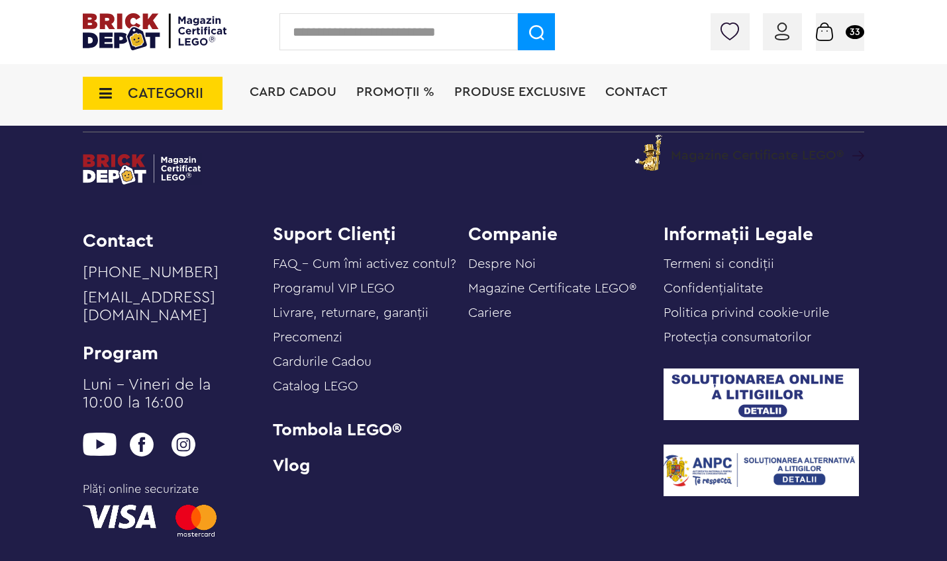
click at [171, 99] on span "CATEGORII" at bounding box center [165, 93] width 75 height 15
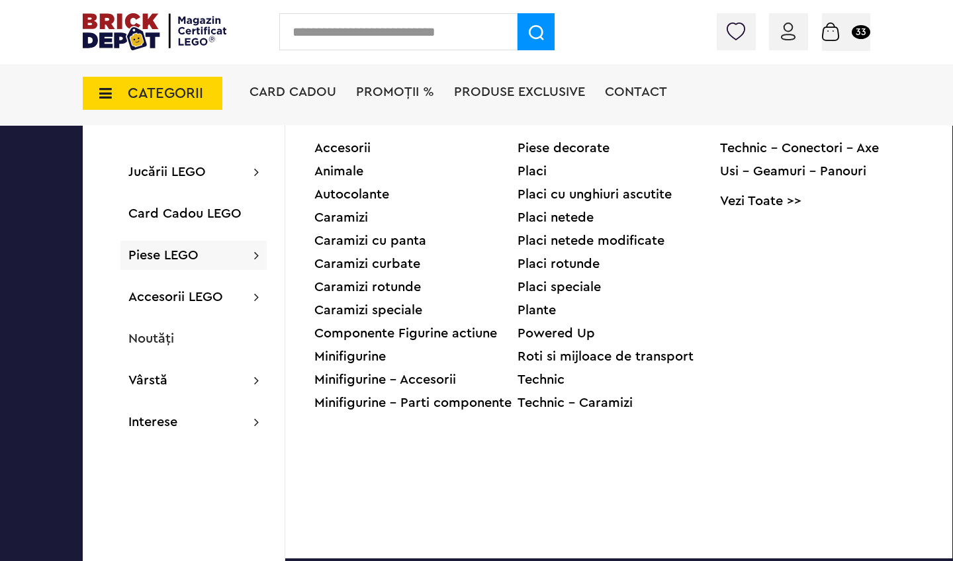
click at [555, 406] on div "Technic - Caramizi" at bounding box center [619, 403] width 203 height 13
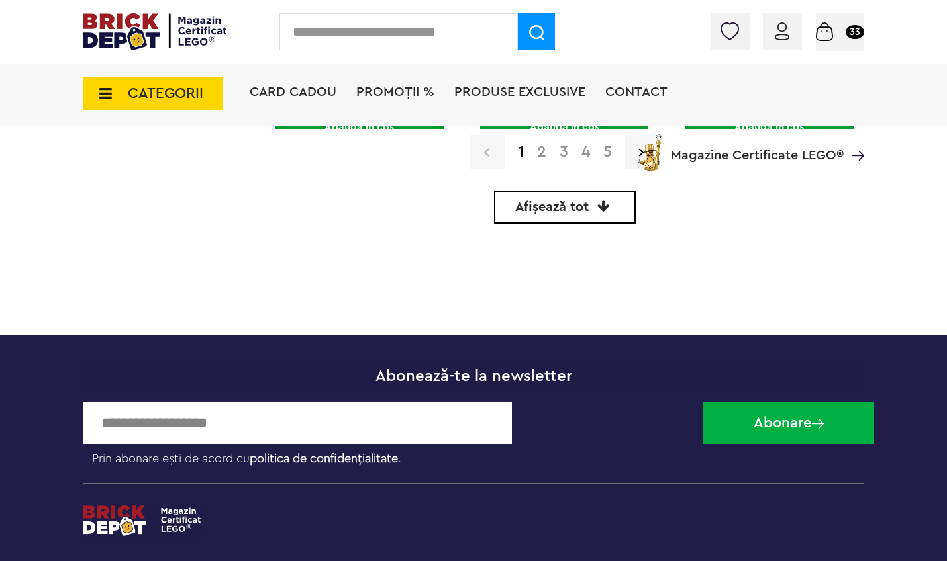
scroll to position [4190, 0]
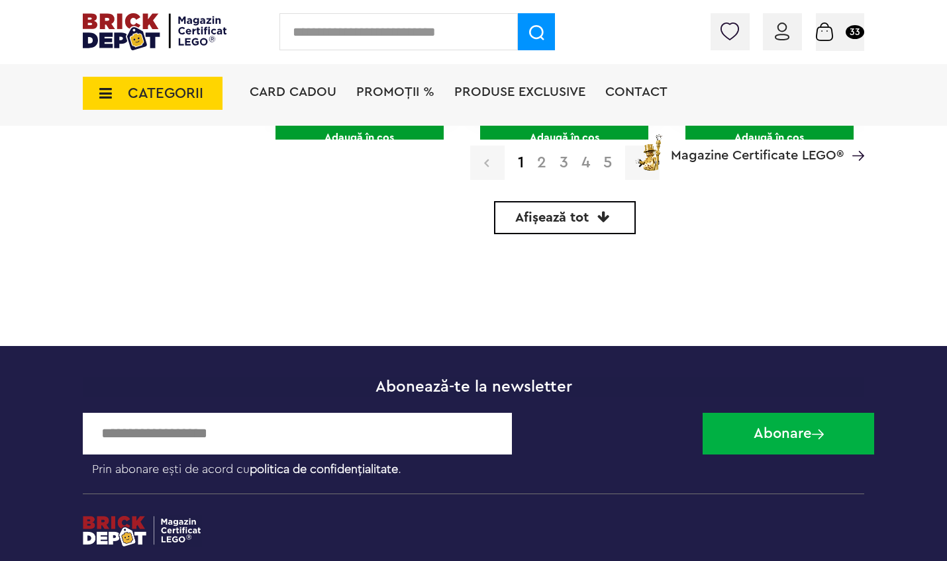
click at [583, 216] on span "Afișează tot" at bounding box center [551, 217] width 73 height 13
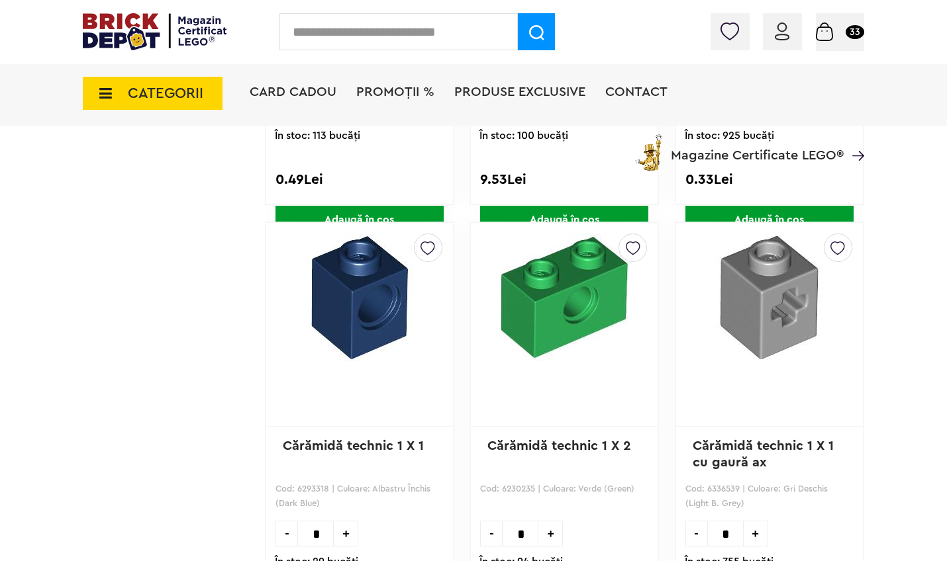
scroll to position [13, 0]
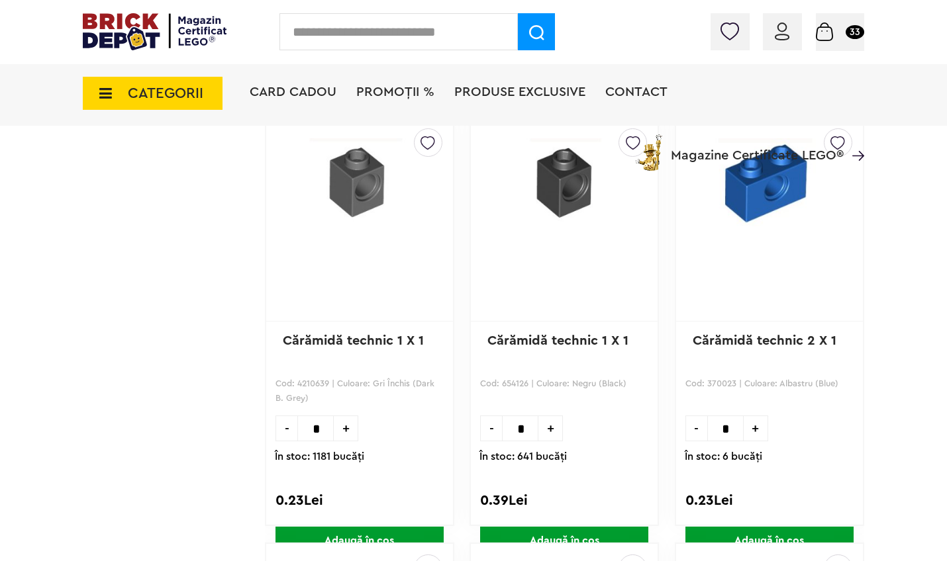
scroll to position [10606, 0]
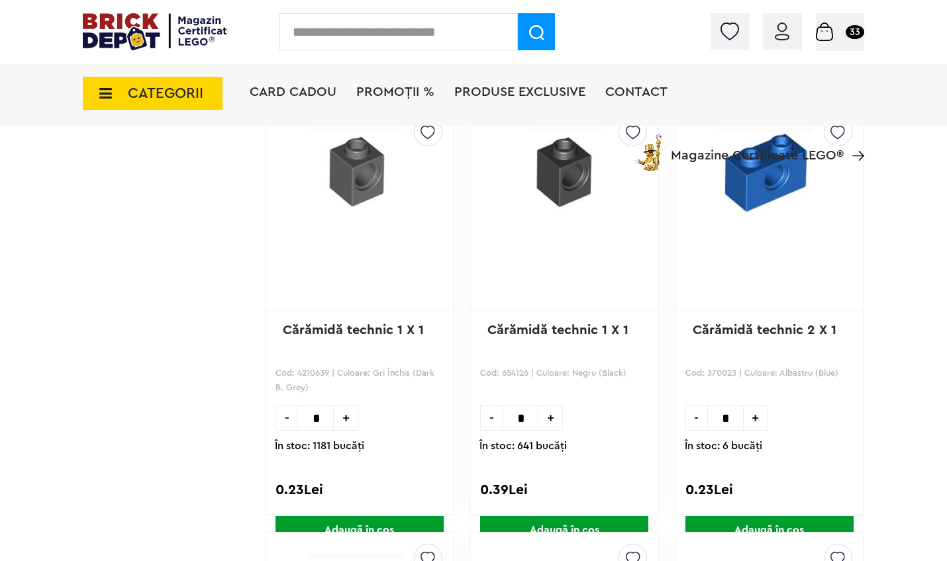
click at [531, 418] on input "*" at bounding box center [520, 418] width 36 height 26
type input "**"
click at [584, 477] on div at bounding box center [556, 468] width 154 height 18
click at [563, 524] on span "Adaugă în coș" at bounding box center [564, 530] width 168 height 28
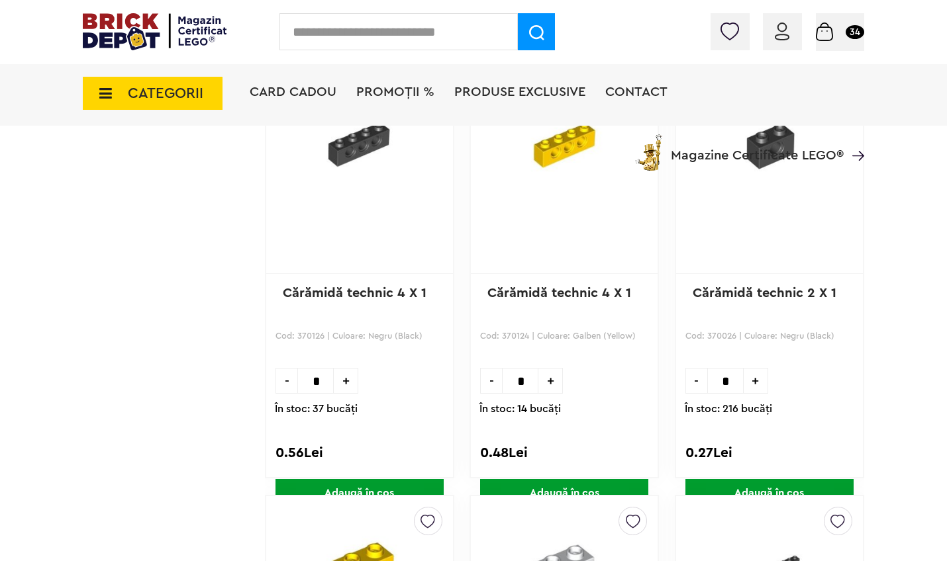
scroll to position [17053, 0]
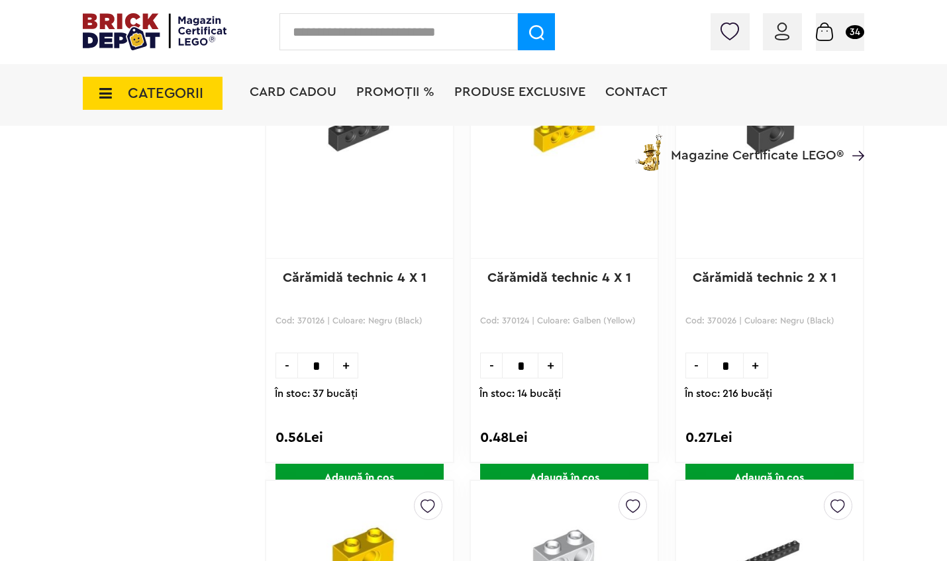
click at [326, 366] on input "*" at bounding box center [315, 366] width 36 height 26
type input "**"
click at [356, 472] on span "Adaugă în coș" at bounding box center [359, 478] width 168 height 28
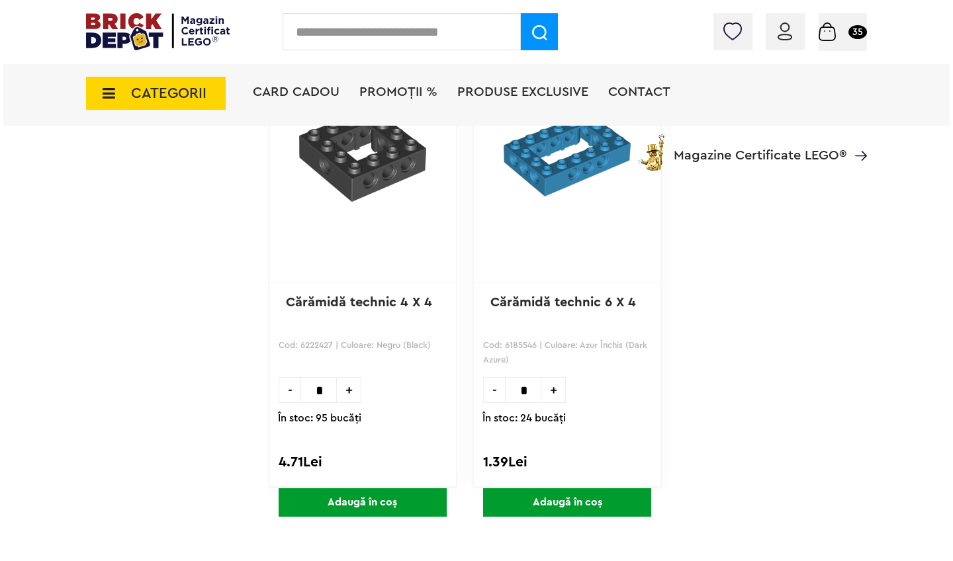
scroll to position [18745, 0]
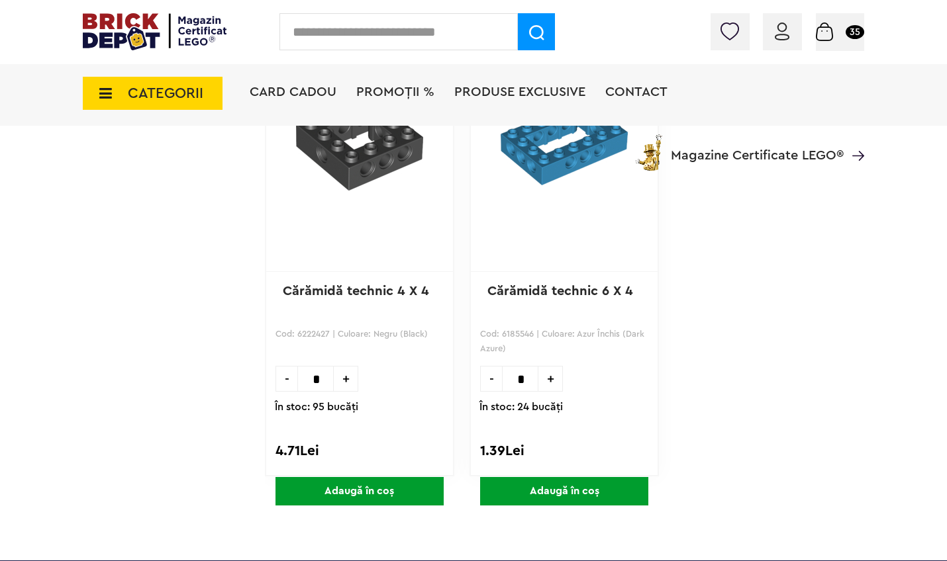
click at [155, 97] on span "CATEGORII" at bounding box center [165, 93] width 75 height 15
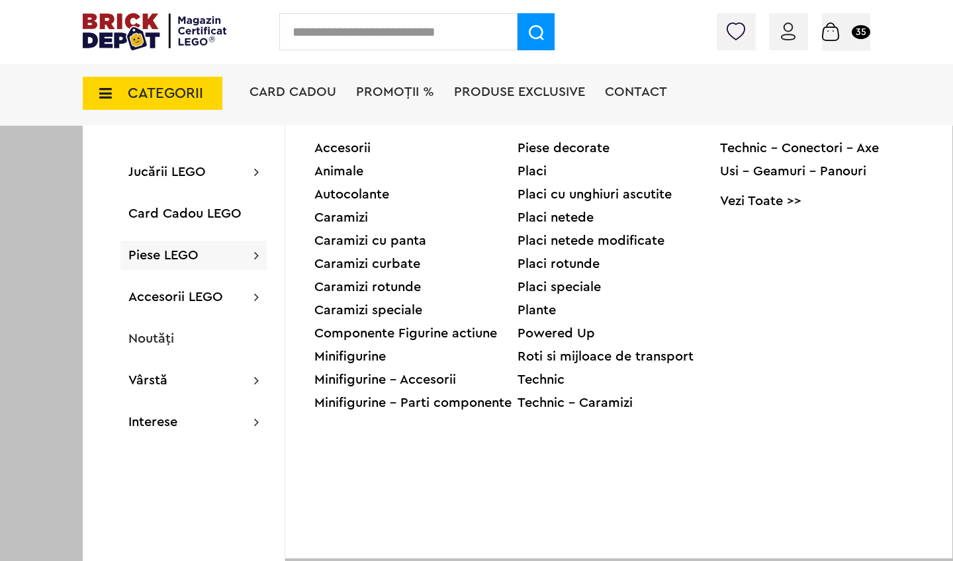
click at [777, 144] on div "Technic - Conectori - Axe" at bounding box center [821, 148] width 203 height 13
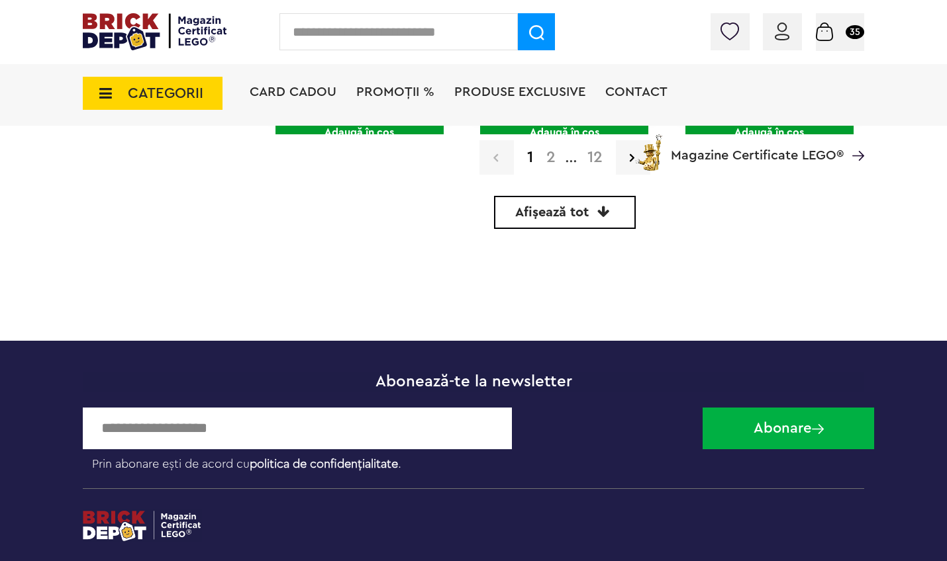
scroll to position [4197, 0]
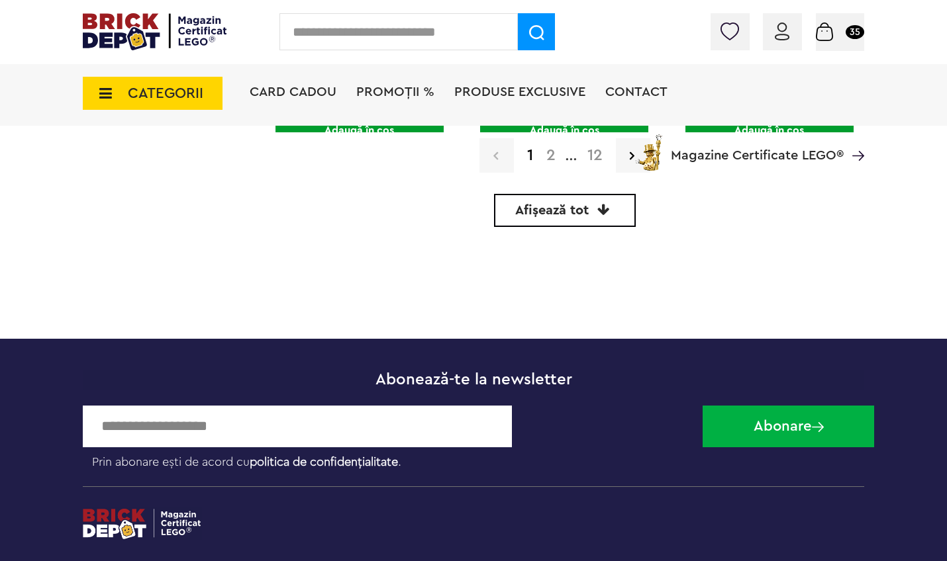
click at [564, 210] on span "Afișează tot" at bounding box center [551, 210] width 73 height 13
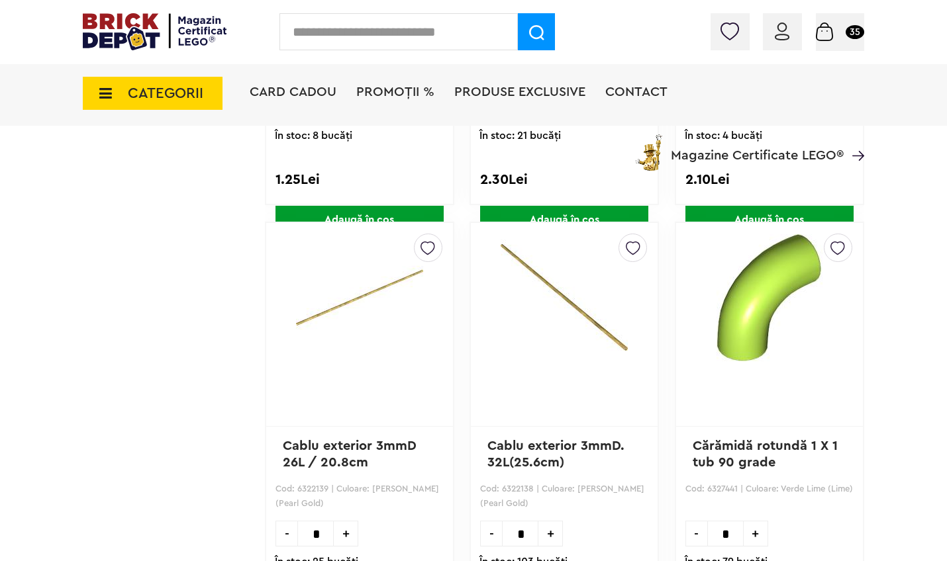
scroll to position [13, 0]
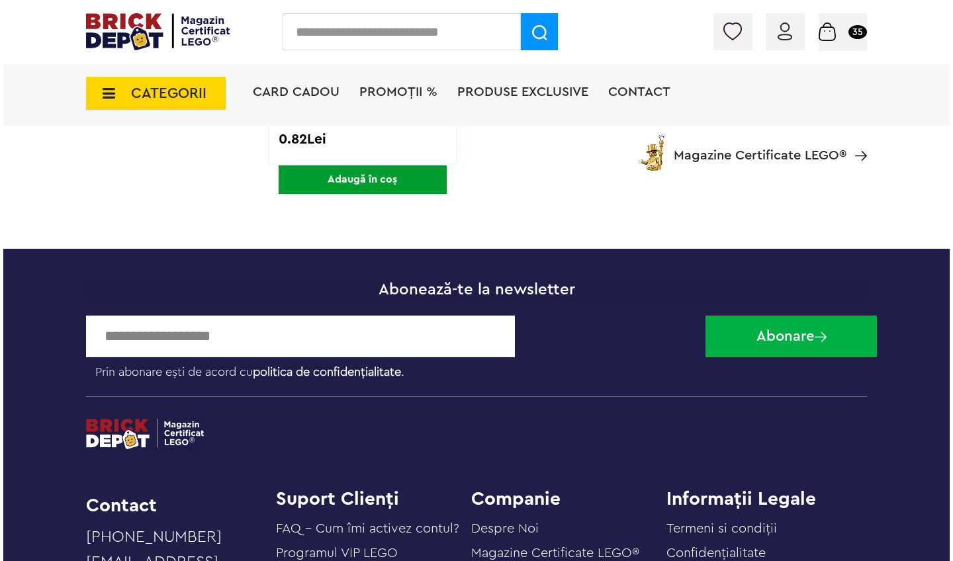
scroll to position [42937, 0]
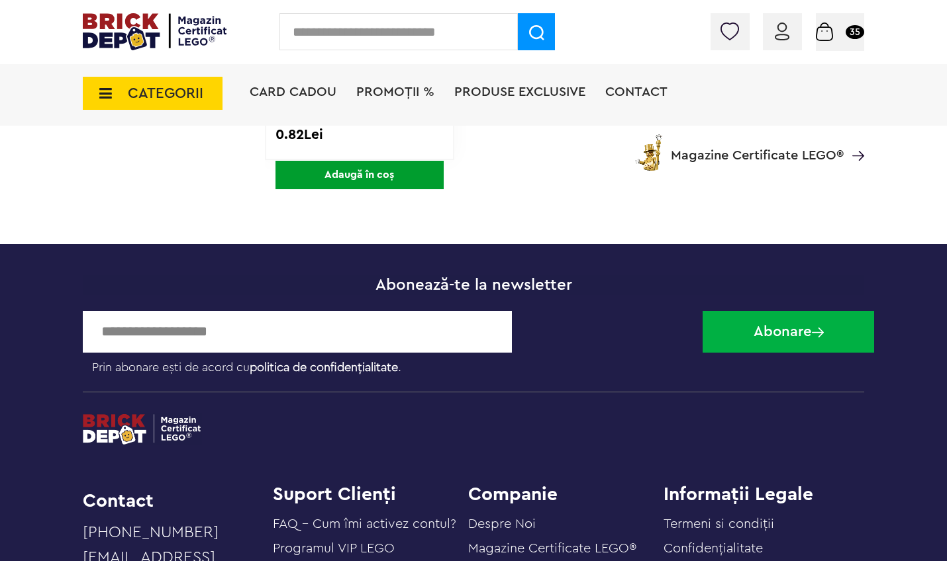
click at [168, 97] on span "CATEGORII" at bounding box center [165, 93] width 75 height 15
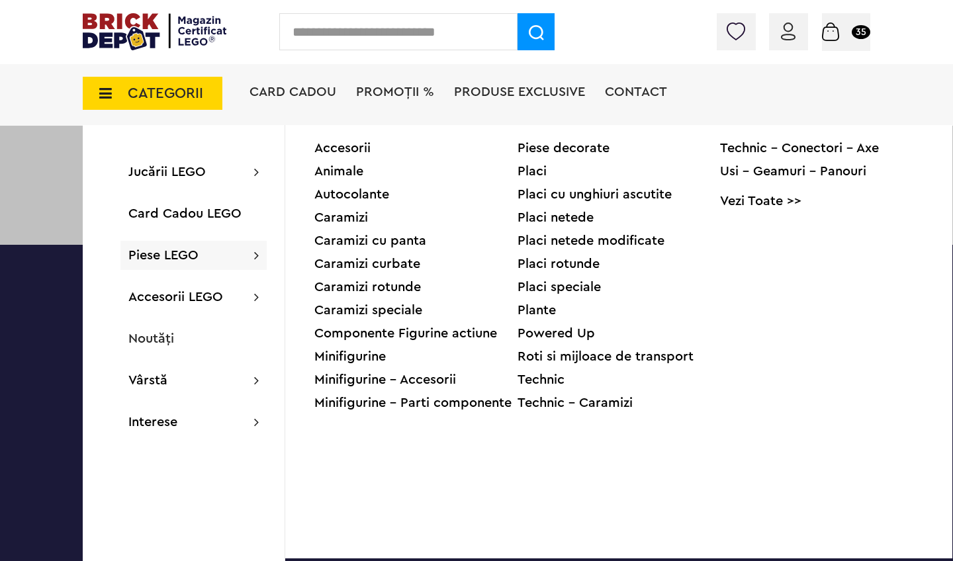
click at [810, 175] on div "Usi - Geamuri - Panouri" at bounding box center [821, 171] width 203 height 13
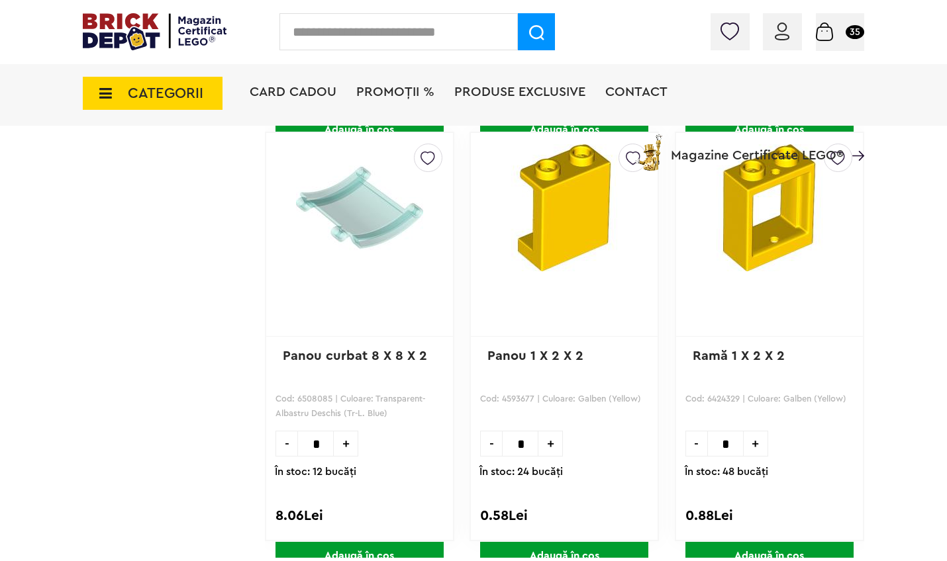
scroll to position [3774, 0]
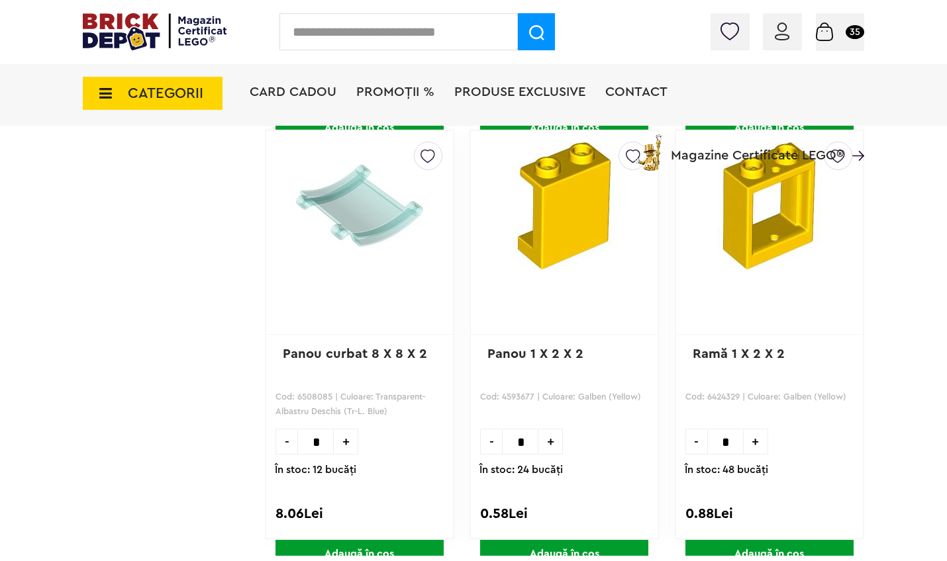
click at [528, 445] on input "*" at bounding box center [520, 442] width 36 height 26
type input "*"
click at [533, 545] on span "Adaugă în coș" at bounding box center [564, 554] width 168 height 28
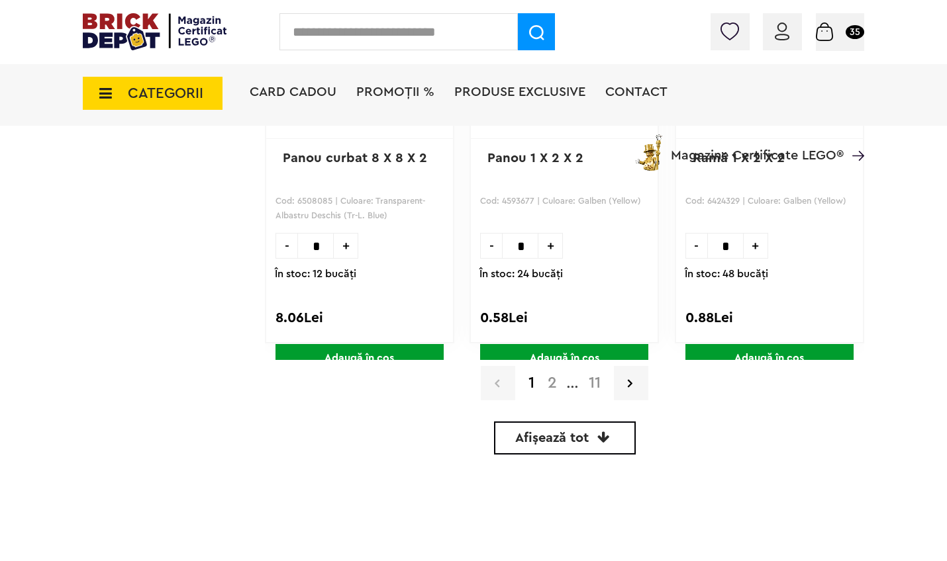
scroll to position [3975, 0]
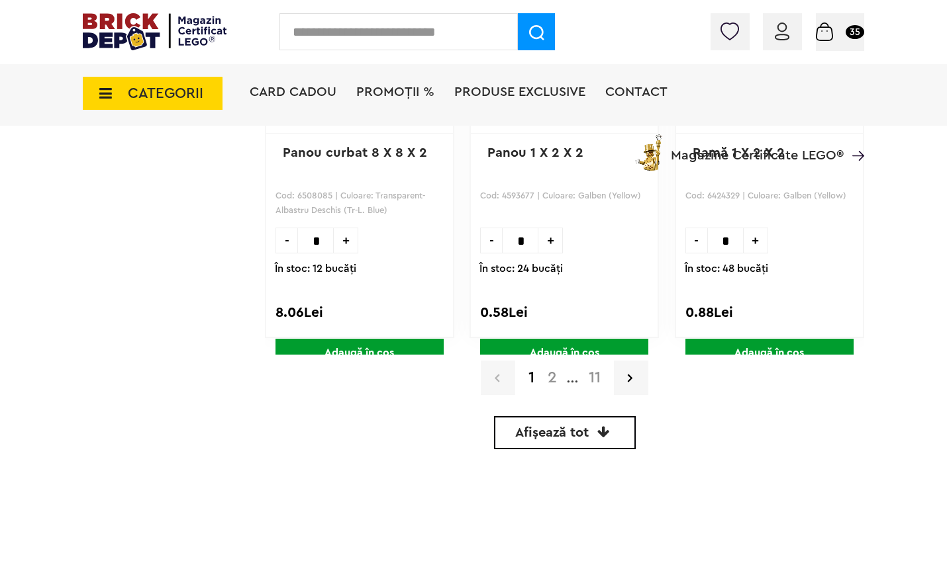
click at [598, 430] on icon at bounding box center [603, 432] width 13 height 13
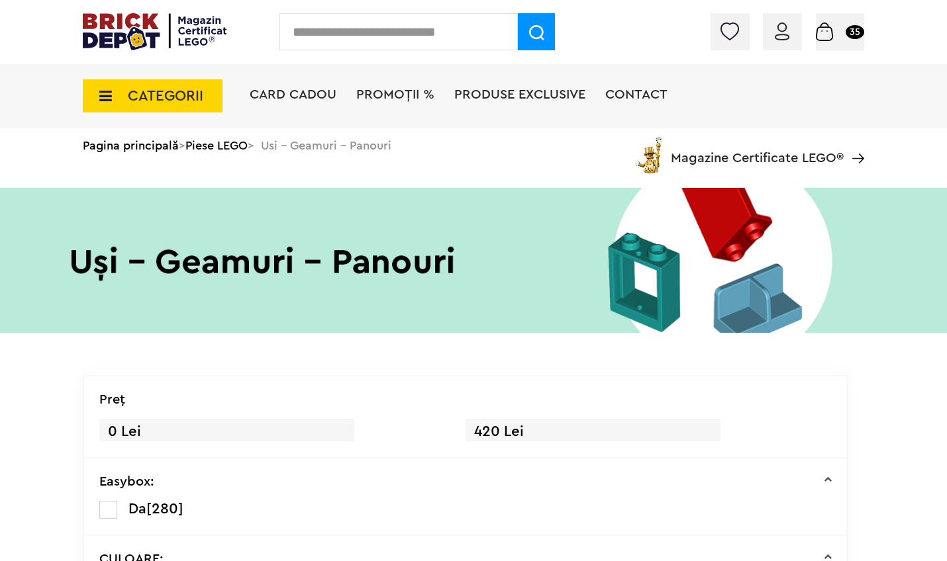
click at [903, 414] on div "Cadou VIP Umbrelă LEGO la achiziții LEGO de minim 500 lei! ([DATE]-[DATE]) Află…" at bounding box center [473, 381] width 947 height 763
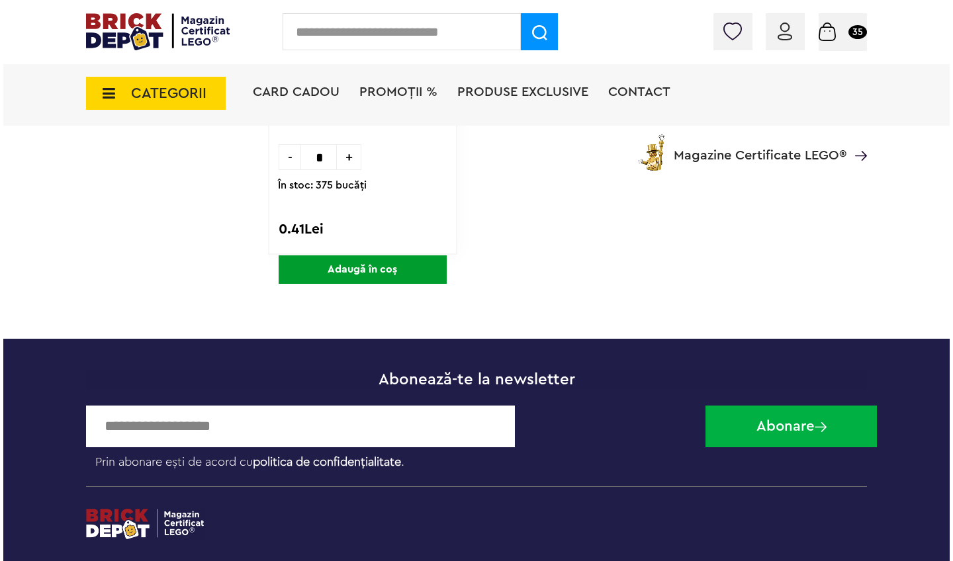
scroll to position [40288, 0]
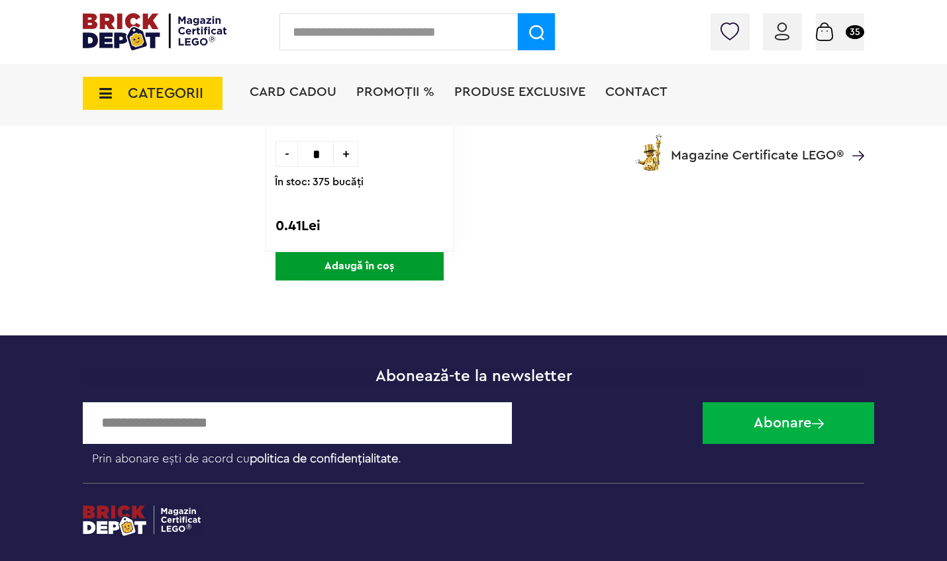
click at [177, 99] on span "CATEGORII" at bounding box center [165, 93] width 75 height 15
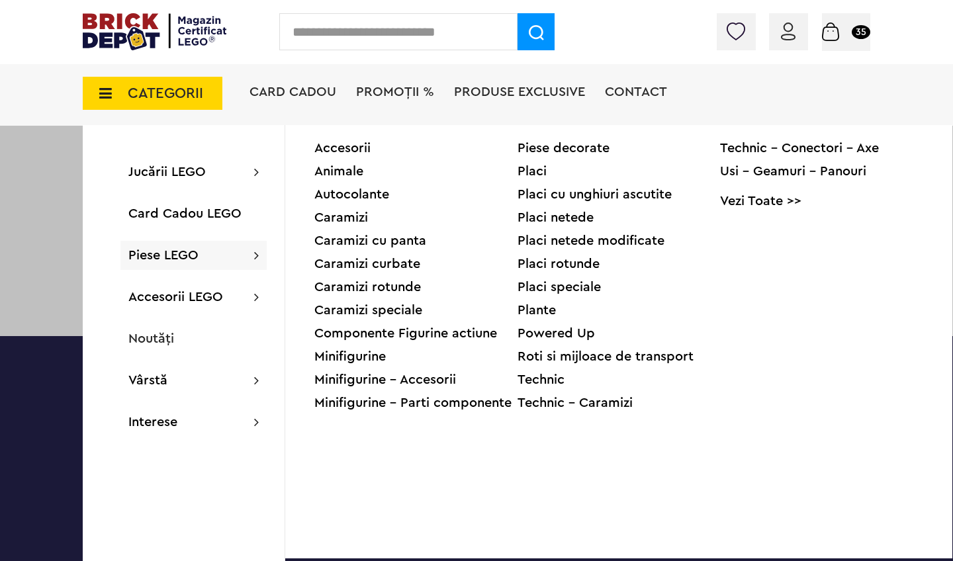
click at [772, 144] on div "Technic - Conectori - Axe" at bounding box center [821, 148] width 203 height 13
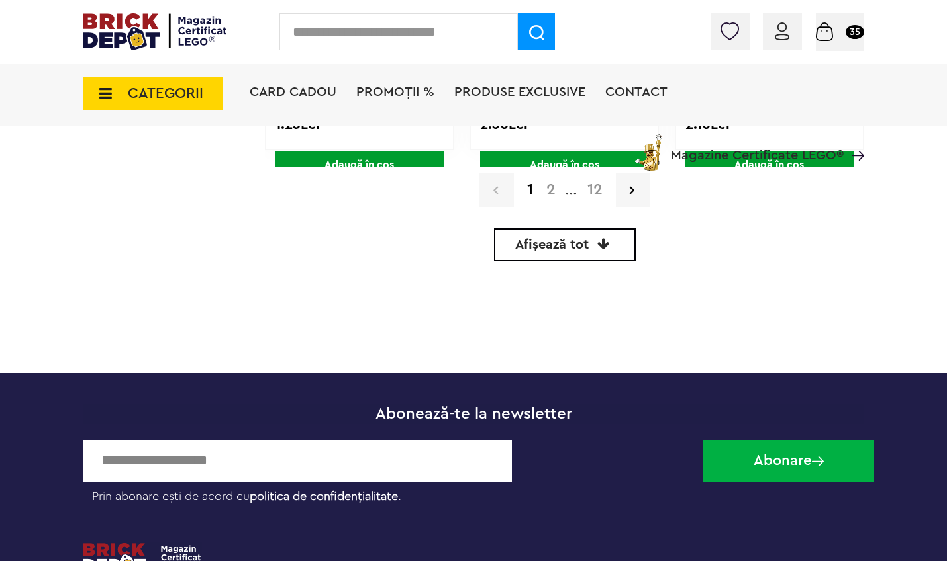
scroll to position [4213, 0]
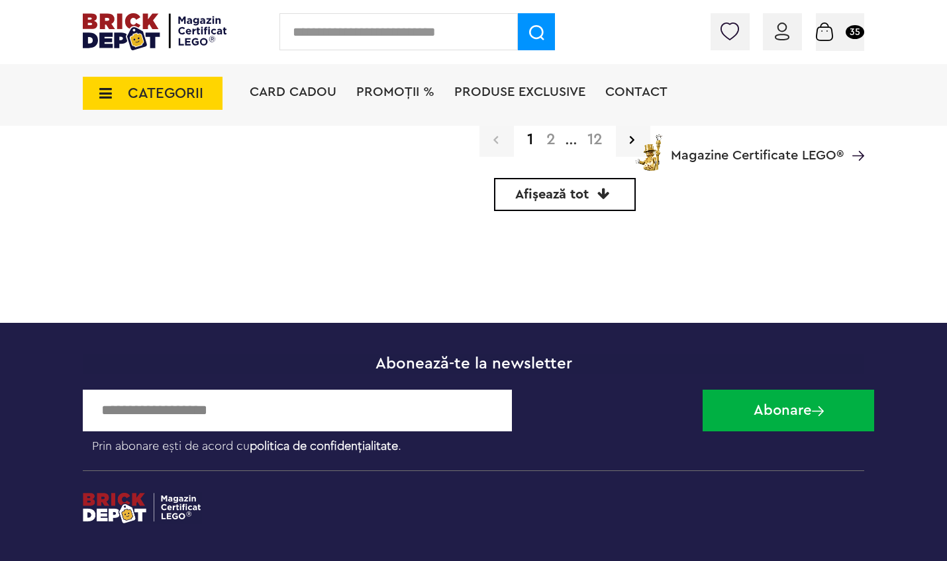
click at [578, 194] on span "Afișează tot" at bounding box center [551, 194] width 73 height 13
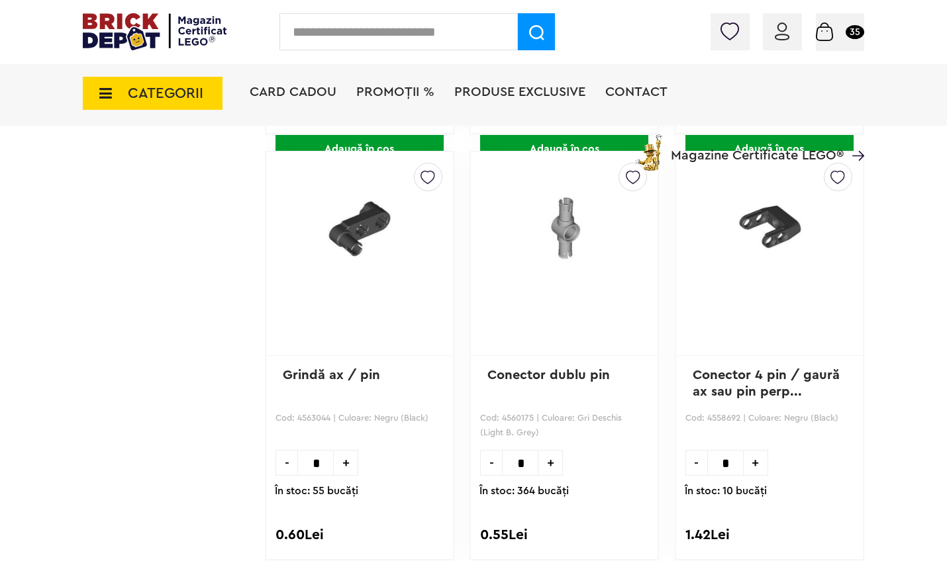
scroll to position [31021, 0]
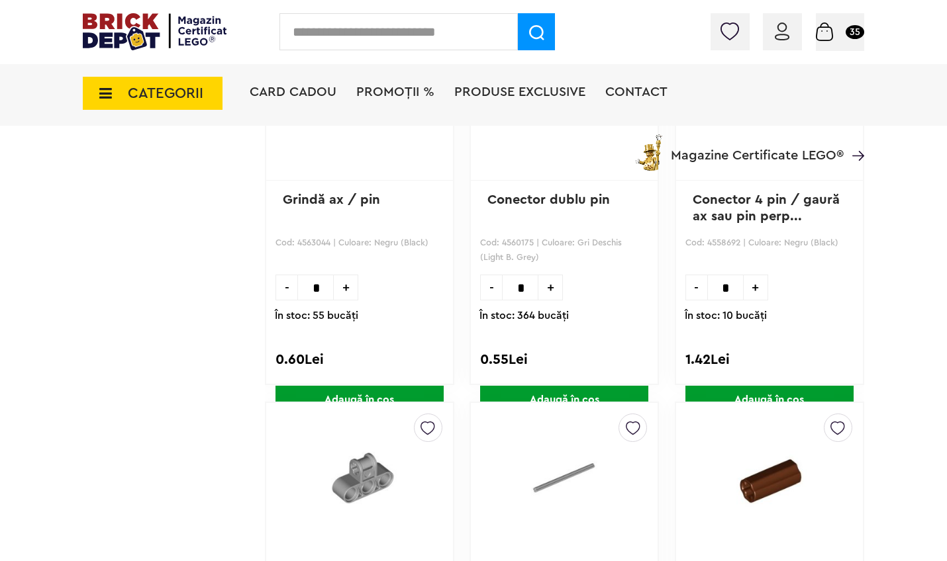
scroll to position [31206, 0]
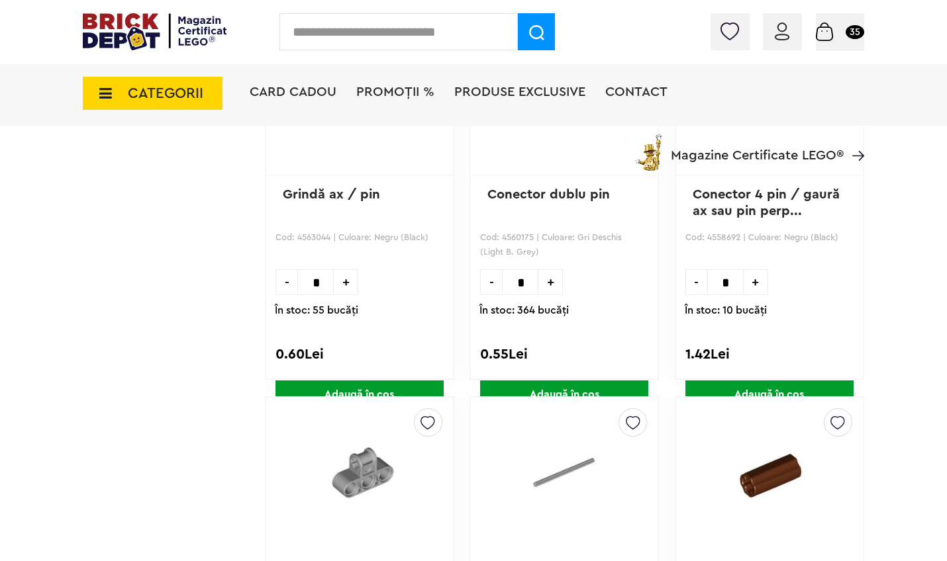
click at [773, 389] on span "Adaugă în coș" at bounding box center [769, 395] width 168 height 28
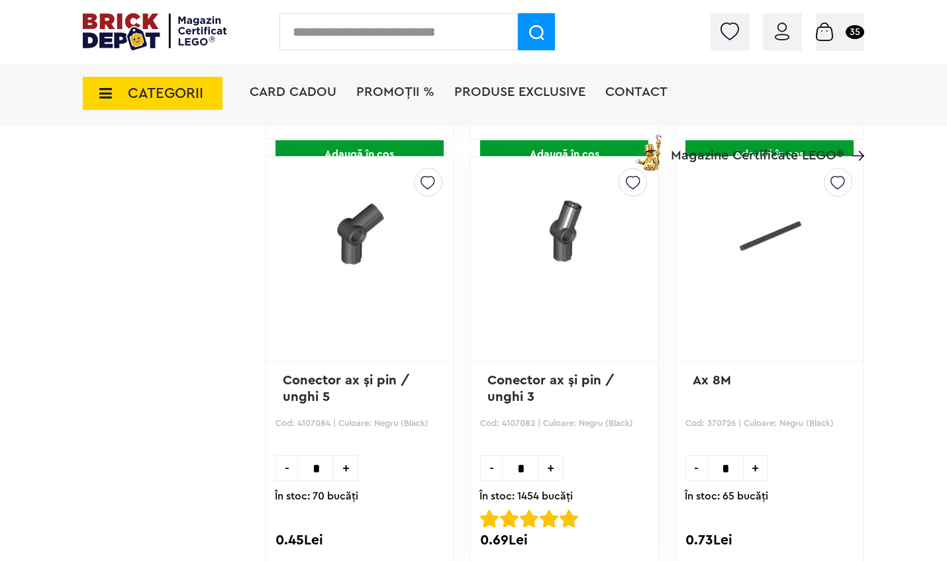
scroll to position [39154, 0]
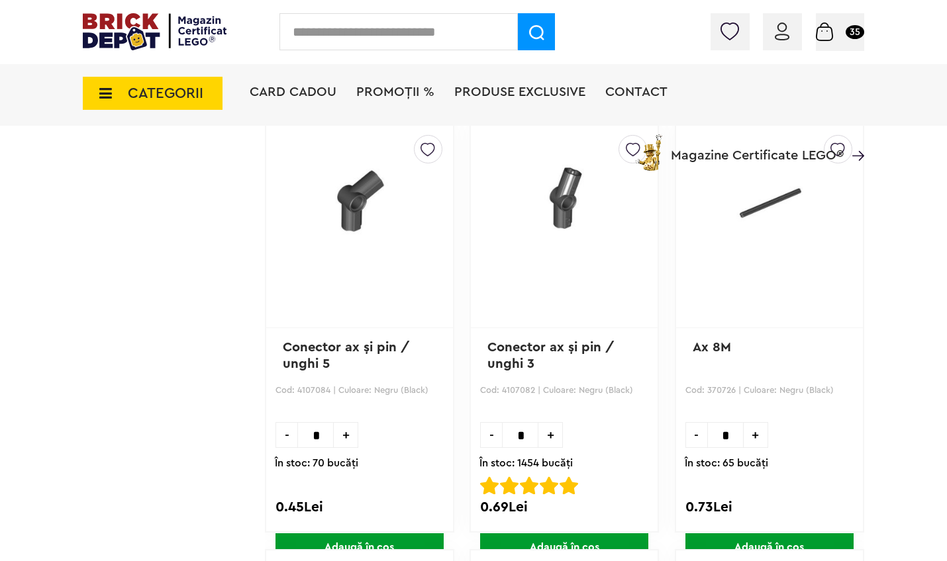
click at [737, 437] on input "*" at bounding box center [725, 435] width 36 height 26
type input "**"
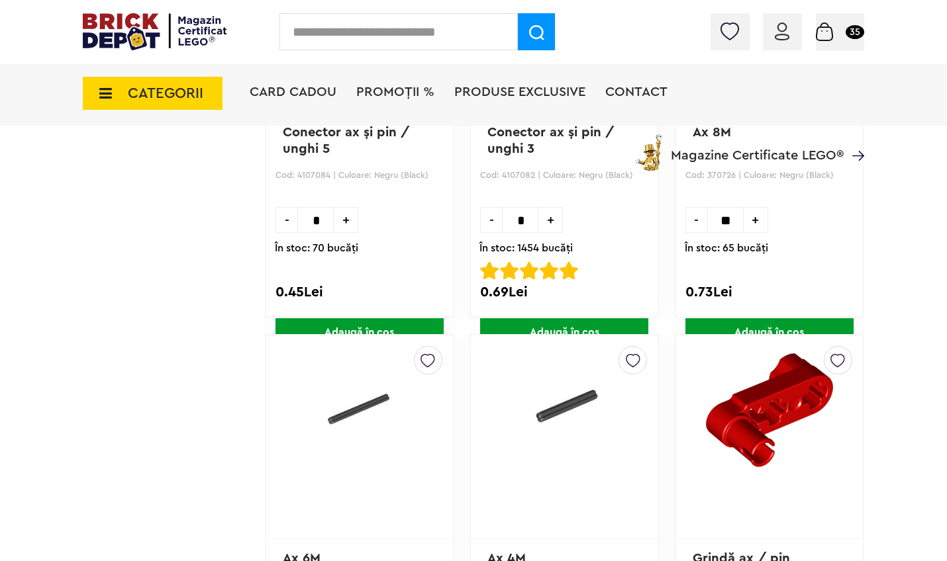
scroll to position [39383, 0]
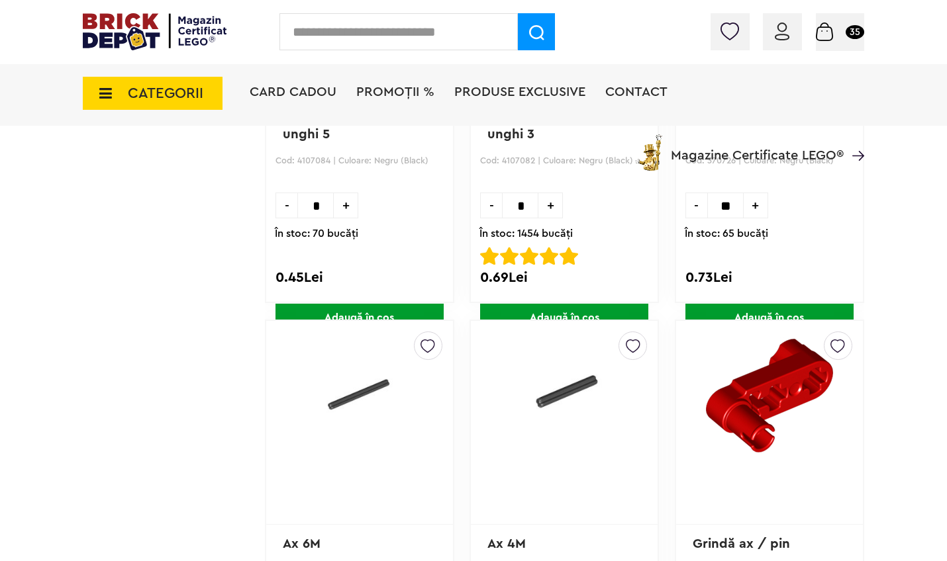
click at [767, 309] on span "Adaugă în coș" at bounding box center [769, 318] width 168 height 28
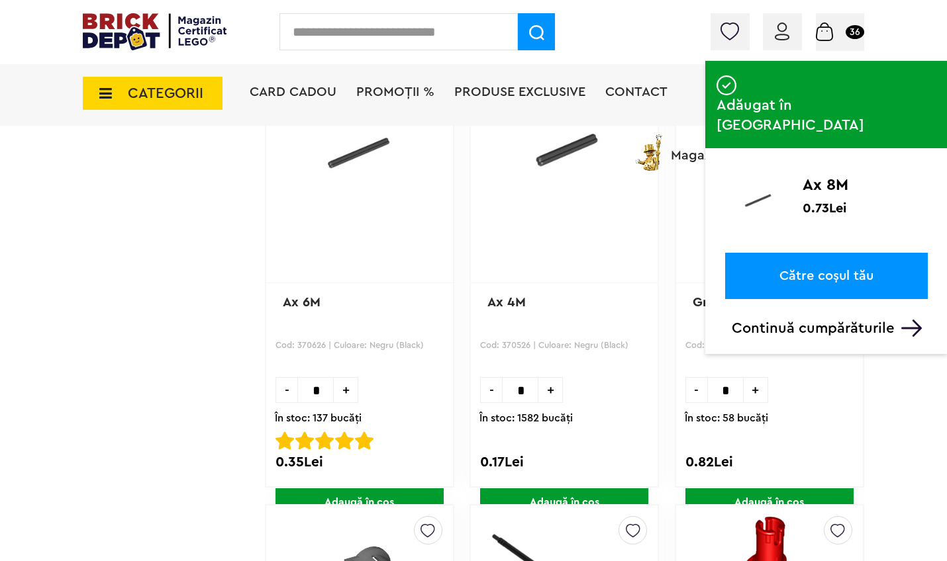
scroll to position [39636, 0]
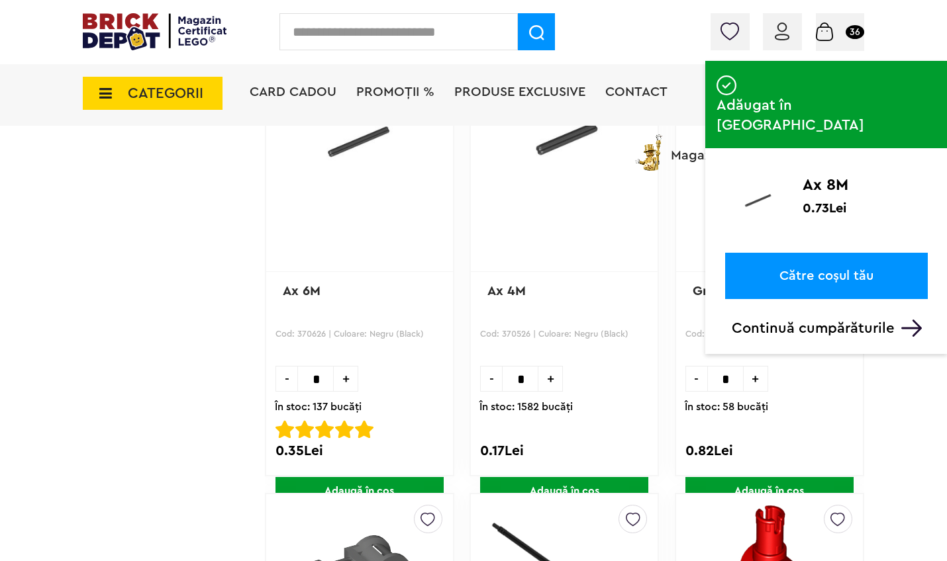
click at [318, 380] on input "*" at bounding box center [315, 379] width 36 height 26
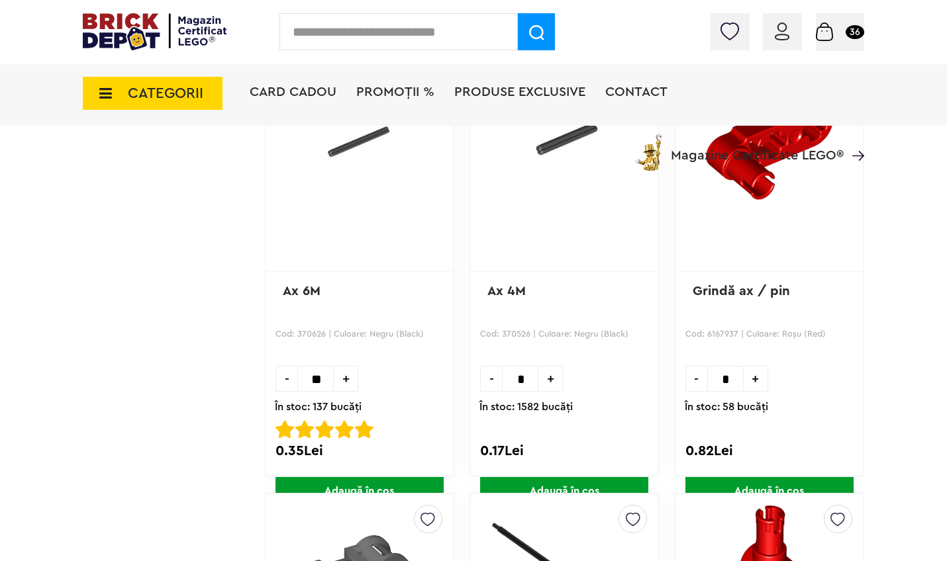
type input "**"
click at [354, 483] on span "Adaugă în coș" at bounding box center [359, 491] width 168 height 28
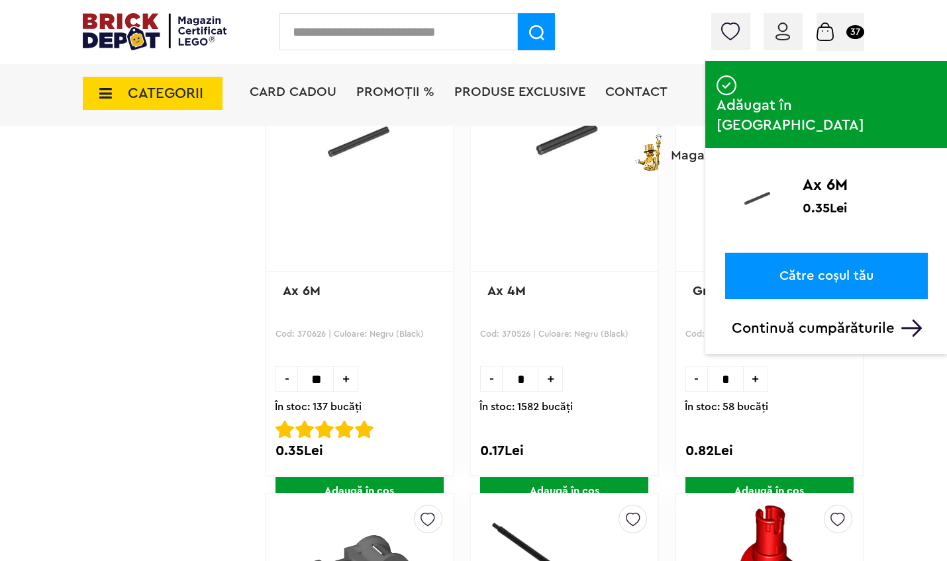
click at [531, 382] on input "*" at bounding box center [520, 379] width 36 height 26
type input "**"
click at [534, 488] on span "Adaugă în coș" at bounding box center [564, 491] width 168 height 28
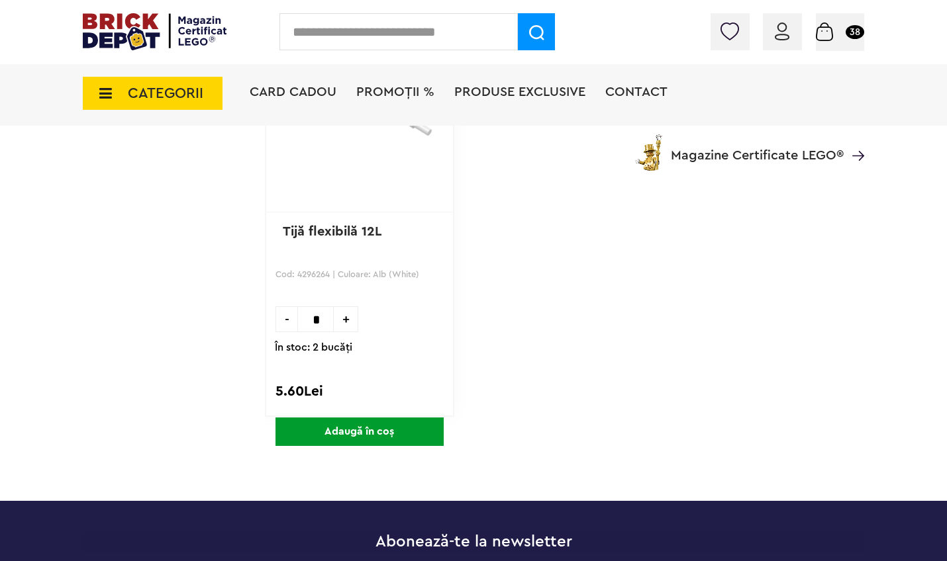
scroll to position [42691, 0]
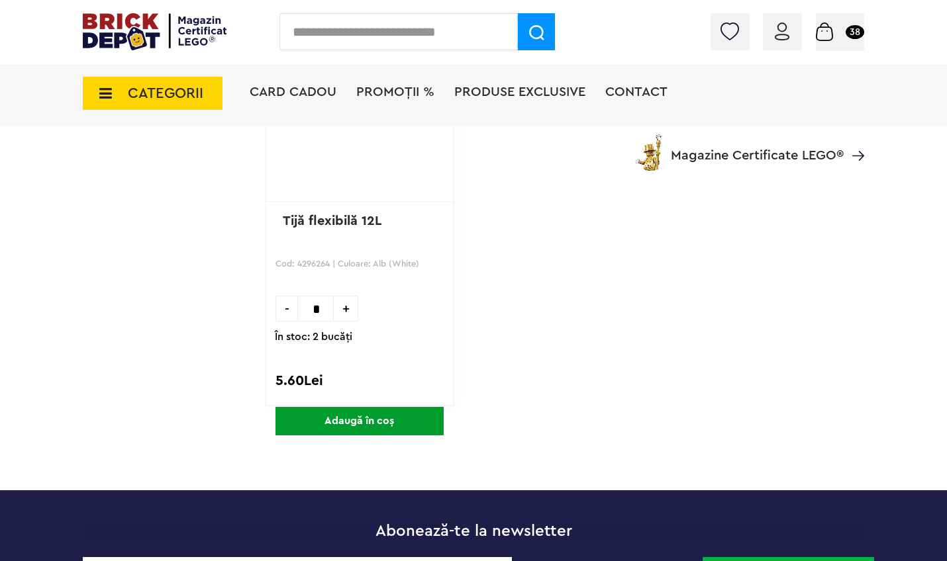
click at [853, 31] on small "38" at bounding box center [854, 32] width 19 height 14
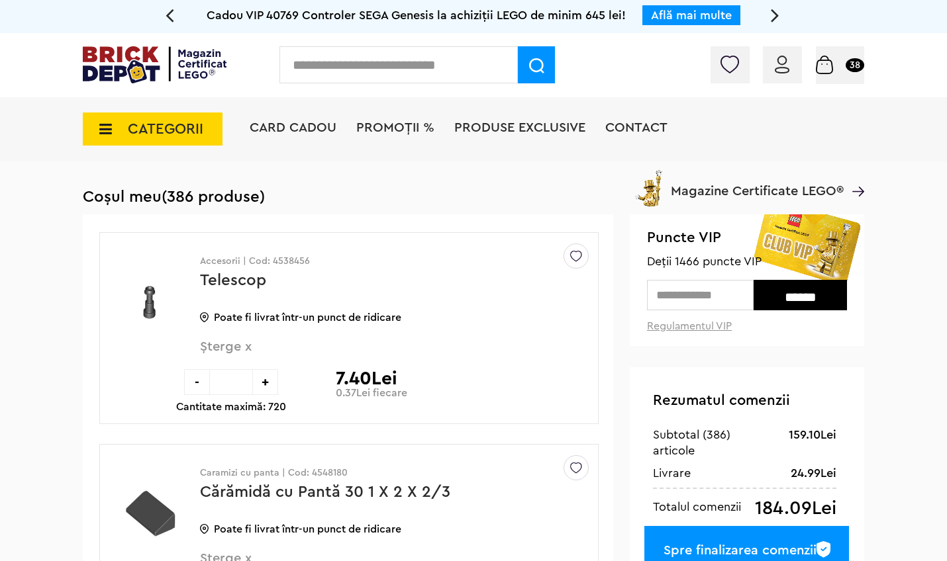
click at [683, 303] on input "text" at bounding box center [700, 295] width 107 height 30
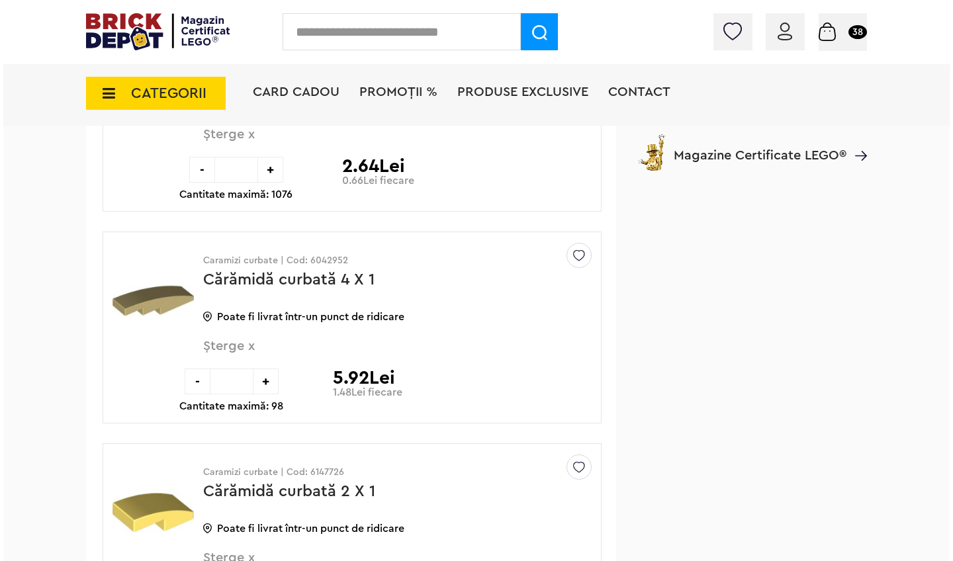
scroll to position [1762, 0]
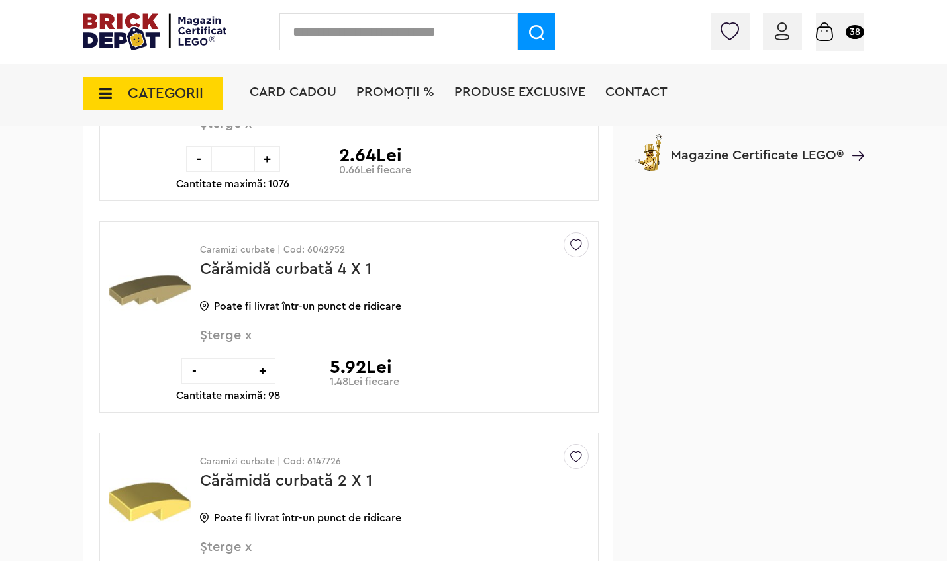
click at [116, 97] on span "CATEGORII" at bounding box center [153, 93] width 140 height 33
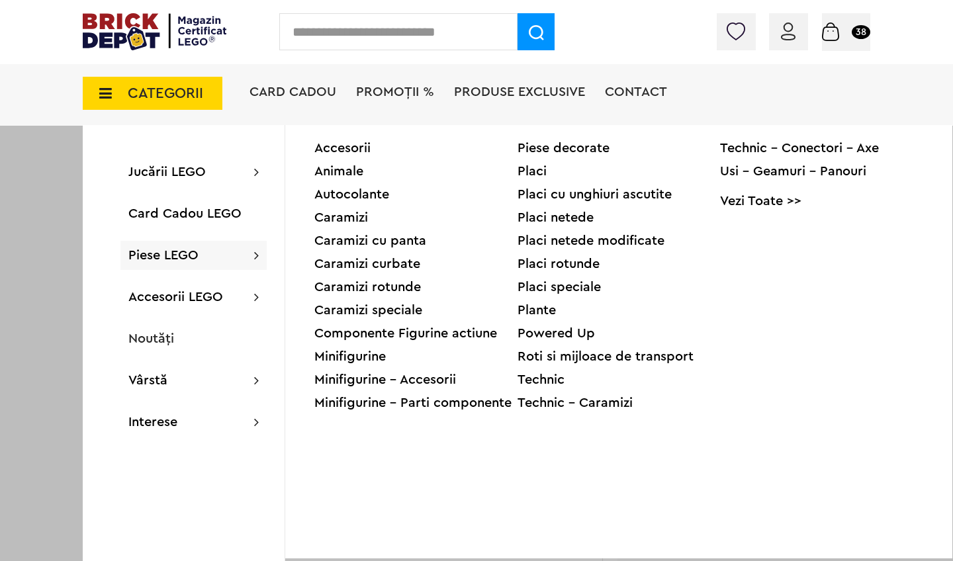
click at [341, 263] on div "Caramizi curbate" at bounding box center [415, 264] width 203 height 13
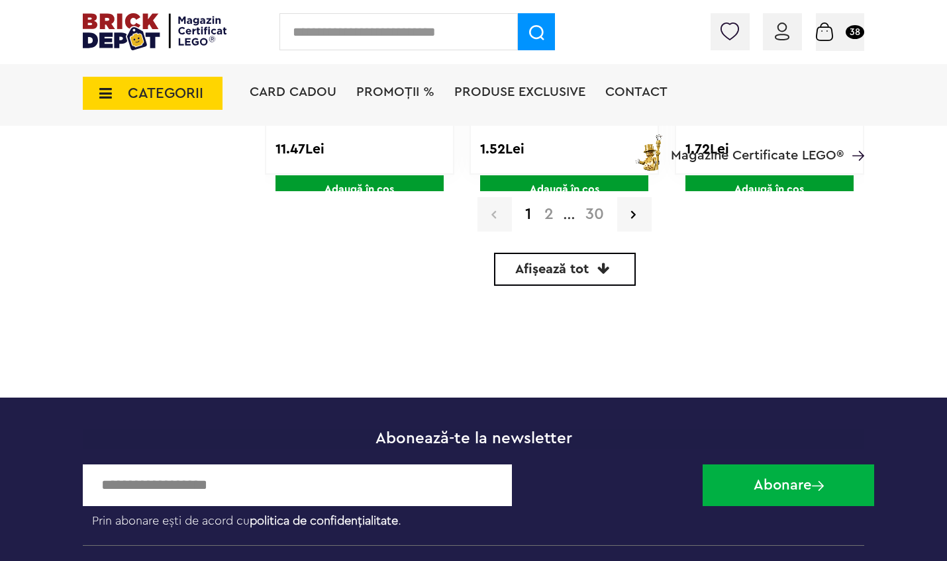
scroll to position [4141, 0]
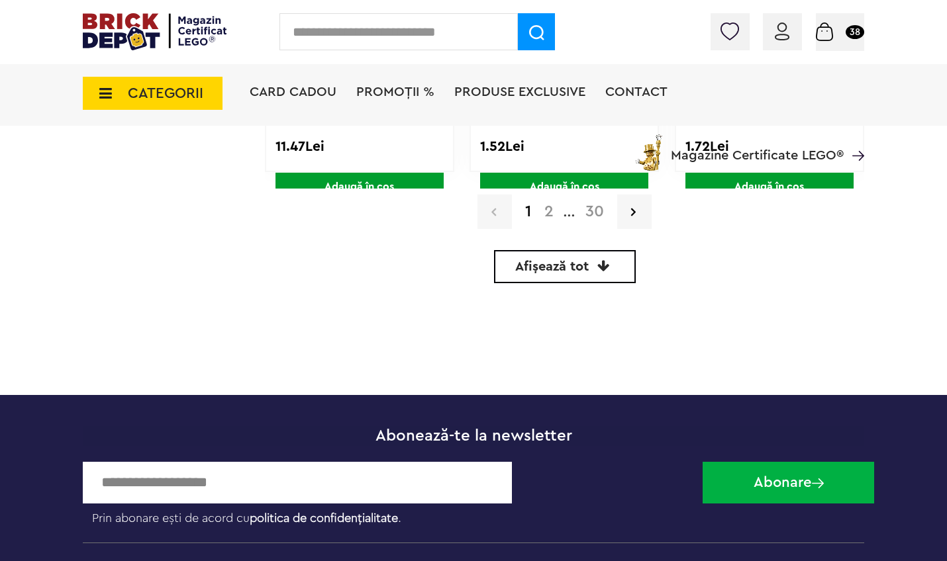
click at [554, 267] on span "Afișează tot" at bounding box center [551, 266] width 73 height 13
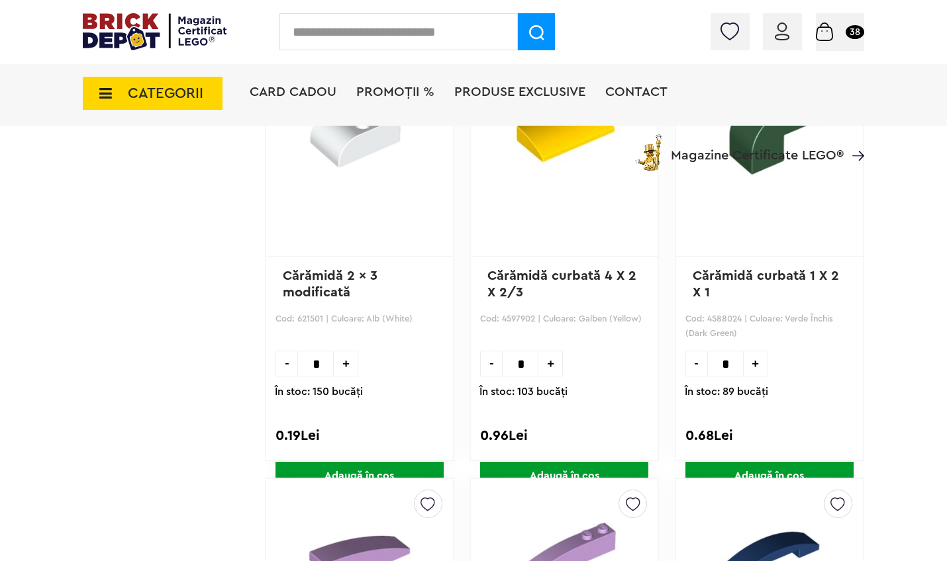
scroll to position [85689, 0]
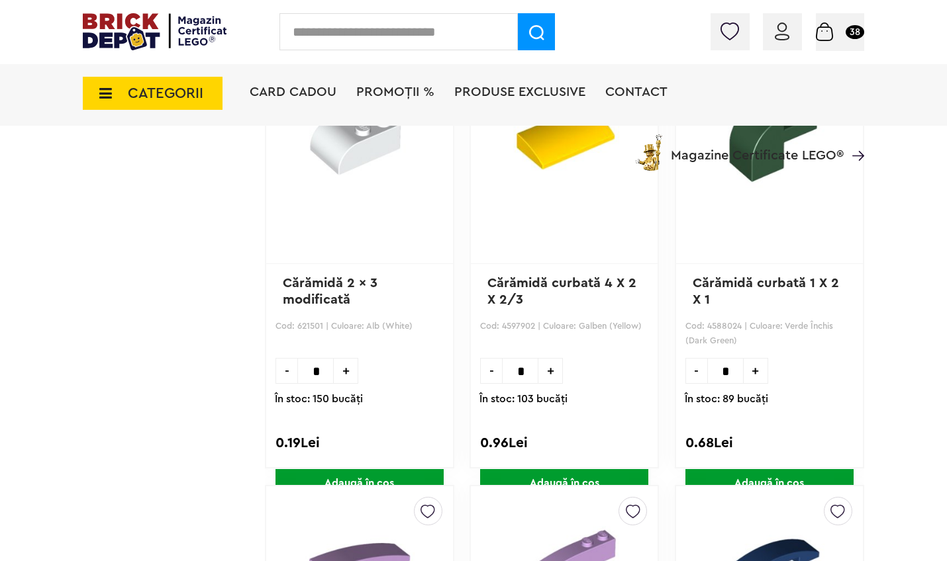
click at [533, 369] on input "*" at bounding box center [520, 371] width 36 height 26
type input "**"
click at [557, 477] on span "Adaugă în coș" at bounding box center [564, 483] width 168 height 28
click at [843, 37] on span "Coș 39" at bounding box center [840, 30] width 48 height 13
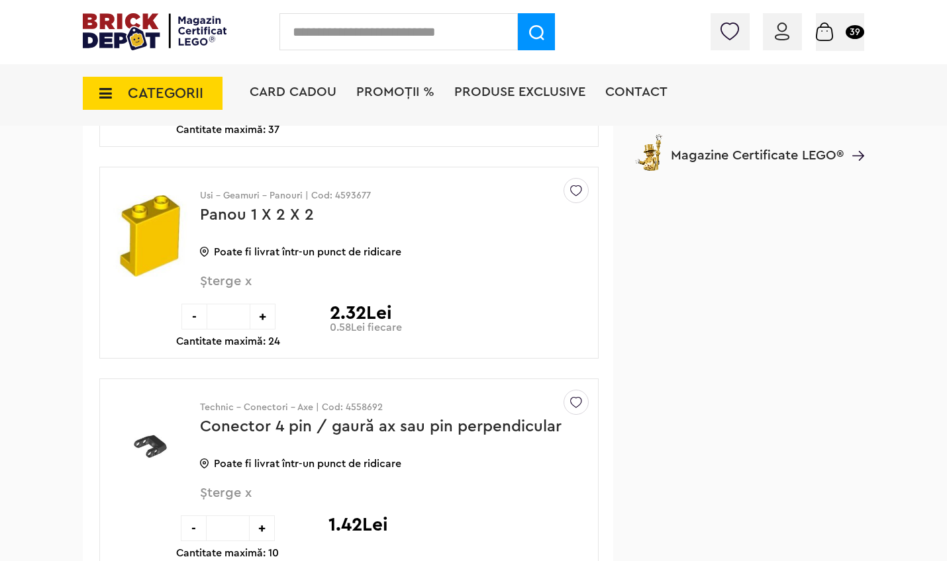
scroll to position [5873, 0]
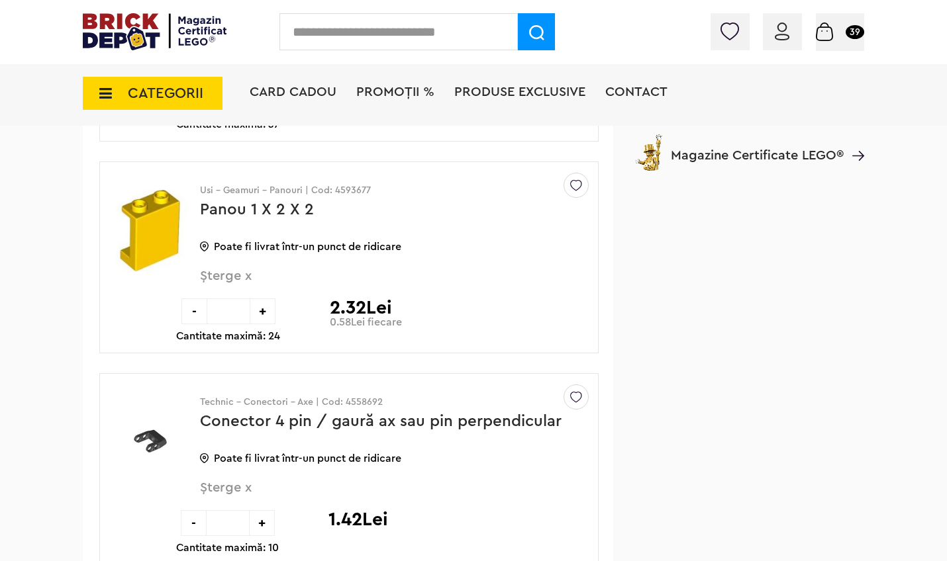
click at [197, 310] on div "-" at bounding box center [194, 312] width 26 height 26
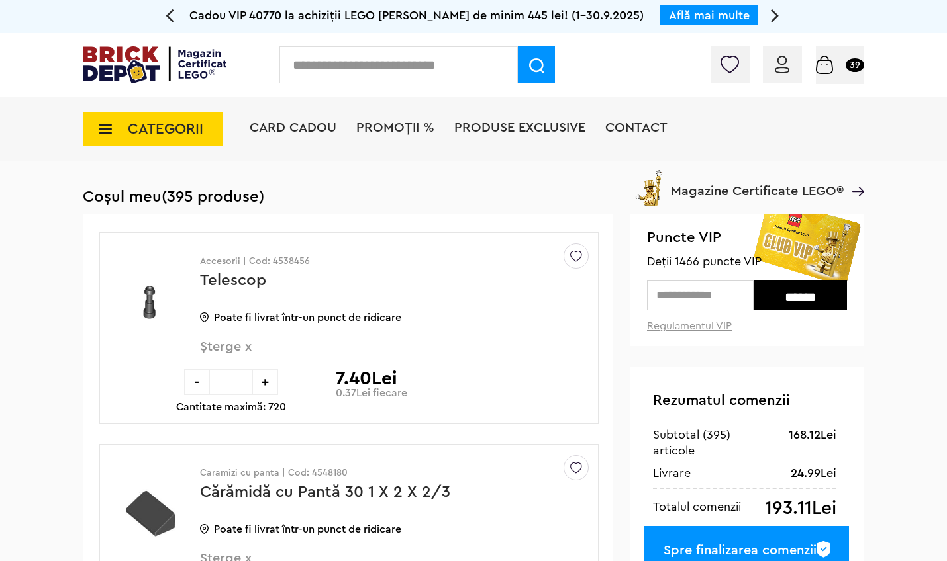
scroll to position [5873, 0]
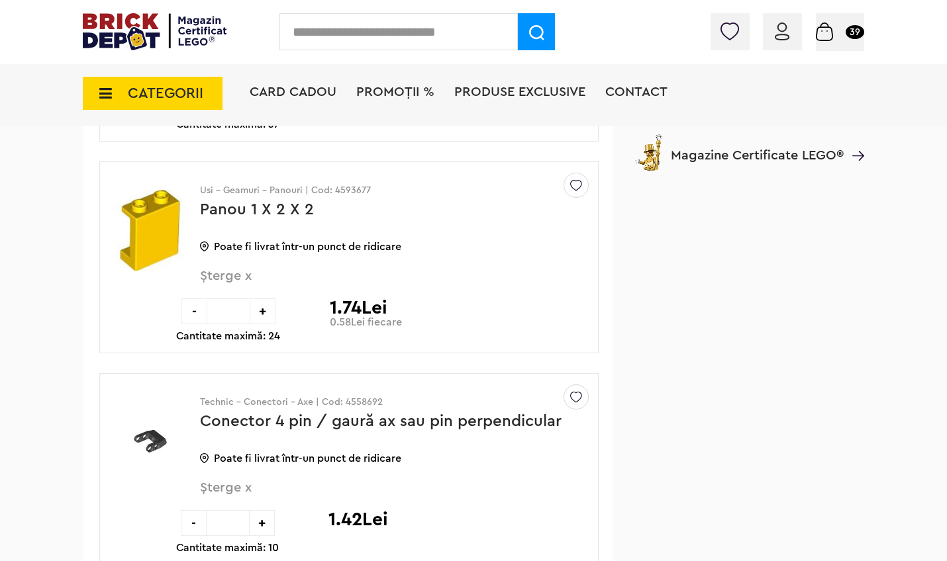
click at [197, 310] on div "-" at bounding box center [194, 312] width 26 height 26
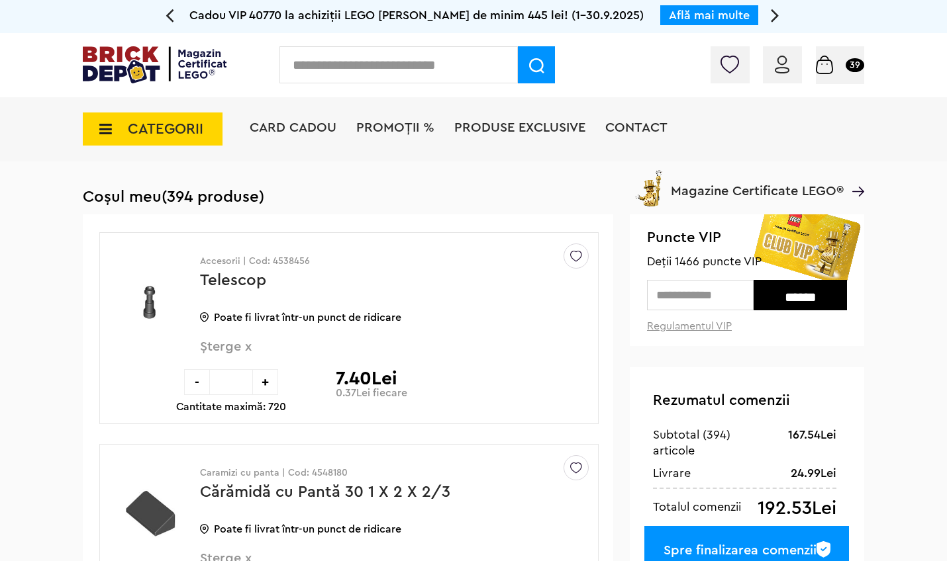
scroll to position [5873, 0]
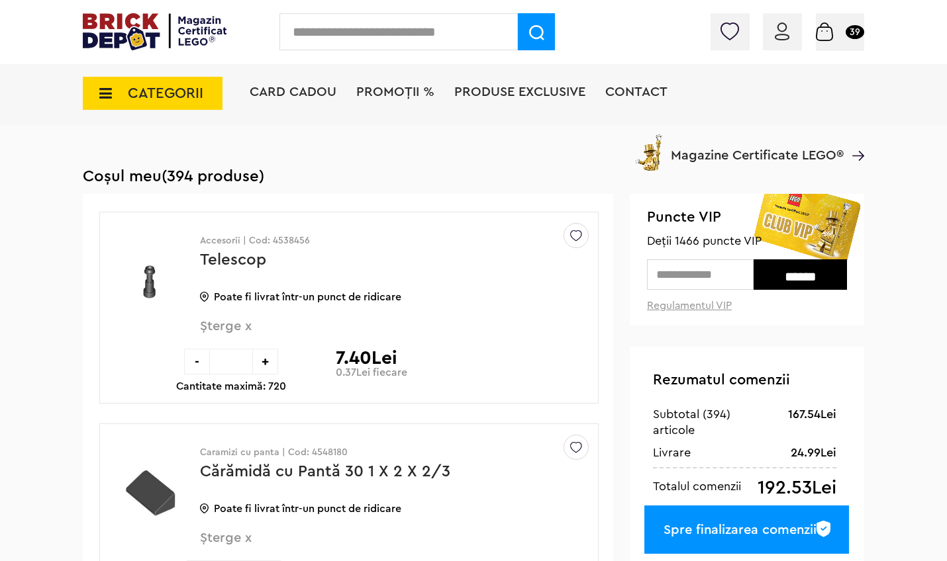
scroll to position [59, 0]
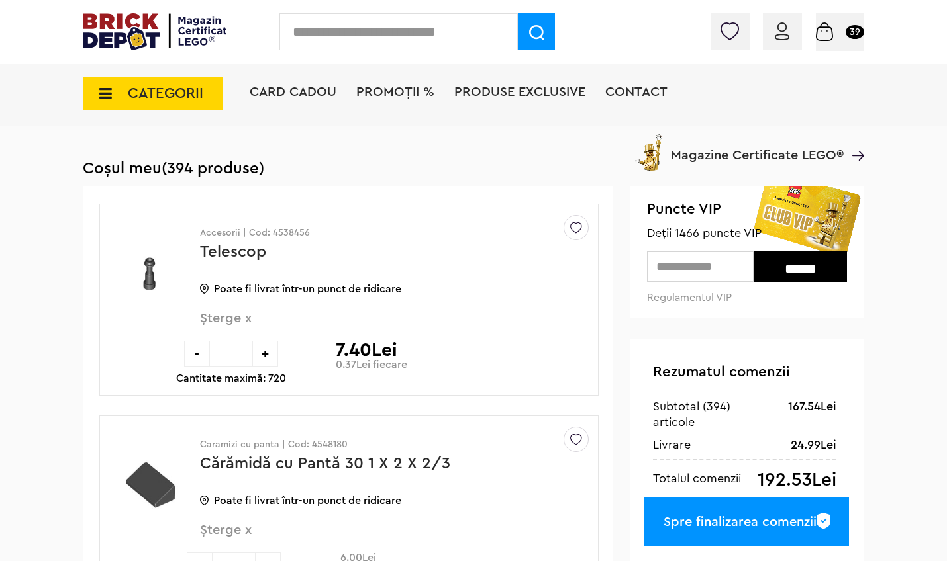
click at [719, 272] on input "text" at bounding box center [700, 267] width 107 height 30
type input "****"
click at [801, 271] on input "******" at bounding box center [799, 267] width 93 height 30
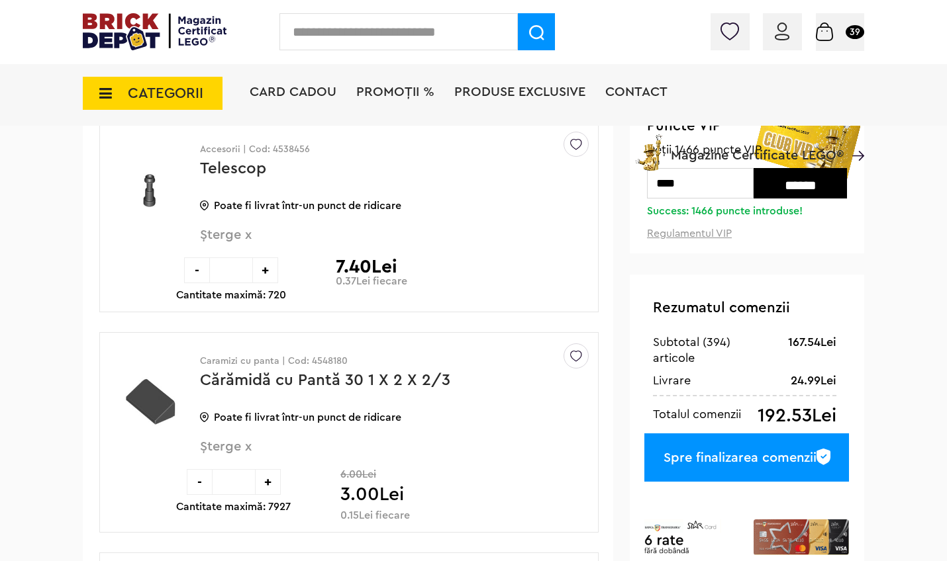
scroll to position [121, 0]
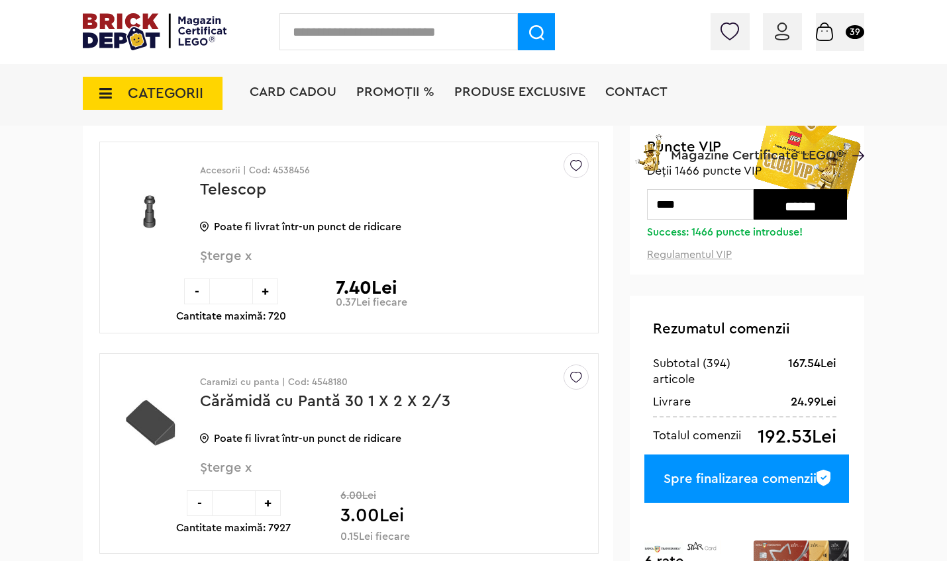
click at [805, 211] on input "******" at bounding box center [799, 204] width 93 height 30
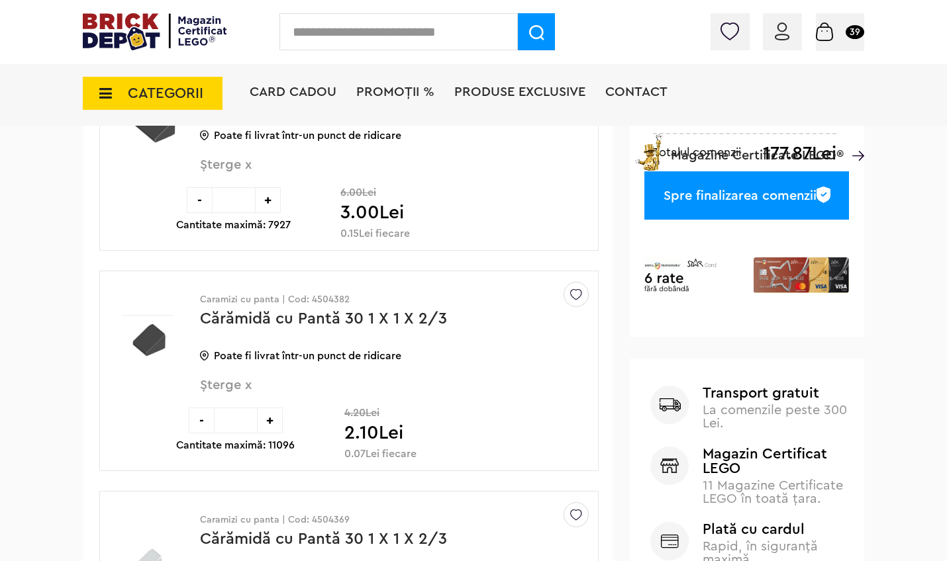
scroll to position [425, 0]
click at [804, 194] on div "Spre finalizarea comenzii" at bounding box center [746, 195] width 205 height 48
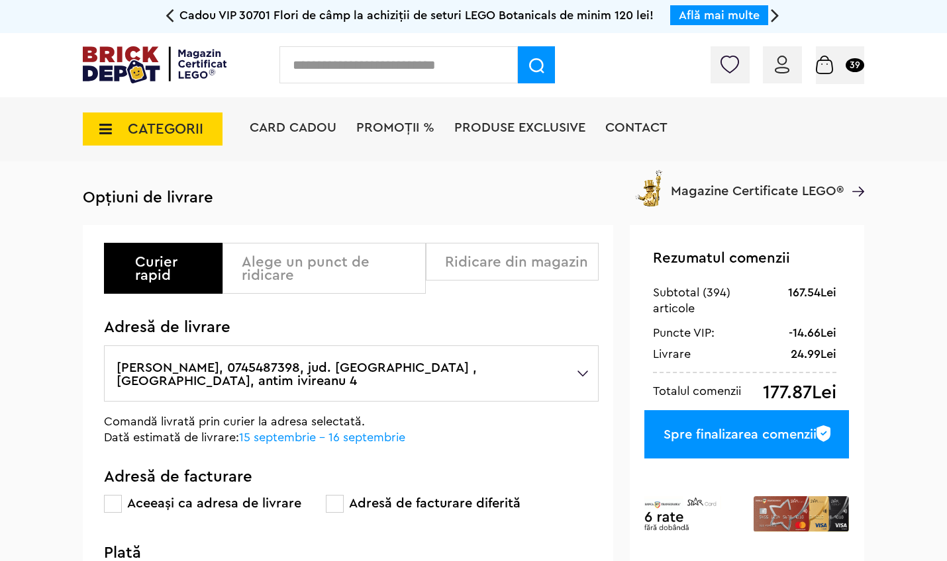
click at [354, 265] on div "Alege un punct de ridicare" at bounding box center [328, 269] width 173 height 26
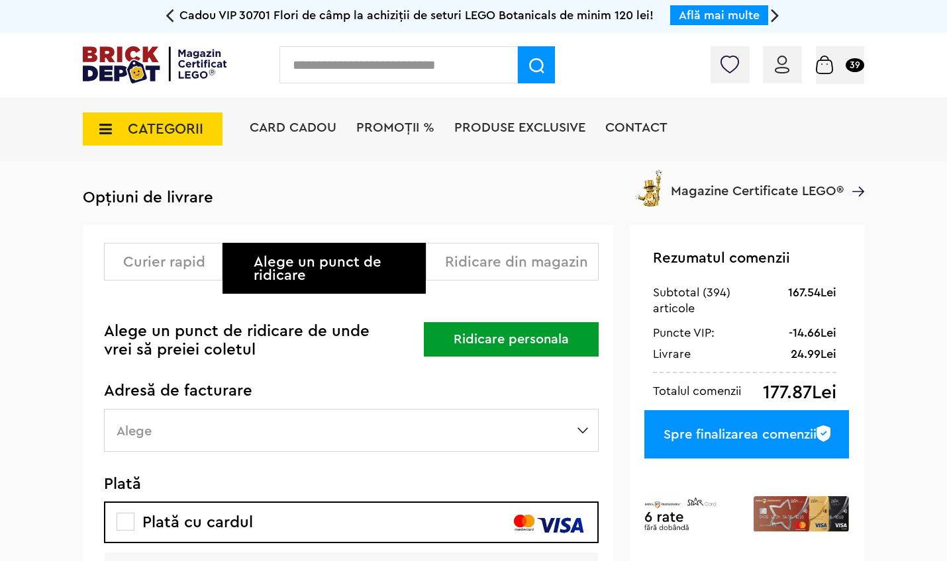
click at [169, 428] on label "Alege" at bounding box center [351, 430] width 495 height 43
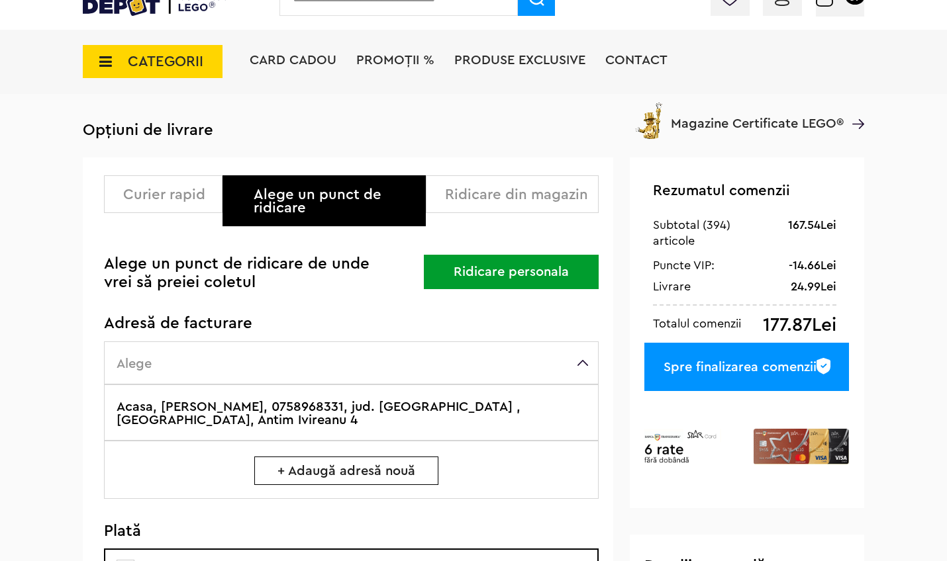
scroll to position [34, 0]
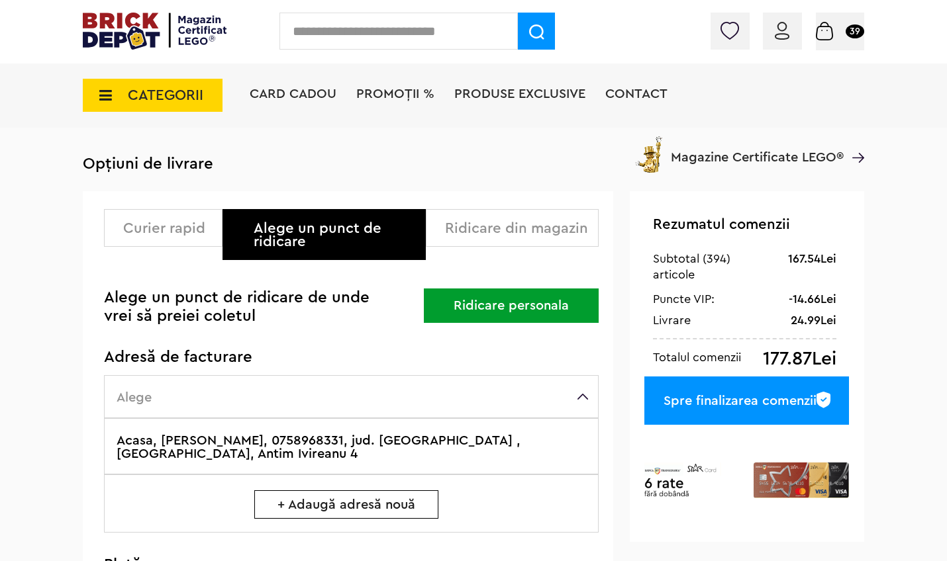
click at [477, 300] on button "Ridicare personala" at bounding box center [511, 306] width 175 height 34
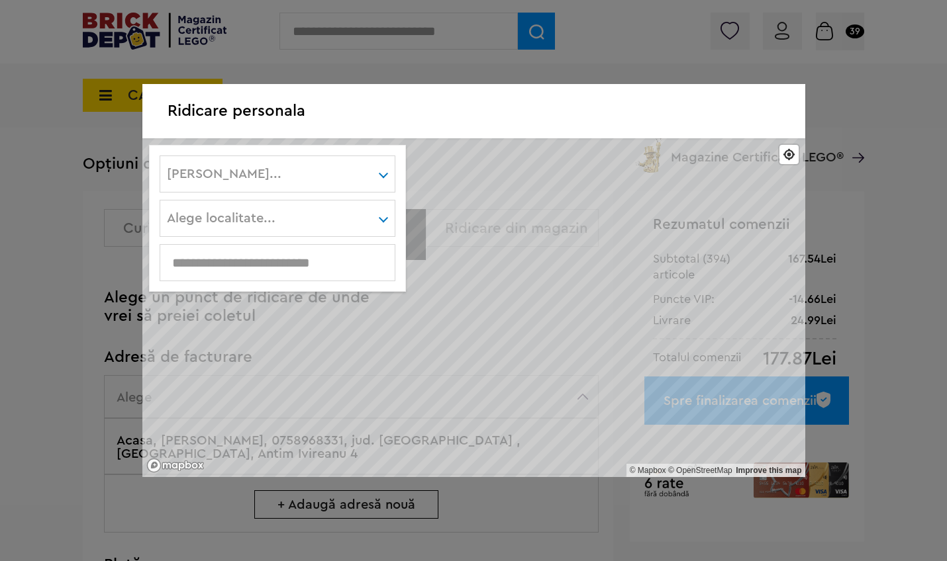
click at [315, 262] on input "text" at bounding box center [277, 263] width 234 height 15
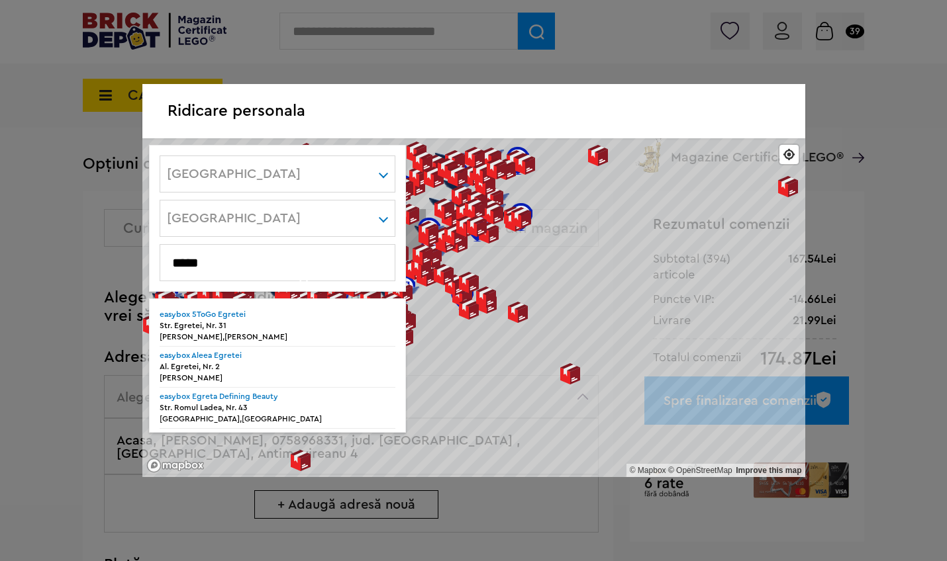
type input "*****"
click at [214, 409] on div "Str. Romul Ladea, Nr. 43" at bounding box center [278, 408] width 236 height 11
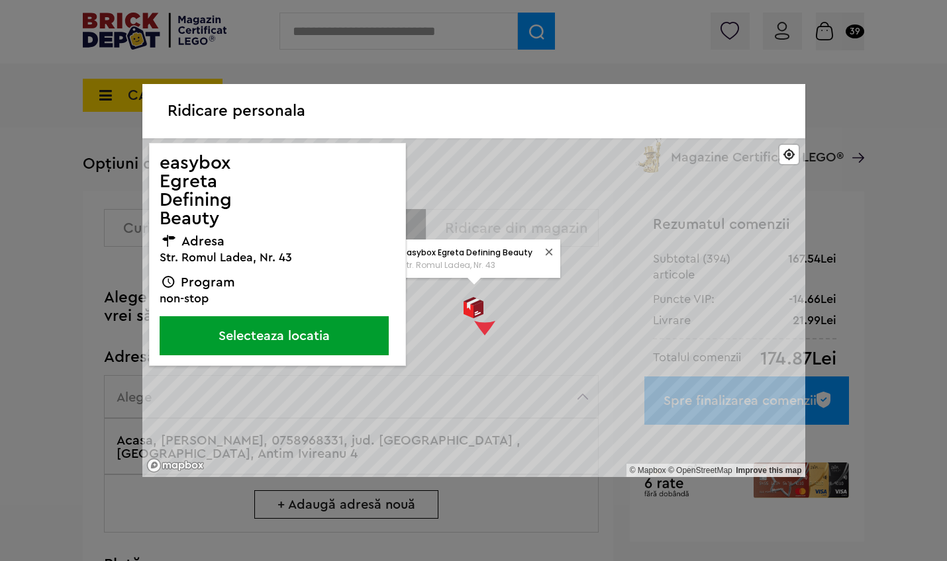
click at [254, 327] on button "Selecteaza locatia" at bounding box center [274, 335] width 229 height 39
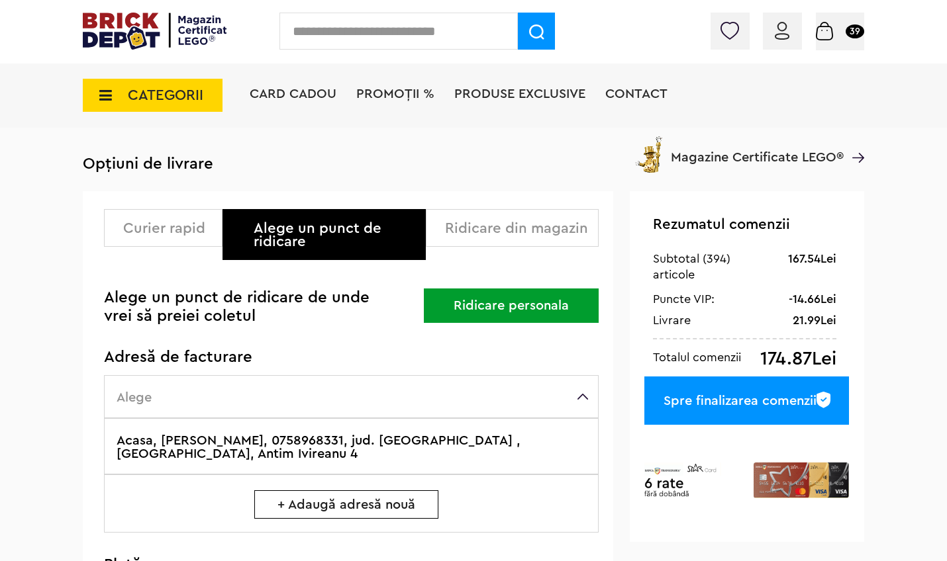
click at [495, 442] on label "Acasa, [PERSON_NAME], 0758968331, jud. [GEOGRAPHIC_DATA] , [GEOGRAPHIC_DATA], A…" at bounding box center [351, 446] width 495 height 56
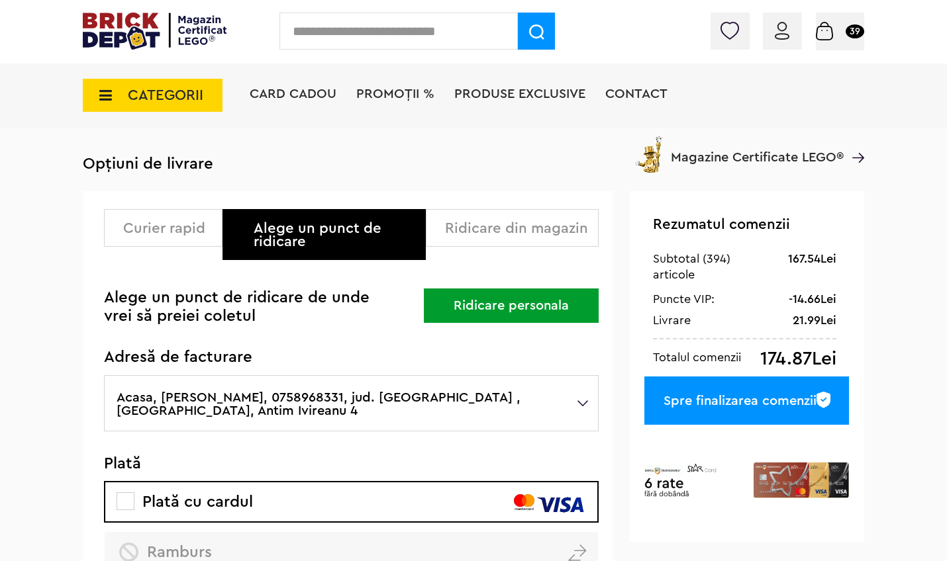
click at [60, 492] on div "Cadou VIP 40770 la achiziții LEGO [PERSON_NAME] de minim 445 lei! (1-30.9.2025)…" at bounding box center [473, 423] width 947 height 914
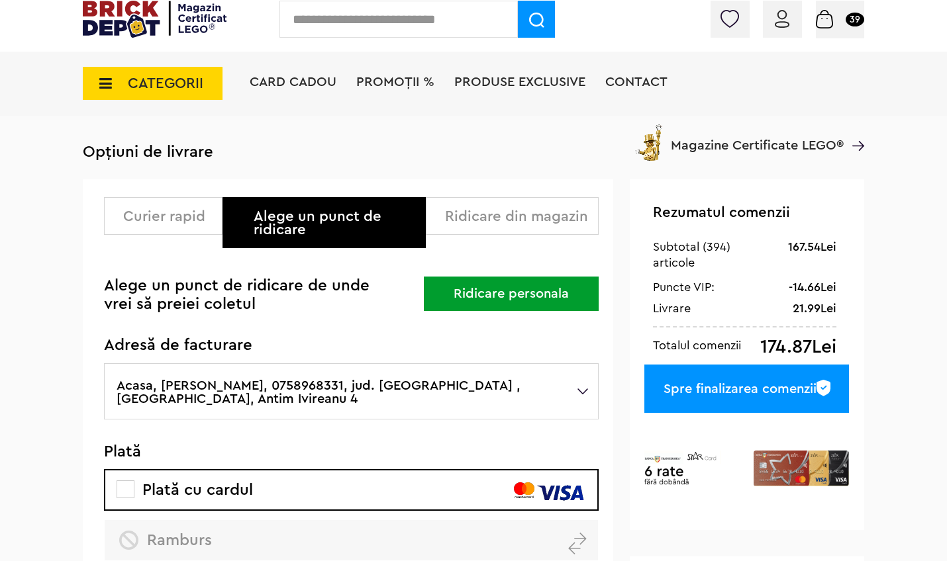
scroll to position [40, 0]
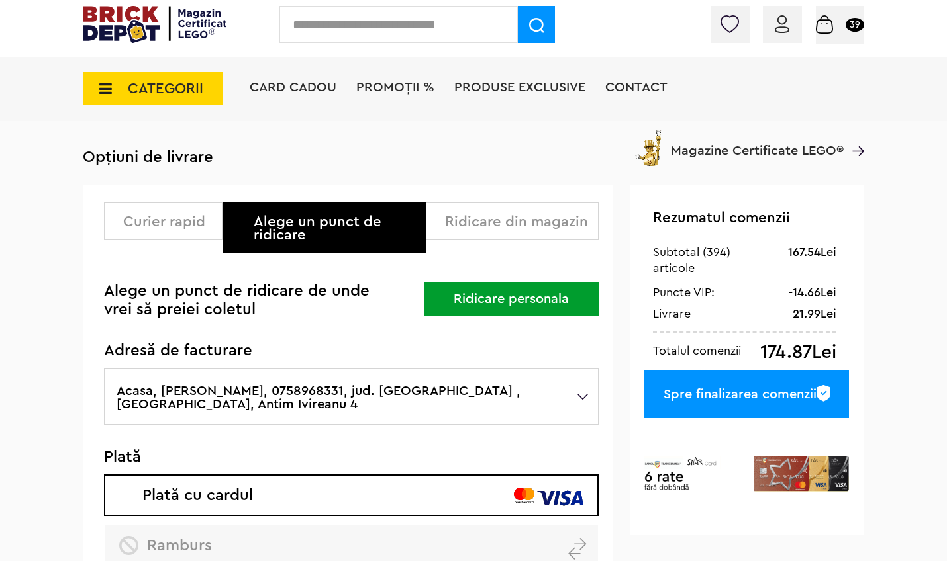
click at [712, 401] on div "Spre finalizarea comenzii" at bounding box center [746, 394] width 205 height 48
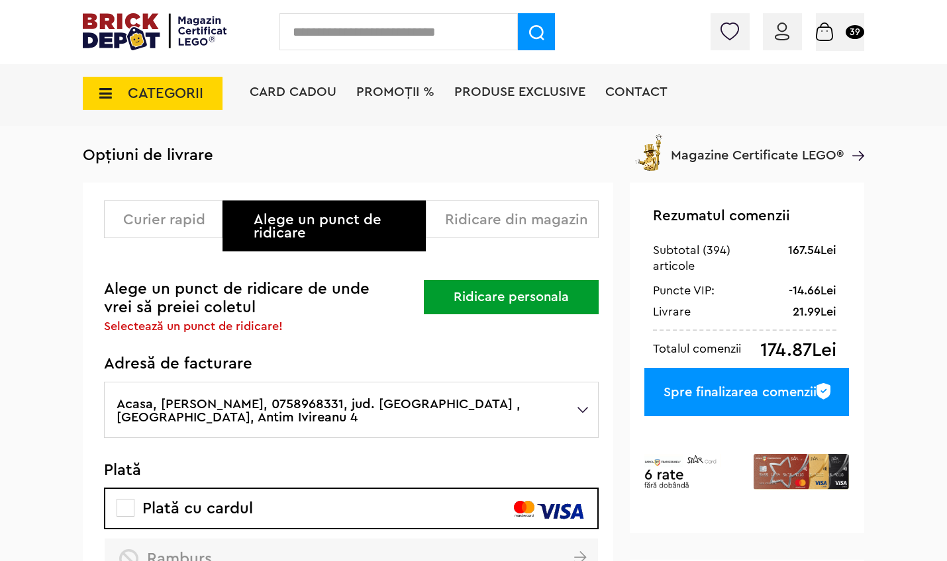
scroll to position [79, 0]
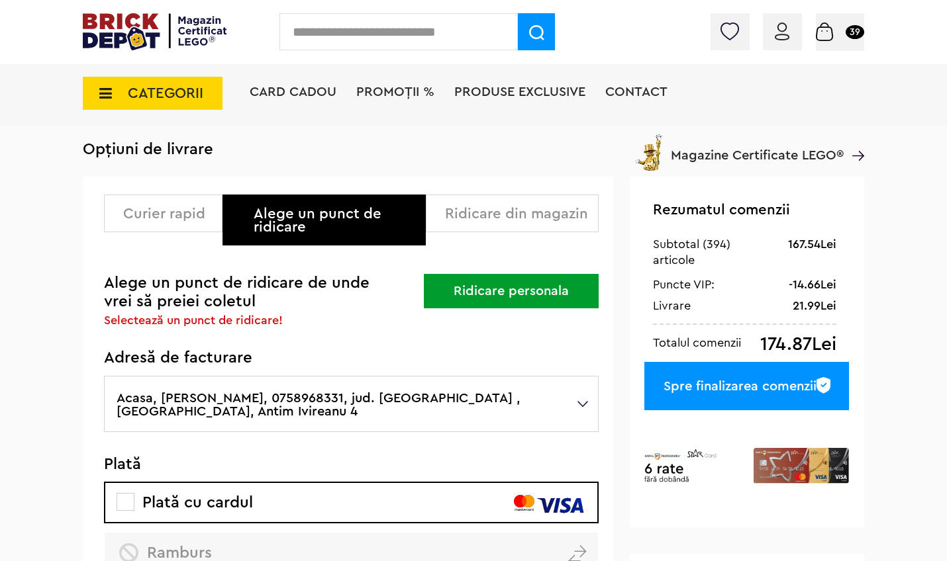
click at [404, 218] on div "Alege un punct de ridicare" at bounding box center [335, 220] width 162 height 26
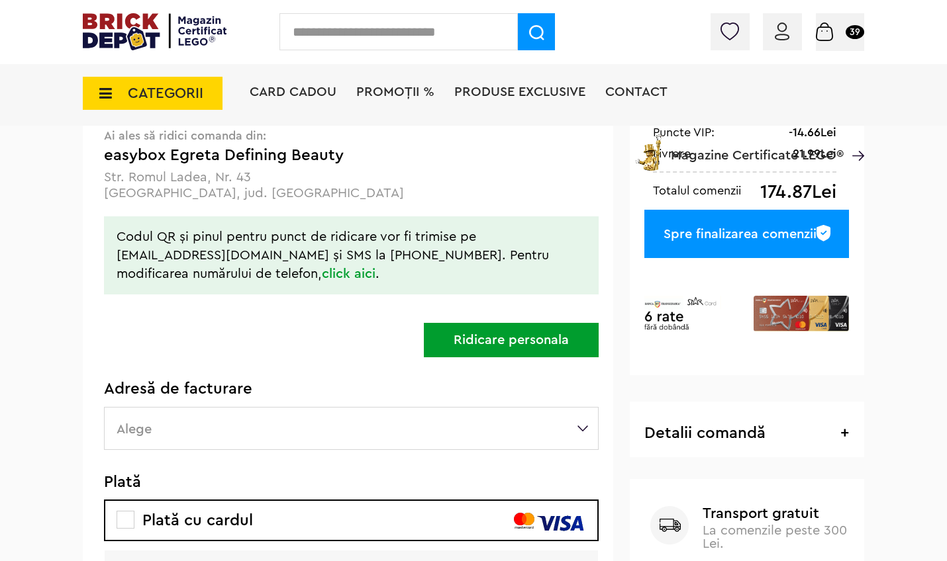
scroll to position [242, 0]
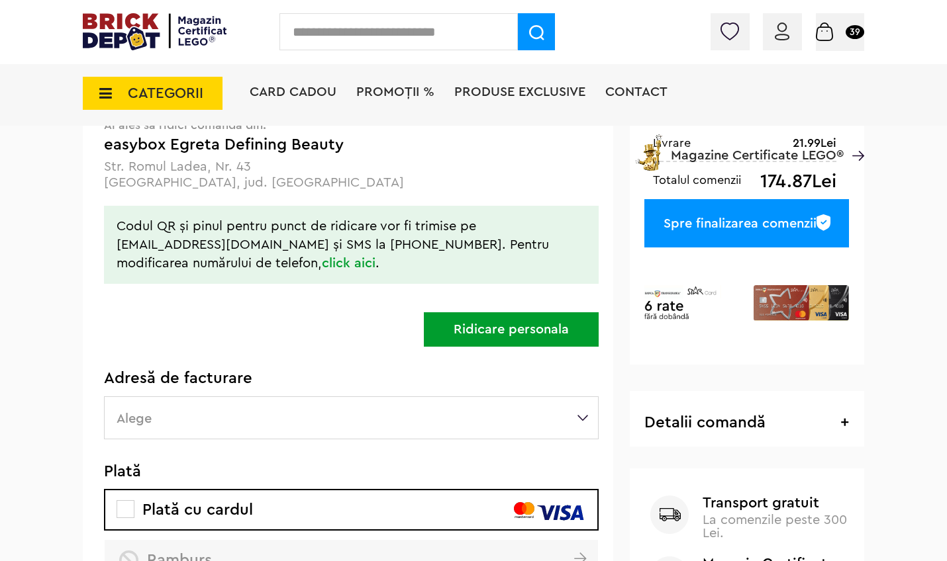
click at [585, 414] on label "Alege" at bounding box center [351, 418] width 495 height 43
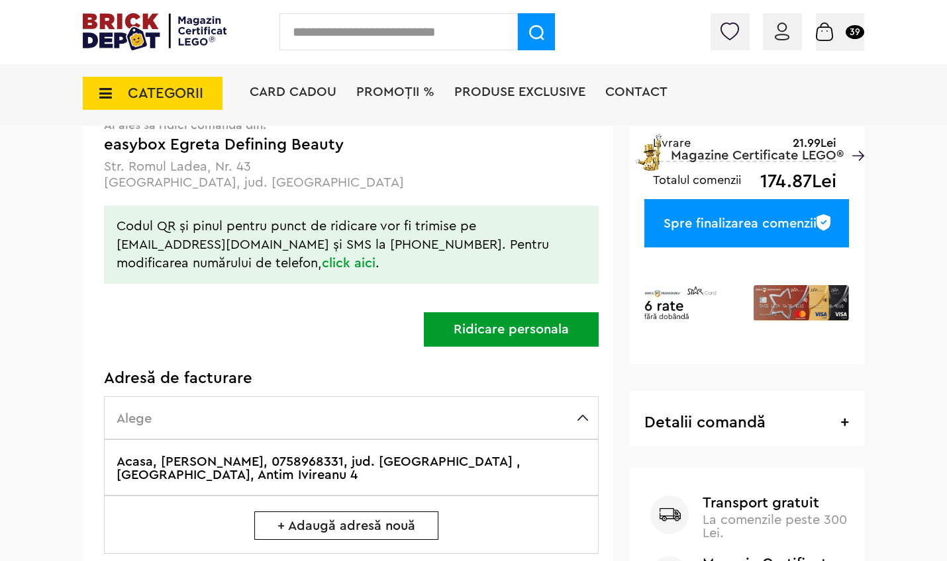
click at [448, 465] on label "Acasa, Midilli Yaman, 0758968331, jud. Cluj , CLUJ-NAPOCA, Antim Ivireanu 4" at bounding box center [351, 468] width 495 height 56
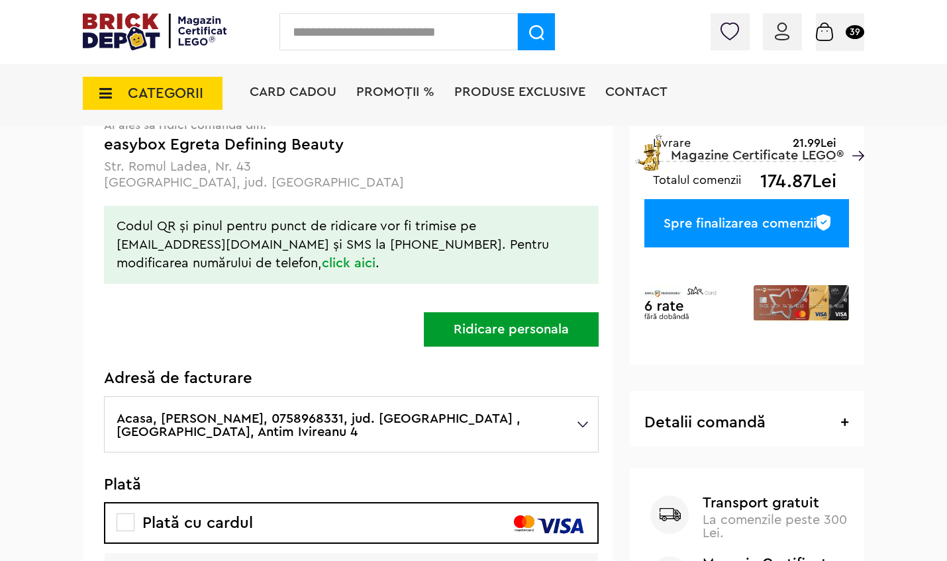
click at [62, 419] on div "Cadou VIP 40770 la achiziții LEGO Harry Potter de minim 445 lei! (1-30.9.2025) …" at bounding box center [473, 287] width 947 height 1058
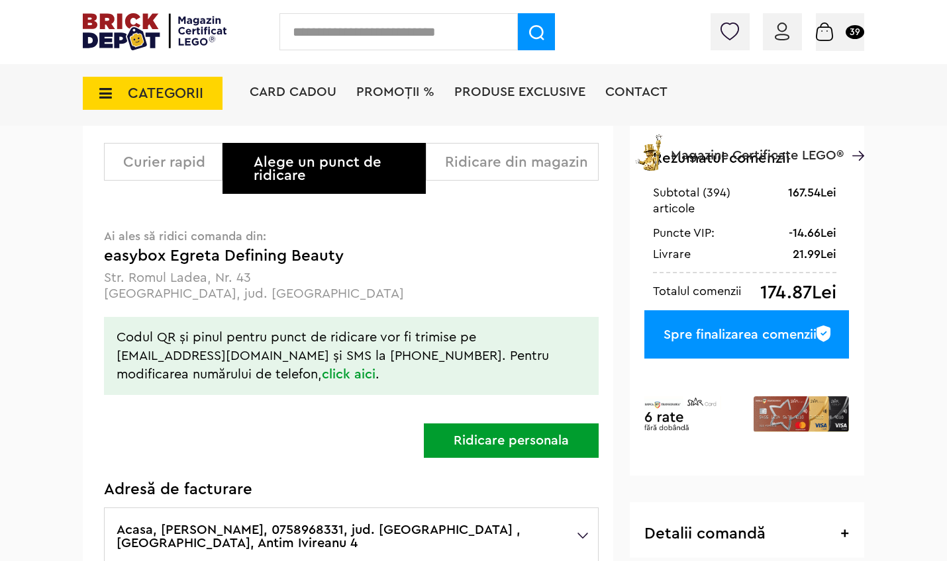
scroll to position [125, 0]
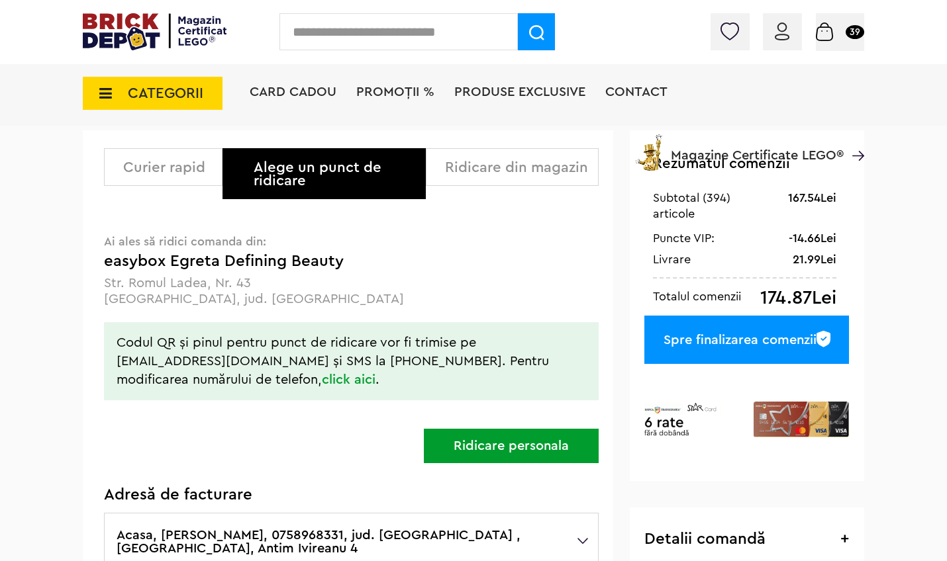
click at [708, 338] on div "Spre finalizarea comenzii" at bounding box center [746, 340] width 205 height 48
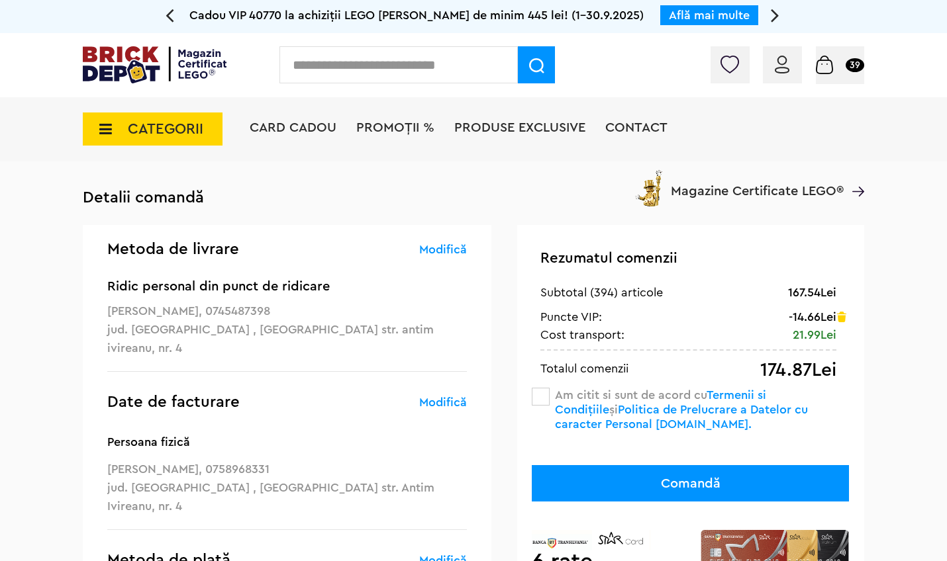
click at [546, 398] on span at bounding box center [541, 397] width 18 height 18
click at [900, 356] on div "Cadou VIP 40770 la achiziții LEGO [PERSON_NAME] de minim 445 lei! (1-30.9.2025)…" at bounding box center [473, 479] width 947 height 958
click at [200, 320] on address "Persoana fizică midilli yaman, 0745487398 jud. Cluj , CLUJ-NAPOCA str. antim iv…" at bounding box center [286, 330] width 359 height 56
click at [443, 250] on link "Modifică" at bounding box center [443, 250] width 48 height 16
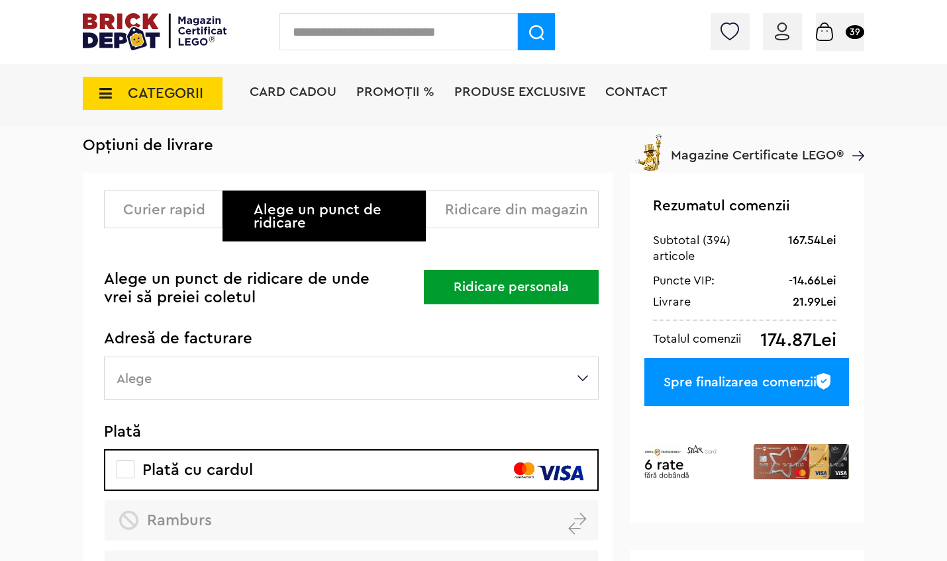
scroll to position [77, 0]
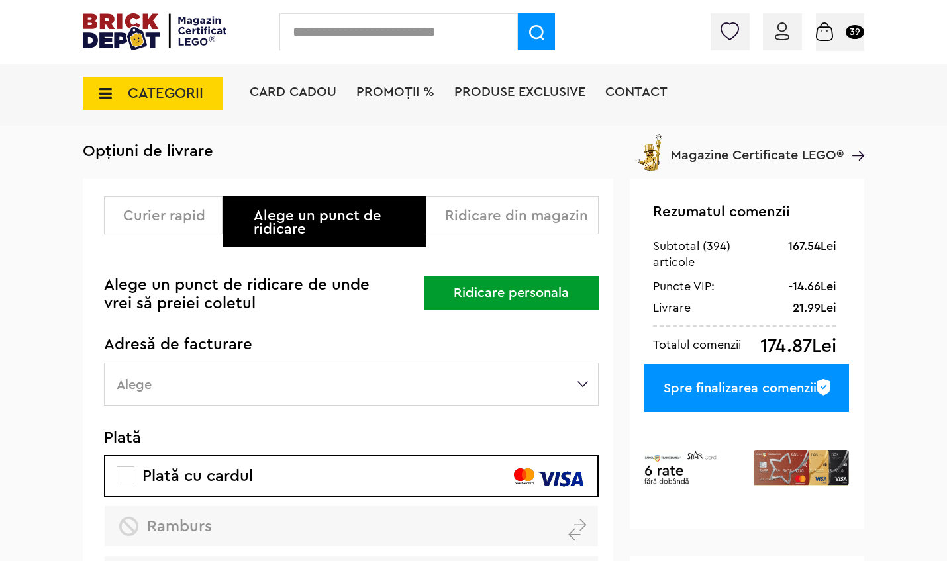
click at [522, 297] on button "Ridicare personala" at bounding box center [511, 293] width 175 height 34
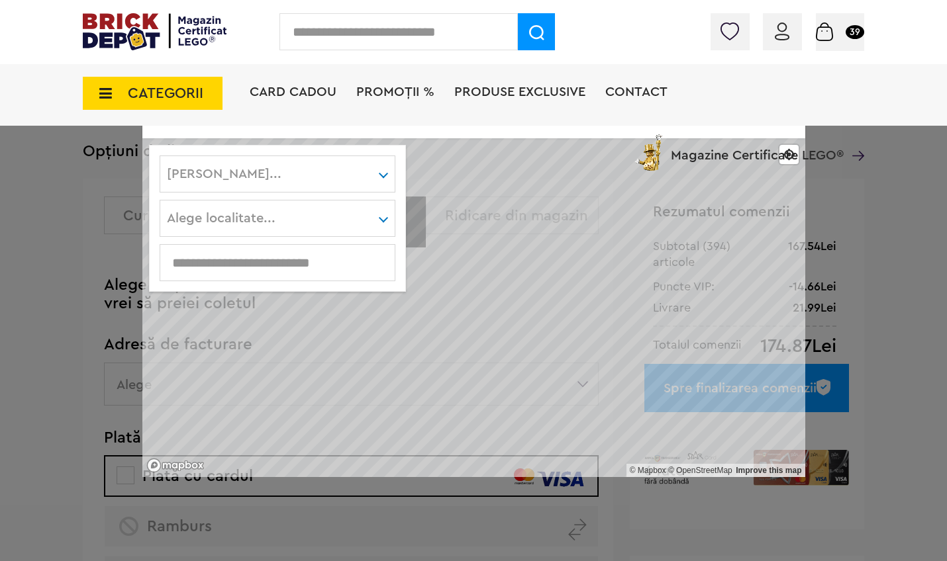
click at [326, 261] on input "text" at bounding box center [277, 263] width 234 height 15
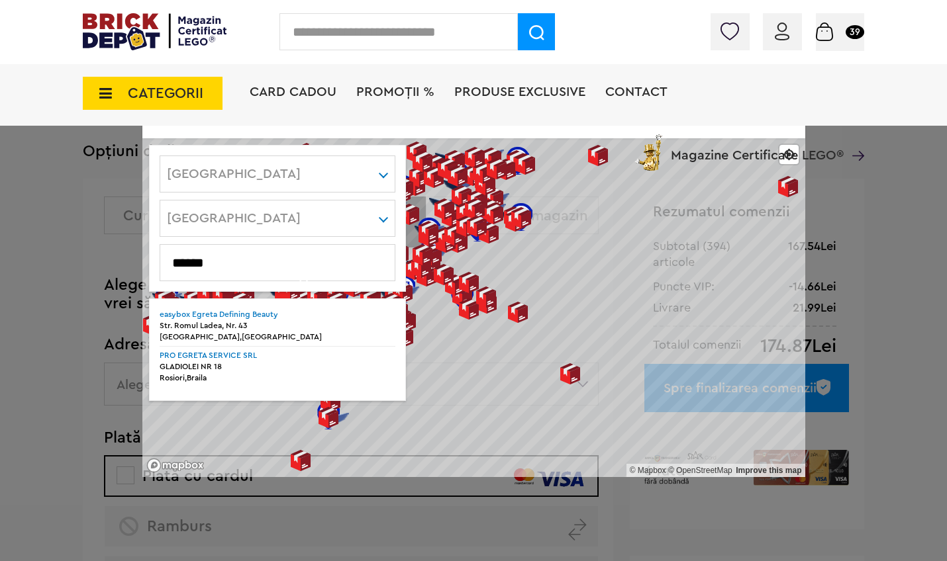
type input "******"
click at [228, 321] on div "Str. Romul Ladea, Nr. 43" at bounding box center [278, 325] width 236 height 11
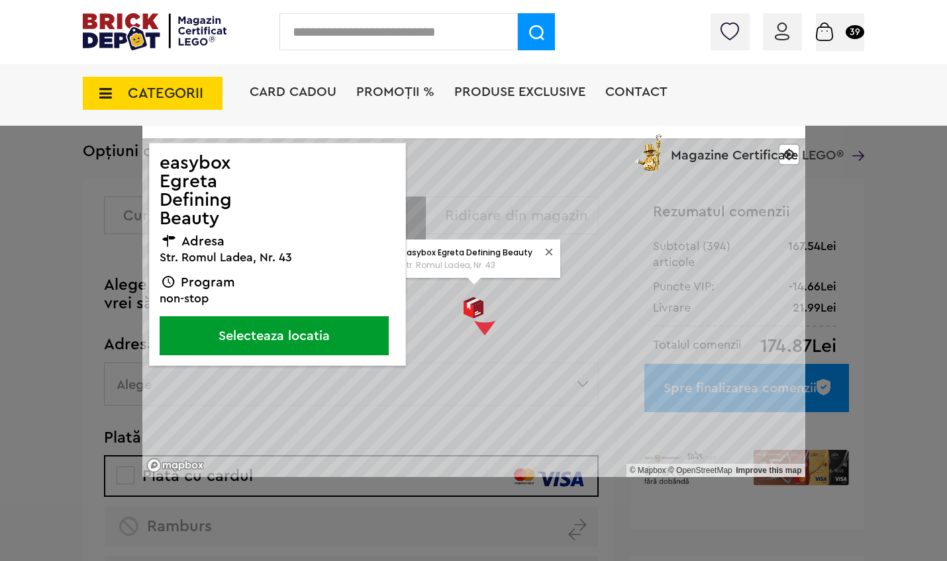
click at [260, 334] on button "Selecteaza locatia" at bounding box center [274, 335] width 229 height 39
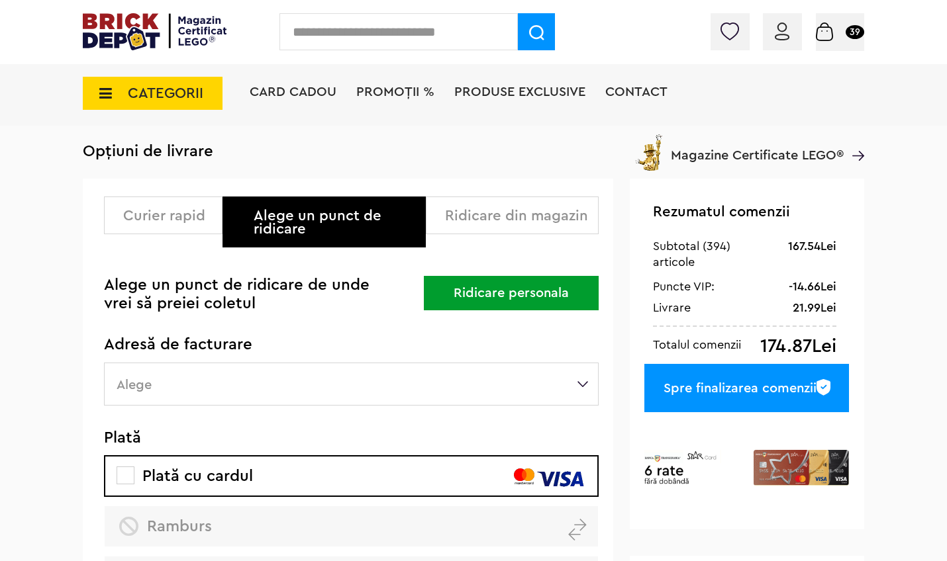
click at [586, 382] on label "Alege" at bounding box center [351, 384] width 495 height 43
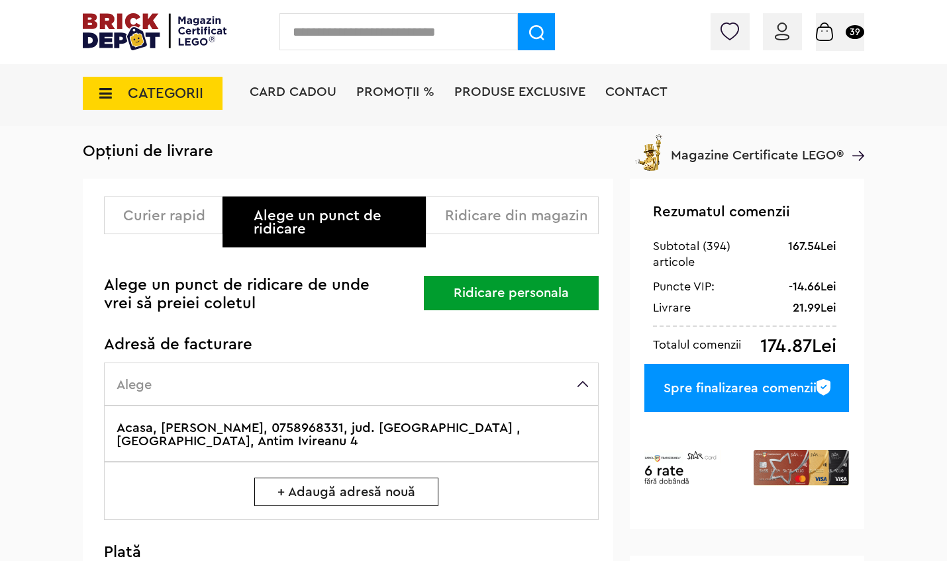
click at [459, 424] on label "Acasa, [PERSON_NAME], 0758968331, jud. [GEOGRAPHIC_DATA] , [GEOGRAPHIC_DATA], A…" at bounding box center [351, 434] width 495 height 56
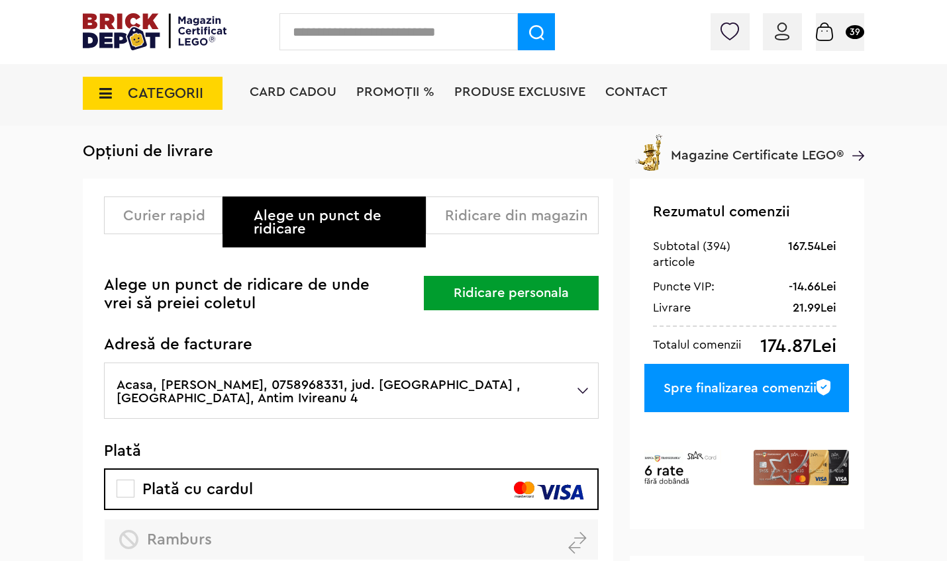
click at [943, 338] on div "Cadou VIP 40770 la achiziții LEGO [PERSON_NAME] de minim 445 lei! (1-30.9.2025)…" at bounding box center [473, 395] width 947 height 945
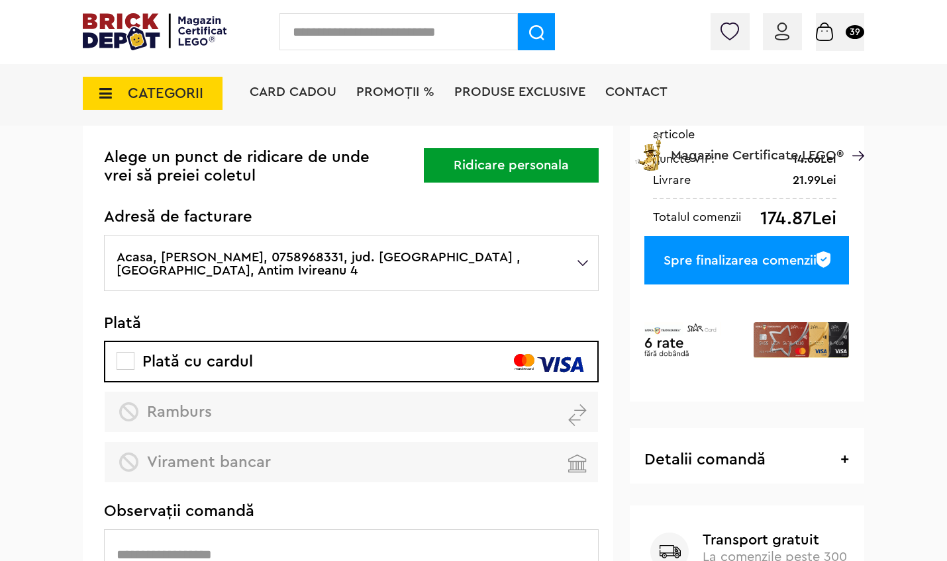
scroll to position [193, 0]
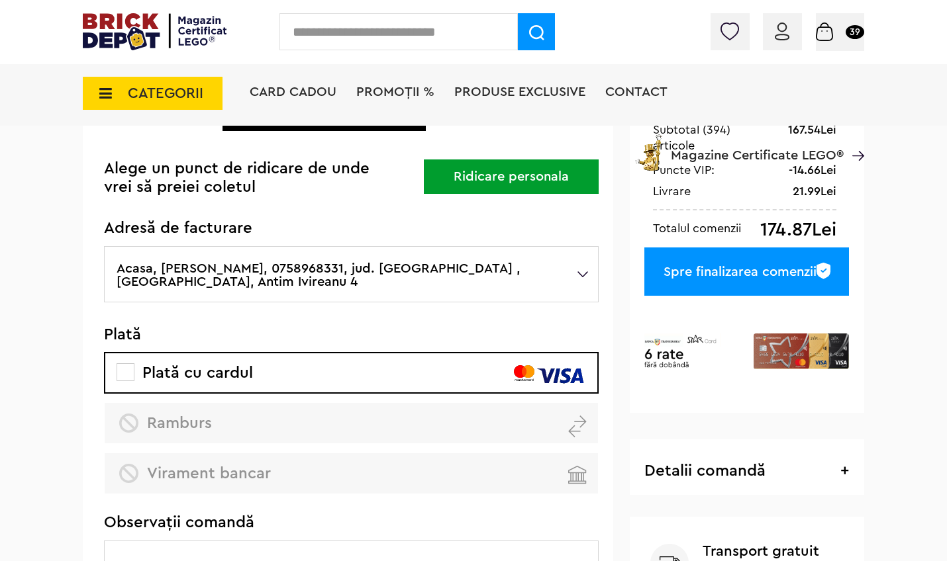
click at [726, 273] on div "Spre finalizarea comenzii" at bounding box center [746, 272] width 205 height 48
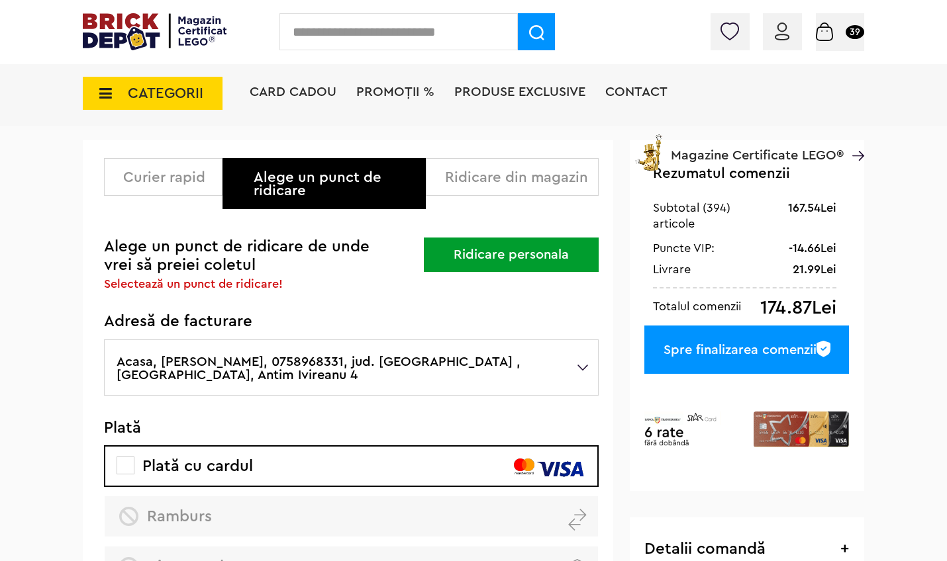
scroll to position [109, 0]
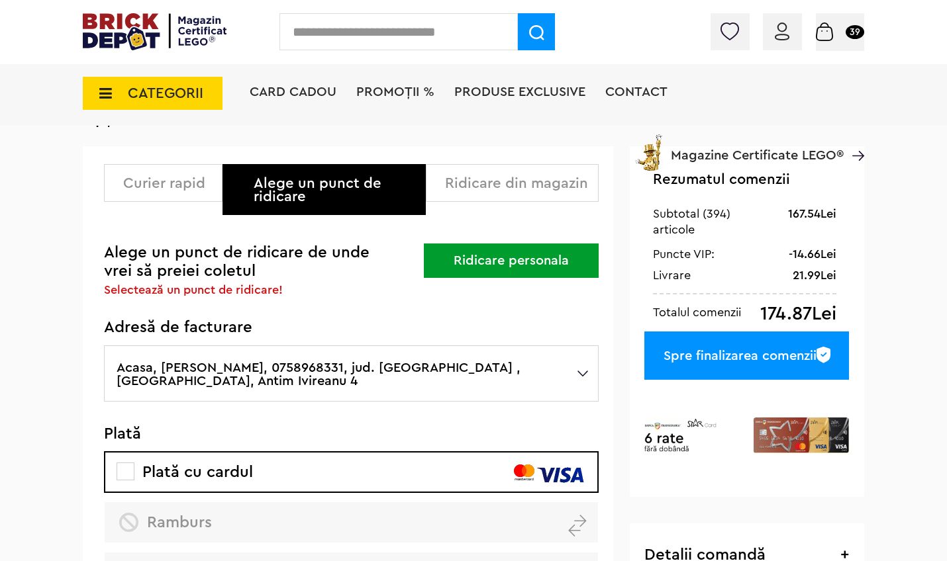
click at [336, 182] on div "Alege un punct de ridicare" at bounding box center [335, 190] width 162 height 26
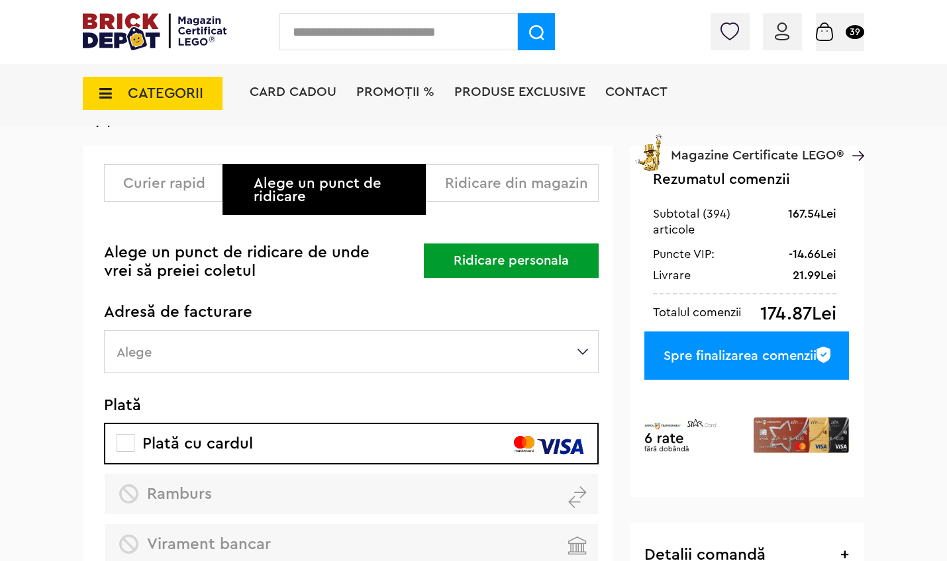
click at [478, 265] on div "Alege un punct de ridicare de unde vrei să preiei coletul Ridicare personala" at bounding box center [351, 248] width 495 height 66
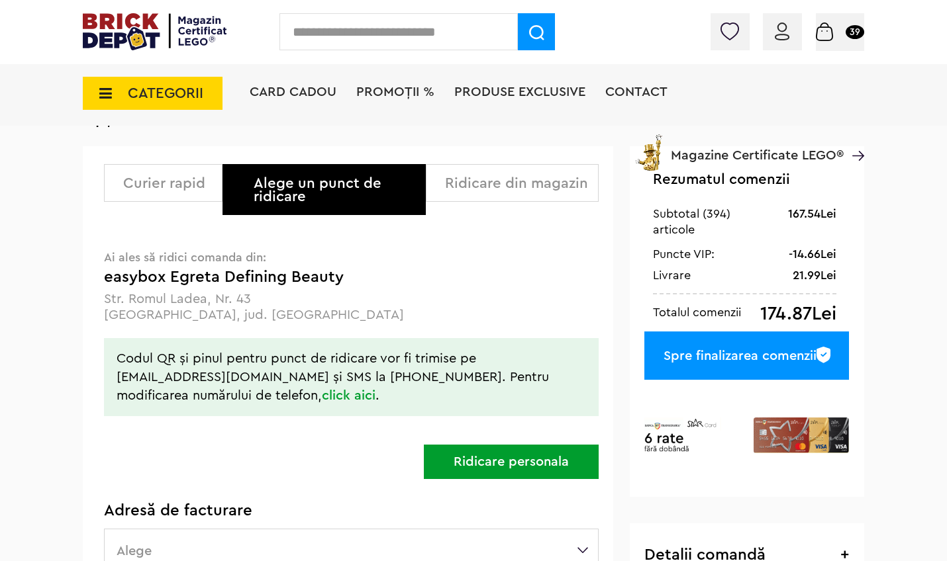
click at [463, 309] on p "CLUJ-NAPOCA, jud. Cluj" at bounding box center [351, 315] width 495 height 16
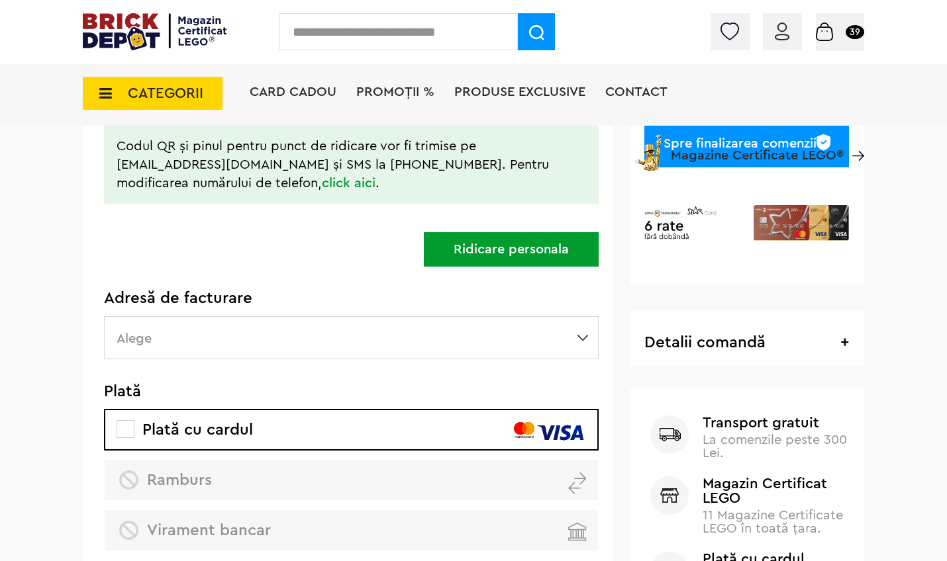
scroll to position [336, 0]
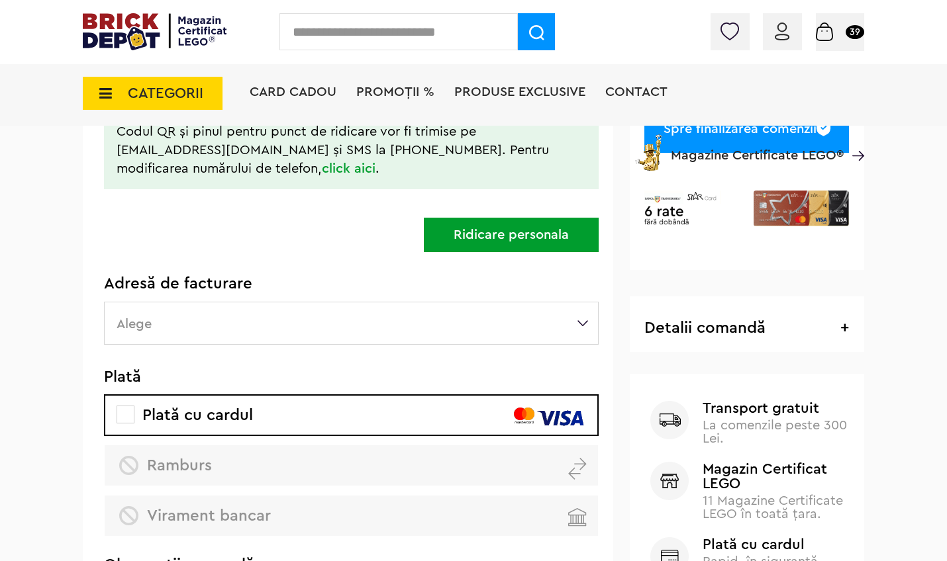
click at [585, 322] on label "Alege" at bounding box center [351, 323] width 495 height 43
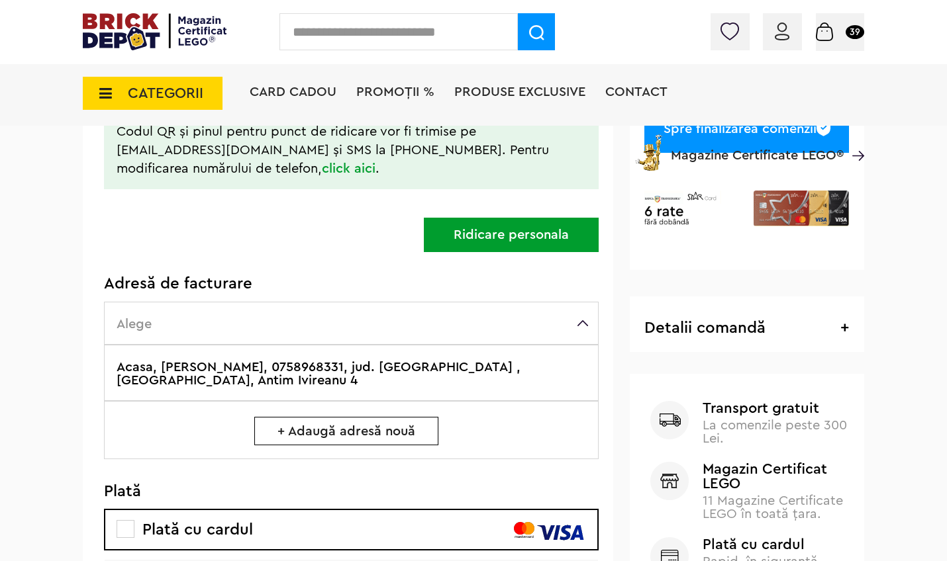
click at [479, 368] on label "Acasa, Midilli Yaman, 0758968331, jud. Cluj , CLUJ-NAPOCA, Antim Ivireanu 4" at bounding box center [351, 373] width 495 height 56
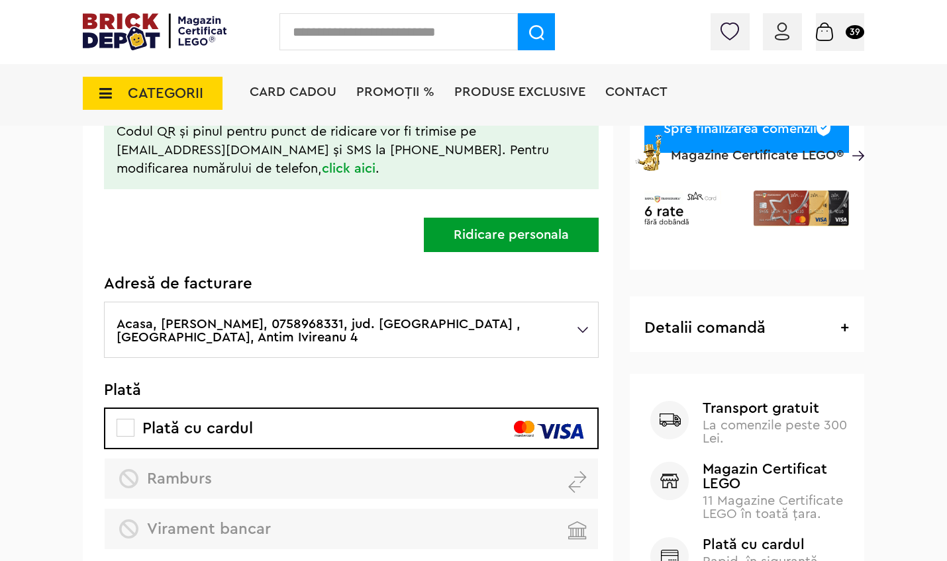
click at [908, 240] on div "Cadou VIP 40770 la achiziții LEGO Harry Potter de minim 445 lei! (1-30.9.2025) …" at bounding box center [473, 193] width 947 height 1058
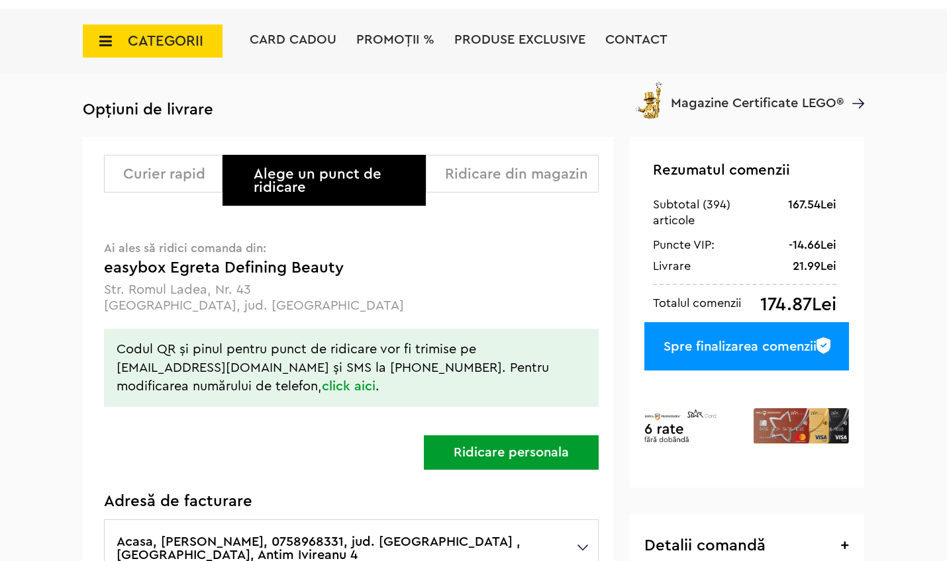
scroll to position [24, 0]
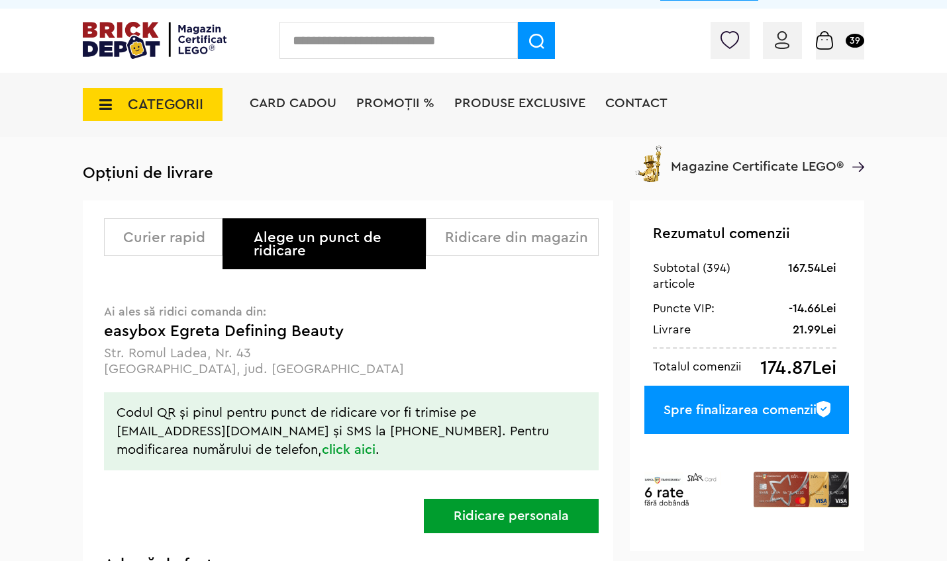
click at [709, 409] on div "Spre finalizarea comenzii" at bounding box center [746, 410] width 205 height 48
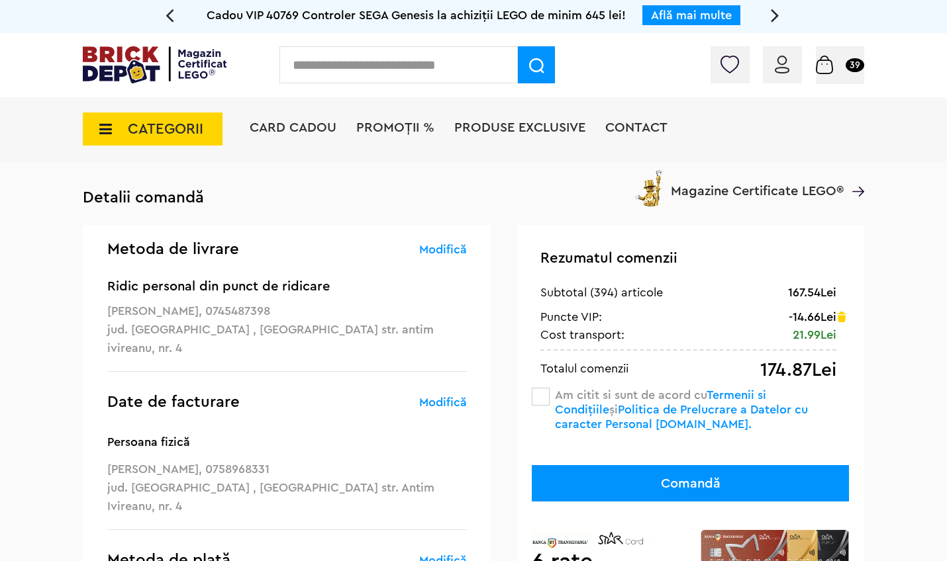
click at [542, 399] on span at bounding box center [541, 397] width 18 height 18
click at [659, 485] on button "Comandă" at bounding box center [690, 483] width 317 height 36
